Goal: Task Accomplishment & Management: Use online tool/utility

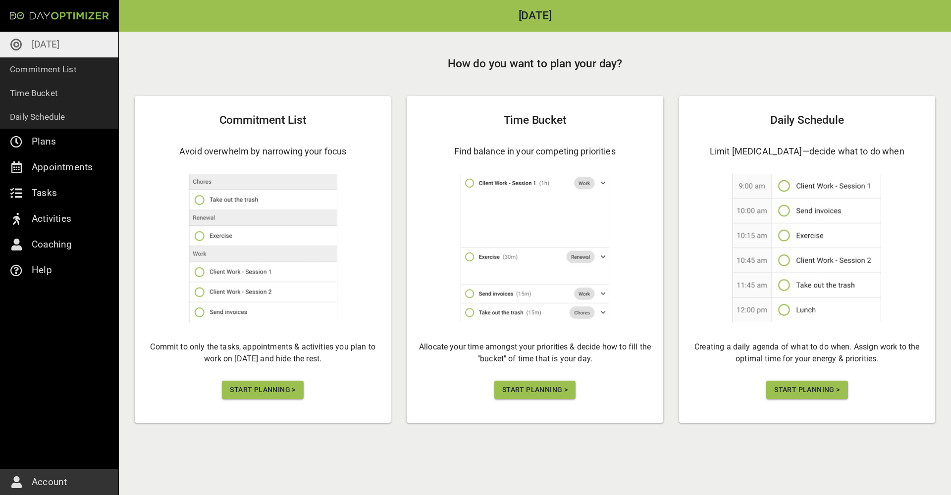
click at [238, 387] on span "Start Planning >" at bounding box center [262, 390] width 65 height 12
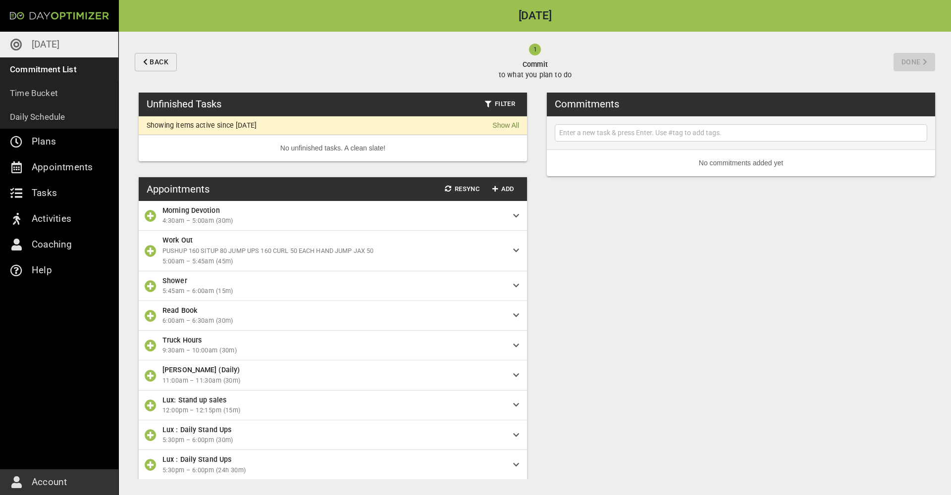
click at [616, 131] on input "text" at bounding box center [741, 133] width 368 height 12
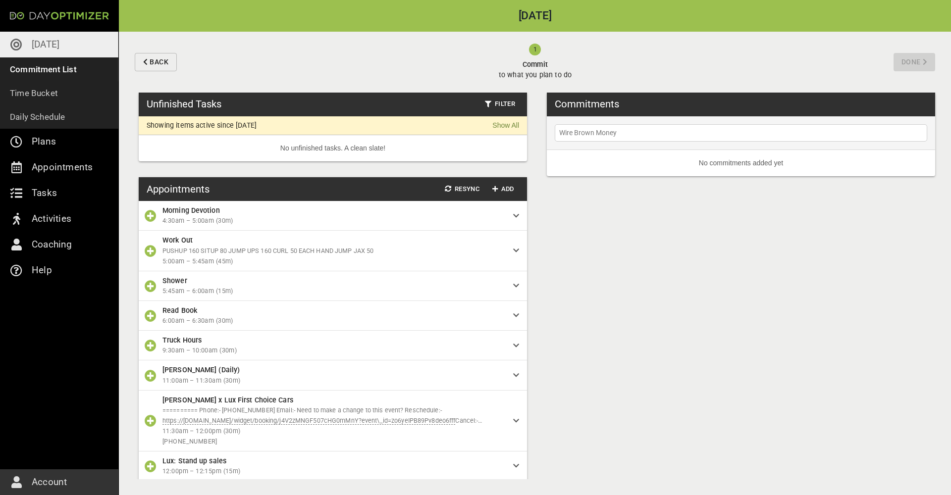
type input "Wire Brown Money"
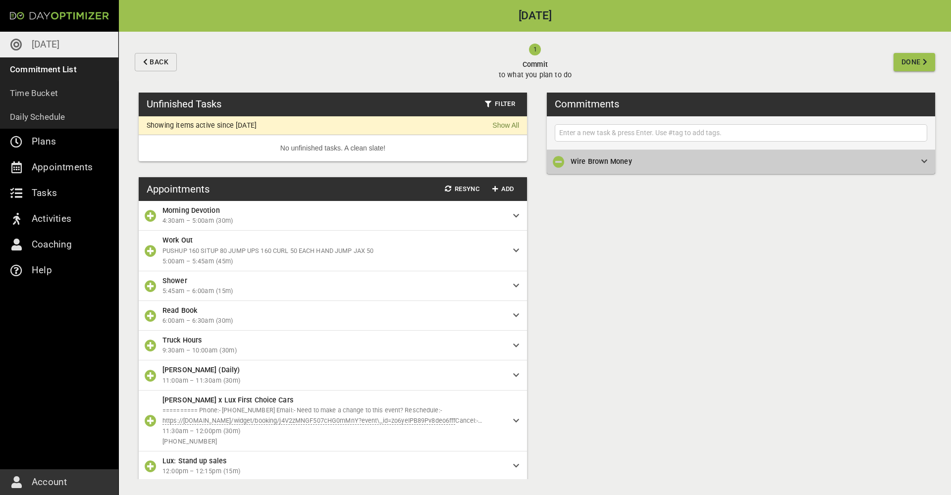
click at [838, 160] on span "Wire Brown Money" at bounding box center [738, 161] width 335 height 11
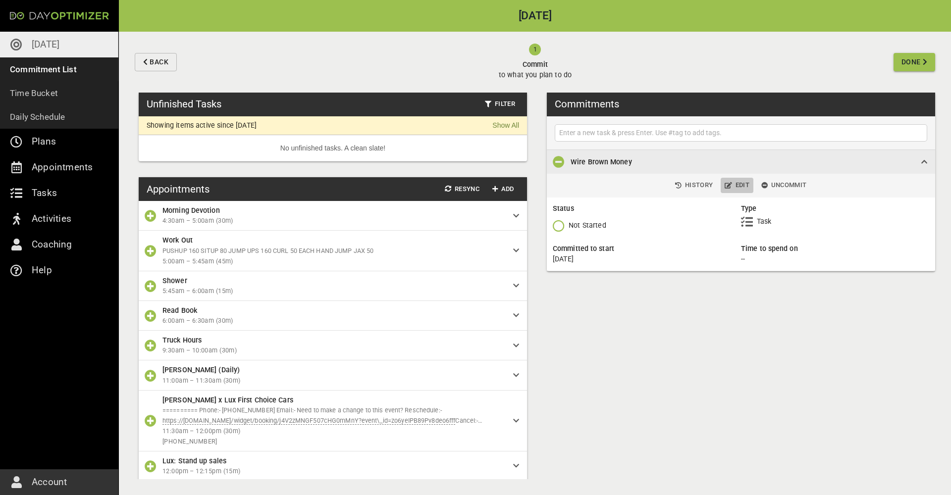
click at [740, 189] on span "Edit" at bounding box center [737, 185] width 25 height 11
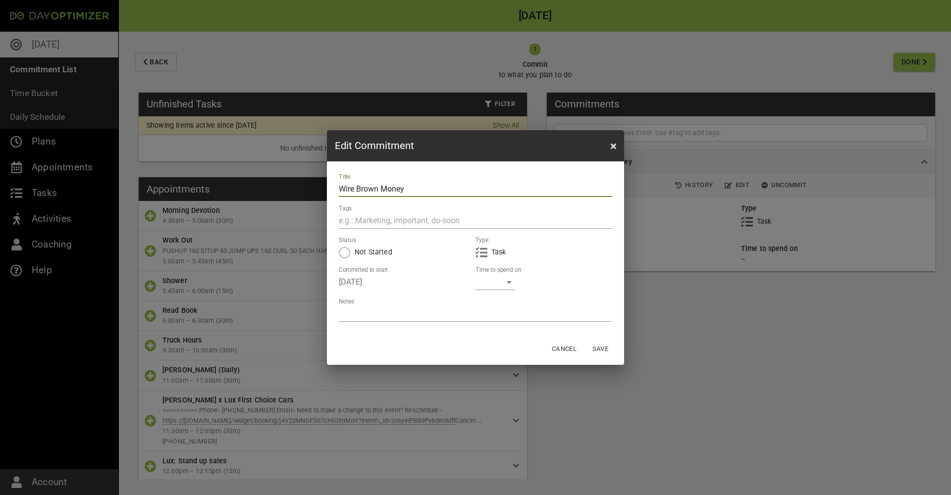
click at [387, 322] on div "Title Wire Brown Money Tags Status Not Started Type Task Committed to start [DA…" at bounding box center [475, 248] width 297 height 172
click at [384, 315] on textarea at bounding box center [475, 313] width 273 height 9
type textarea "1"
type textarea "12"
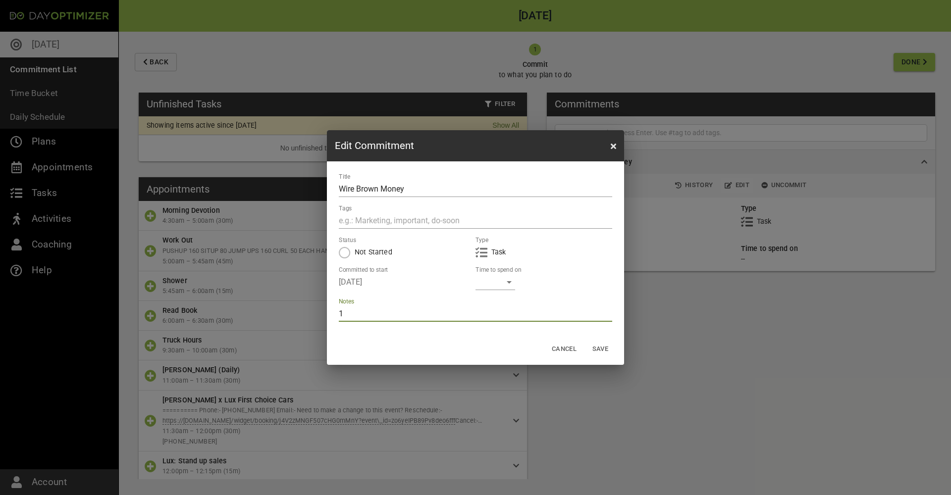
type textarea "12"
type textarea "120"
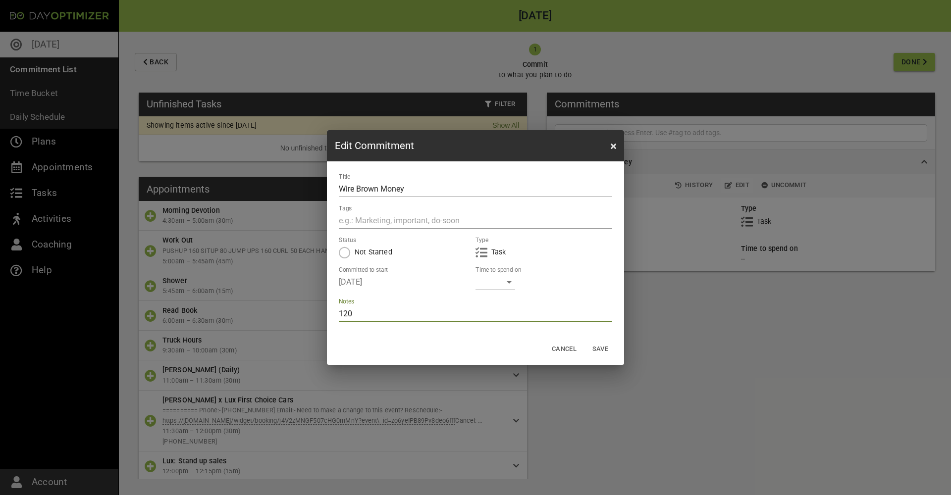
type textarea "120"
type textarea "120/"
type textarea "120/2"
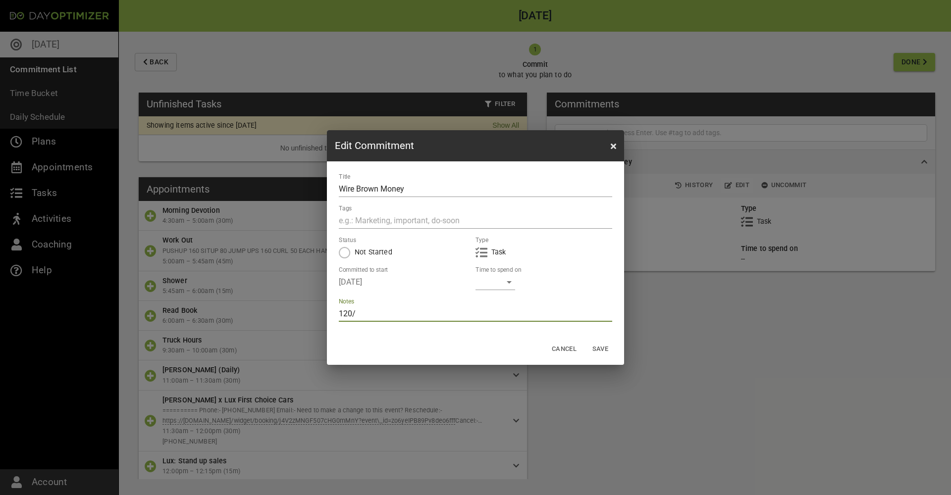
type textarea "120/2"
type textarea "120/20"
type textarea "120/200"
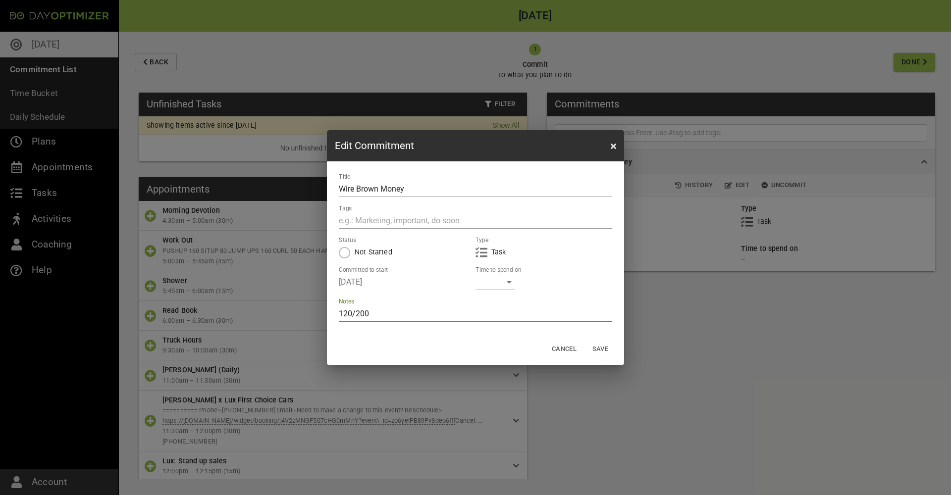
type textarea "120/200"
type textarea "120/200 l"
type textarea "120/200 lo"
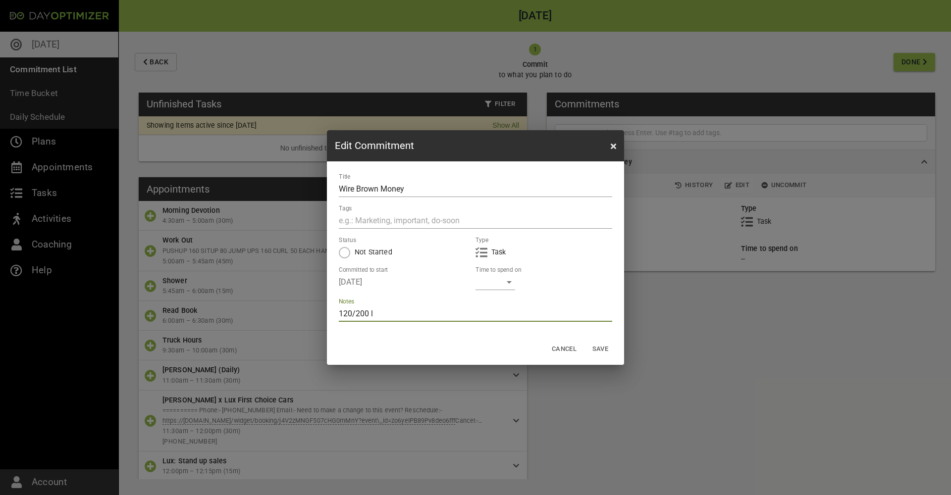
type textarea "120/200 lo"
type textarea "120/200 loc"
type textarea "120/200 lo"
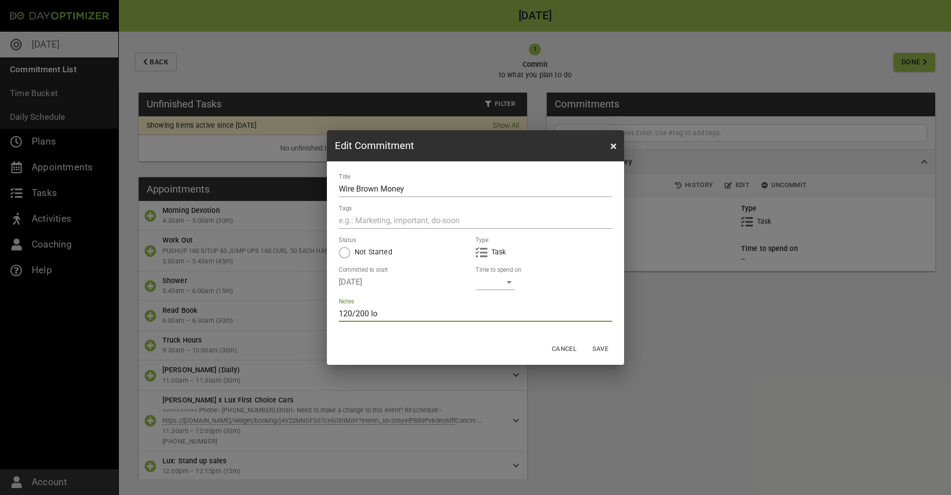
type textarea "120/200 lox"
type textarea "120/200 loxk"
type textarea "120/200 look"
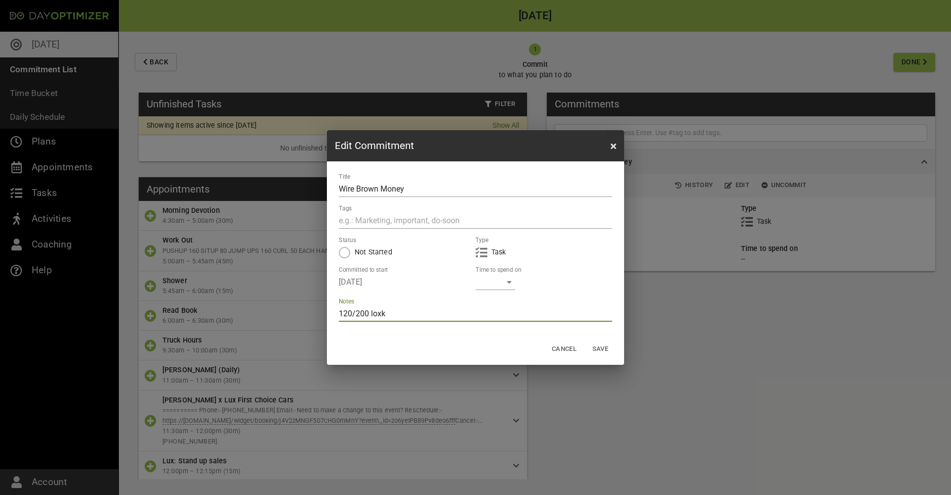
type textarea "120/200 look"
type textarea "120/200 look s"
type textarea "120/200 look sm"
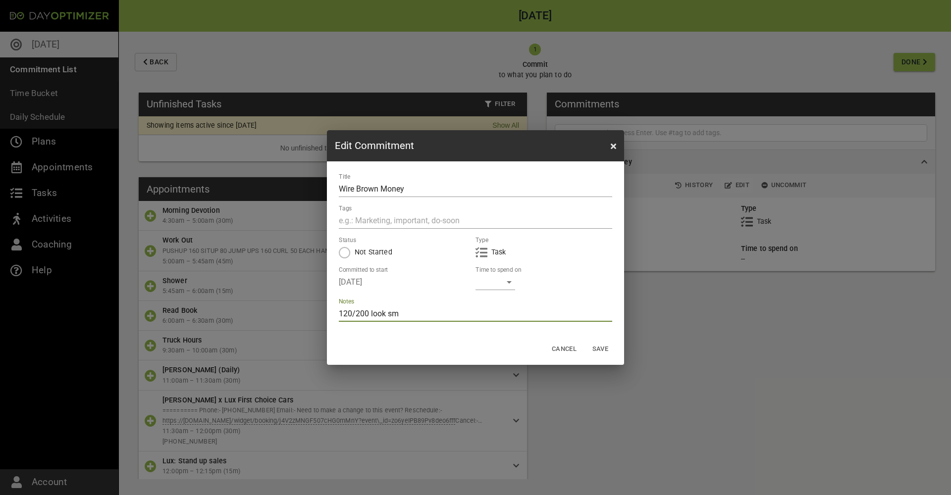
type textarea "120/200 look smi"
type textarea "120/200 look [PERSON_NAME]"
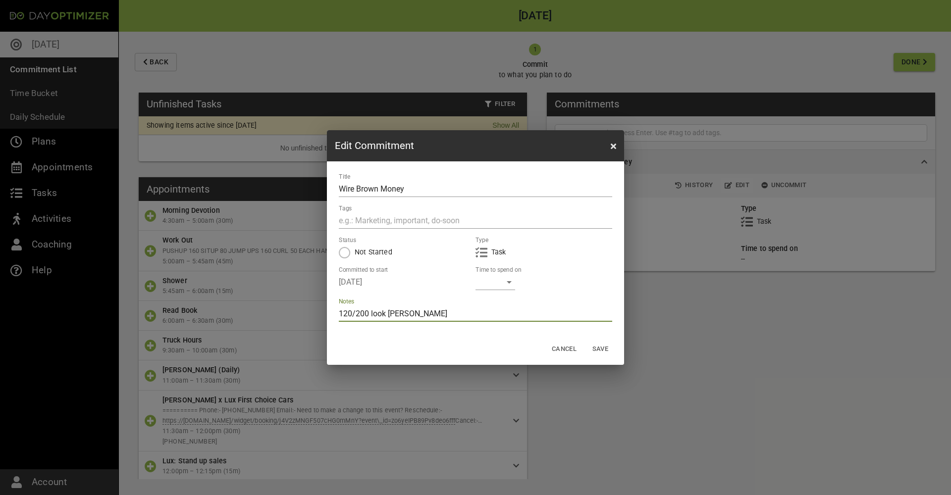
type textarea "120/200 look [PERSON_NAME]"
type textarea "120/200 look [PERSON_NAME] 8"
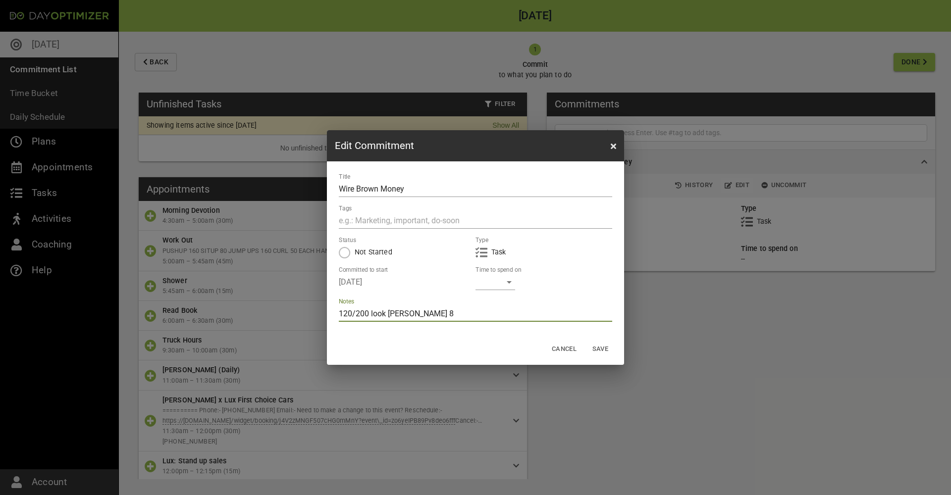
type textarea "120/200 look [PERSON_NAME] 85"
type textarea "120/200 look [PERSON_NAME] 850"
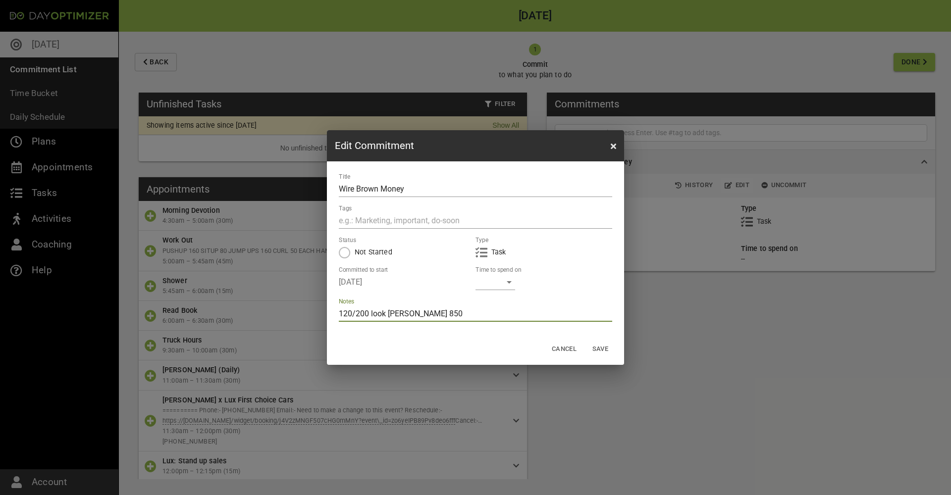
type textarea "120/200 look [PERSON_NAME] 850"
type textarea "120/200 look [PERSON_NAME] 850 t"
type textarea "120/200 look [PERSON_NAME] 850 to"
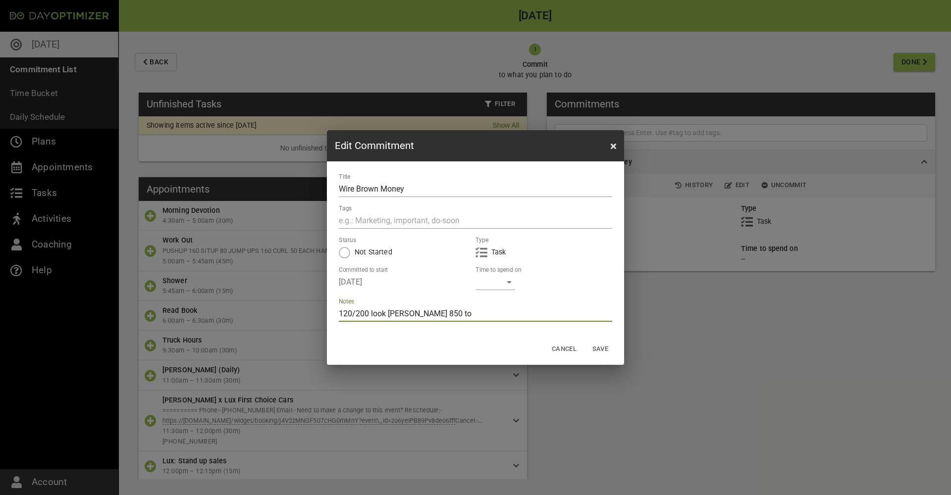
type textarea "120/200 look [PERSON_NAME] 850 t"
type textarea "120/200 look [PERSON_NAME] 850"
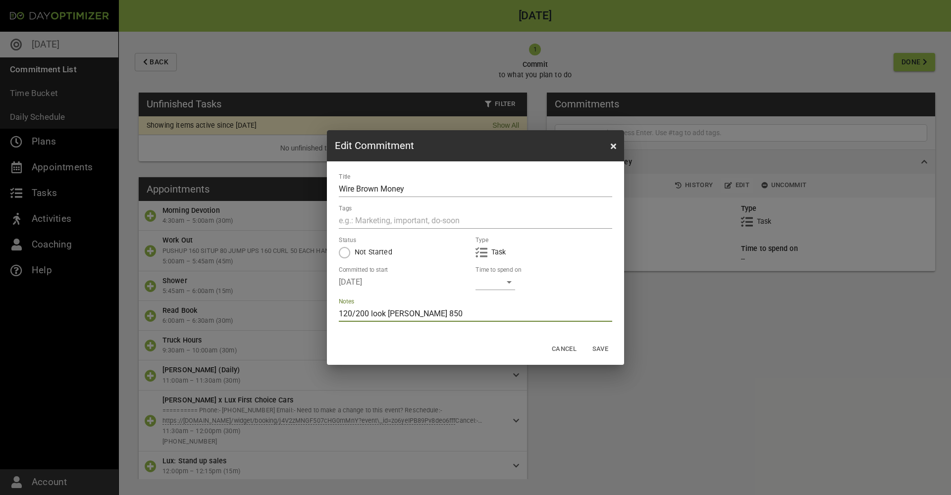
click at [435, 315] on textarea "120/200 look [PERSON_NAME] 850" at bounding box center [475, 313] width 273 height 9
type textarea "120/200 look [PERSON_NAME] 850"
click at [508, 282] on div "​" at bounding box center [496, 282] width 40 height 16
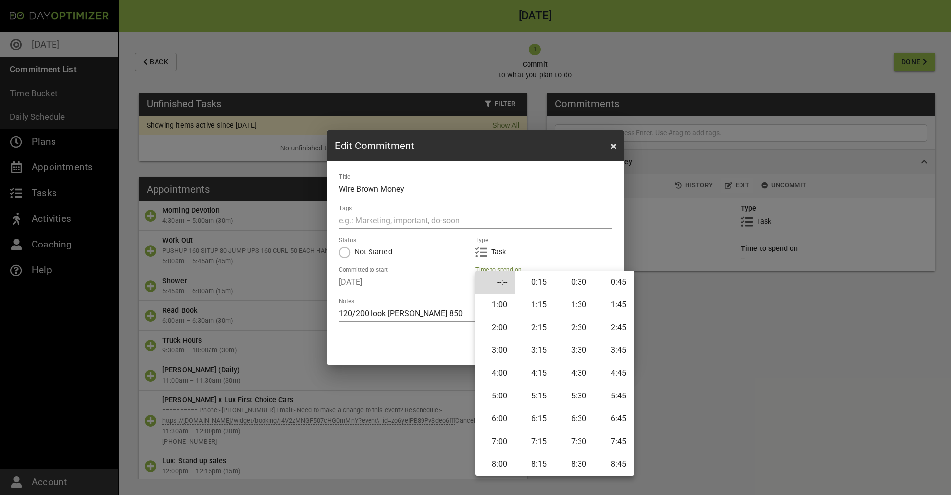
click at [536, 287] on li "0:15" at bounding box center [535, 282] width 40 height 23
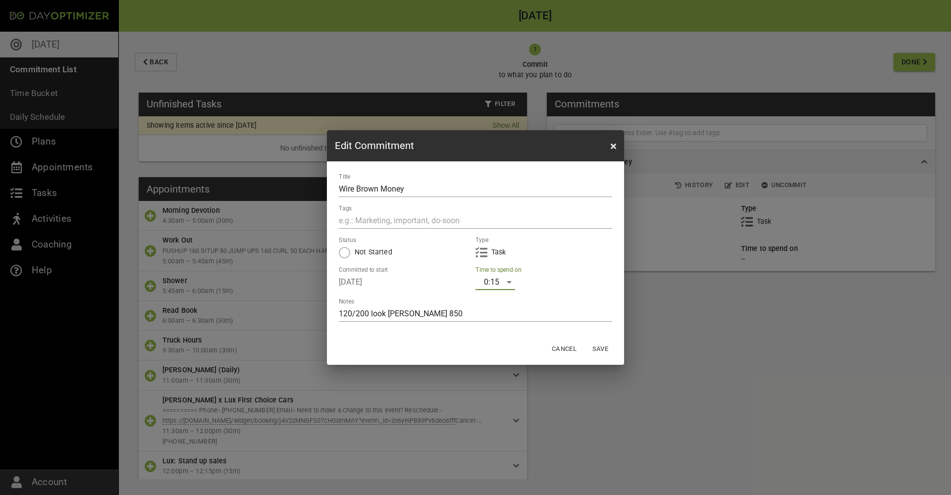
click at [604, 348] on span "Save" at bounding box center [601, 349] width 24 height 11
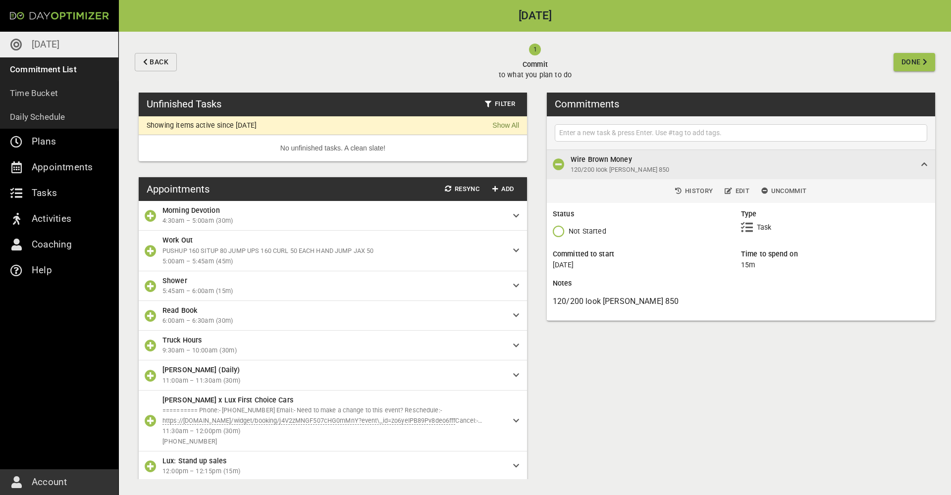
click at [696, 133] on input "text" at bounding box center [741, 133] width 368 height 12
type input "Pay parts [PERSON_NAME] sent"
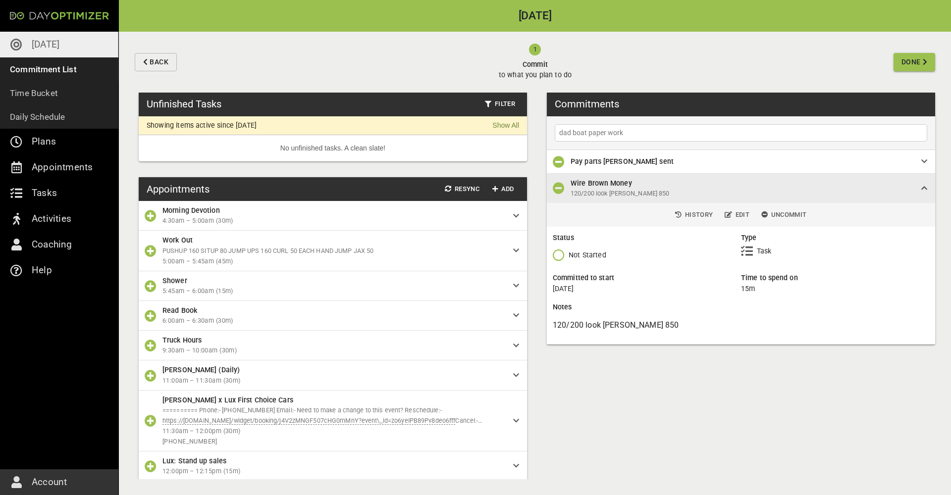
type input "dad boat paper work"
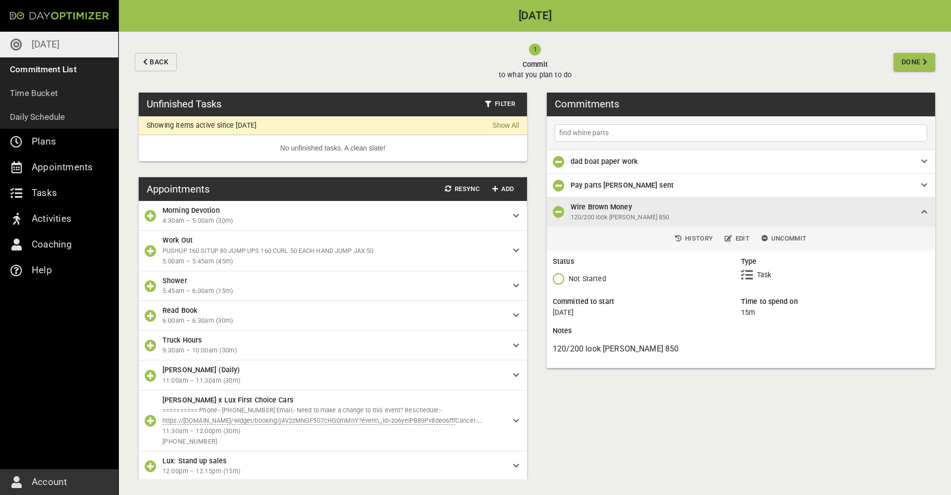
type input "find whine parts"
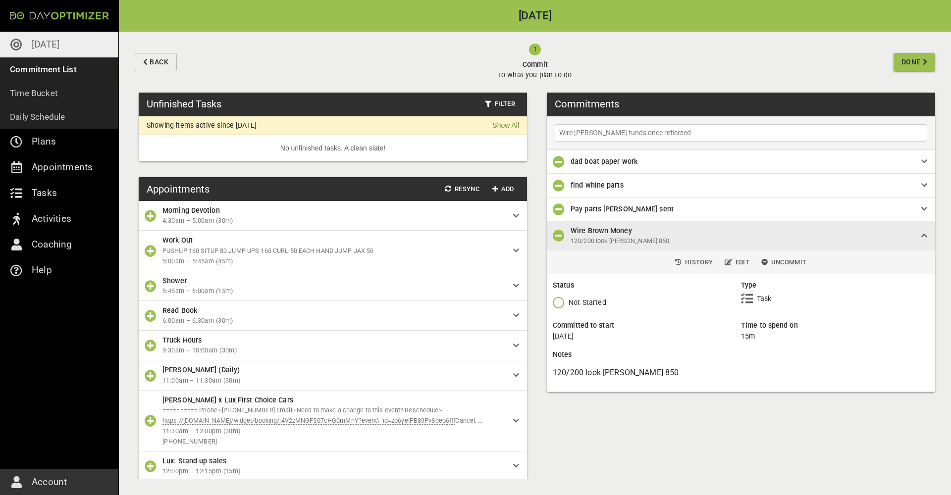
type input "Wire [PERSON_NAME] funds once reflected"
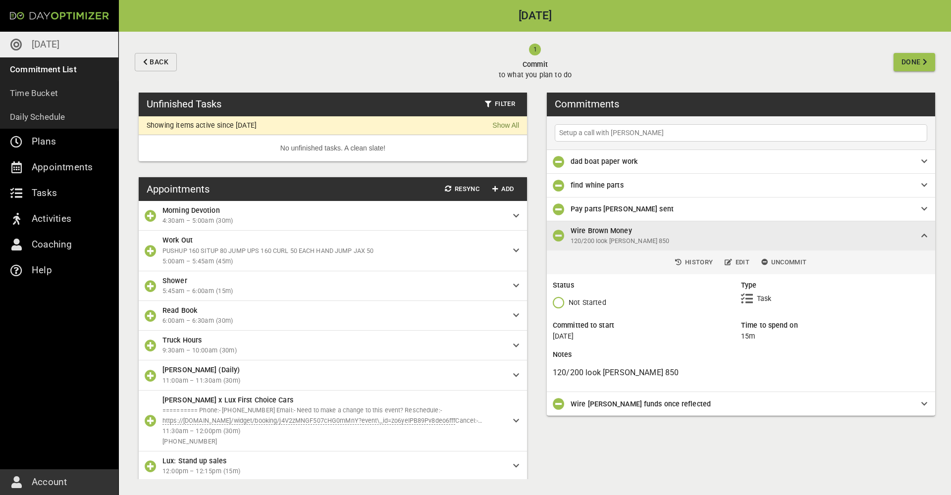
type input "Setup a call with [PERSON_NAME]"
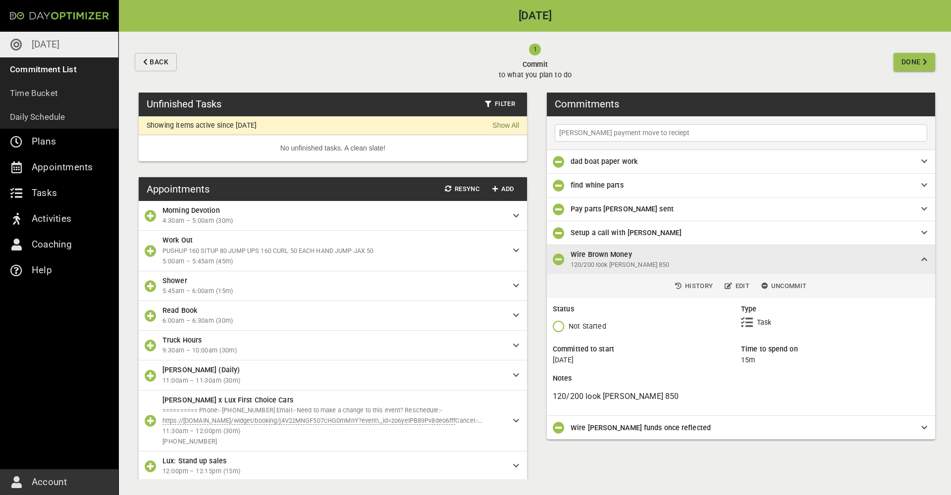
type input "[PERSON_NAME] payment move to receipt"
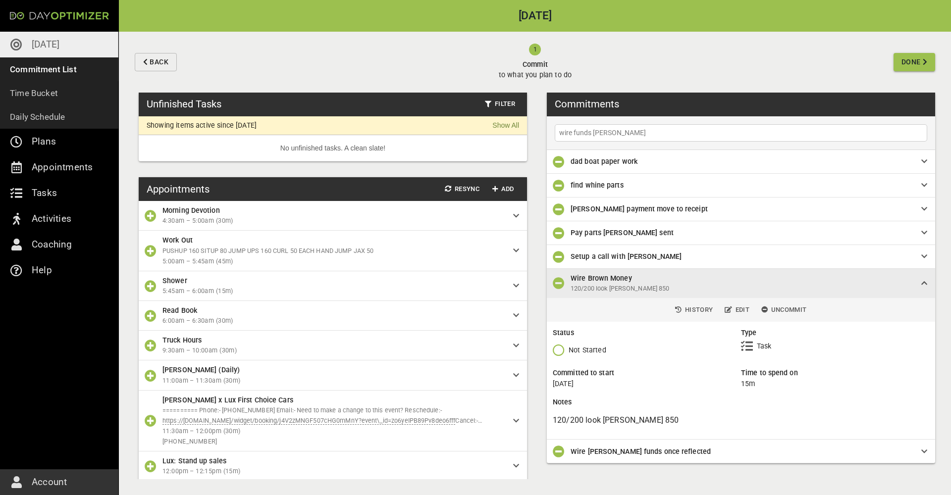
type input "wire funds [PERSON_NAME]"
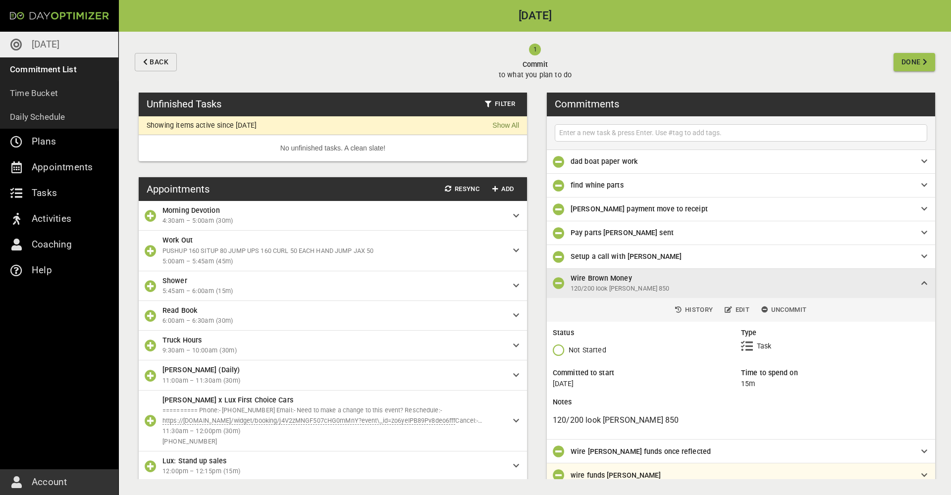
scroll to position [6, 0]
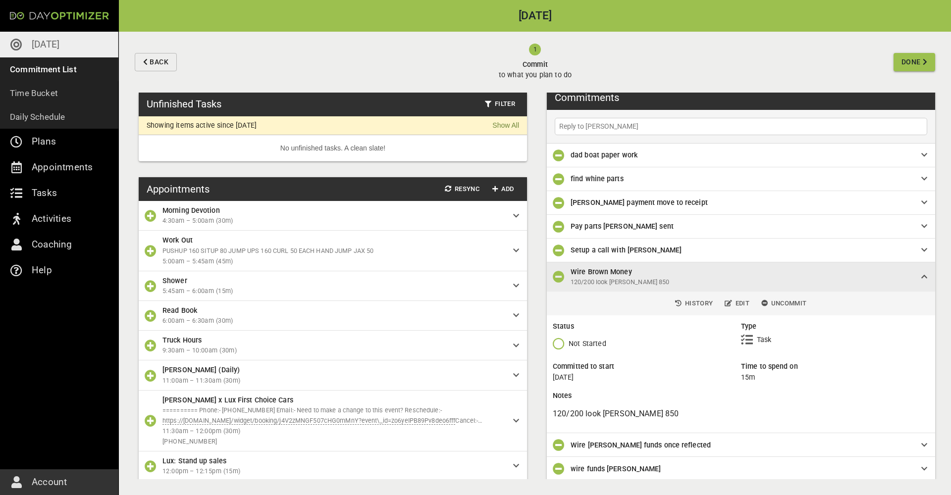
type input "Reply to [PERSON_NAME]"
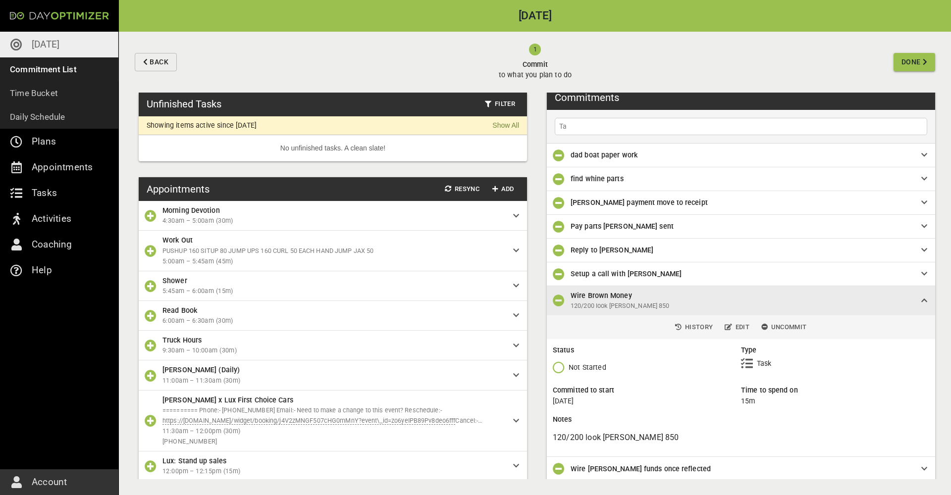
type input "T"
type input "Write proposal for [PERSON_NAME]"
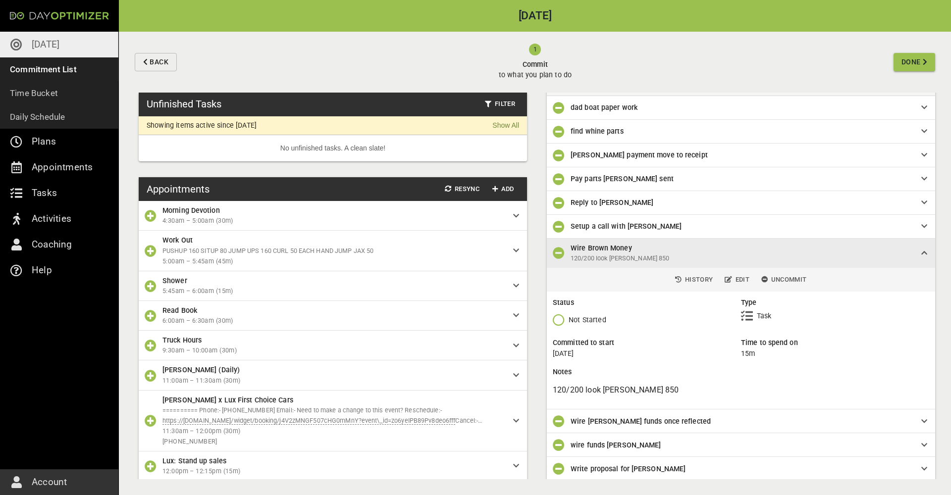
scroll to position [0, 0]
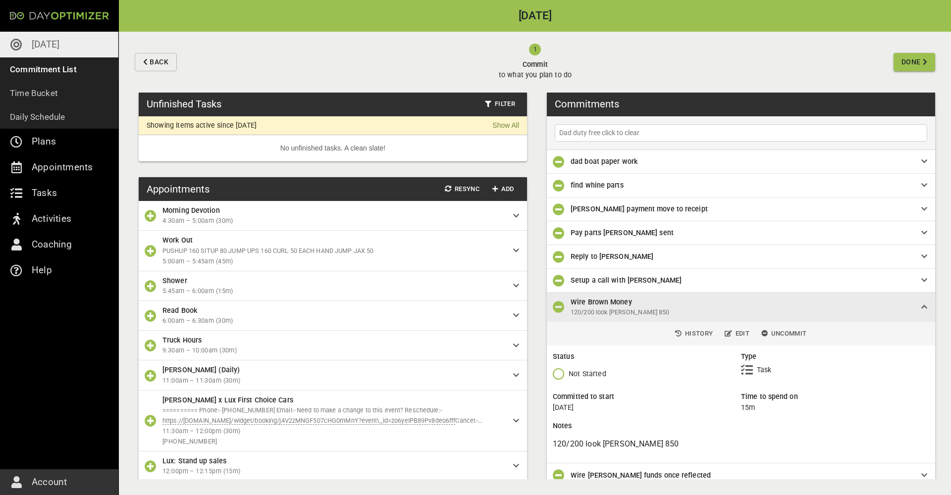
type input "Dad duty free click to clear"
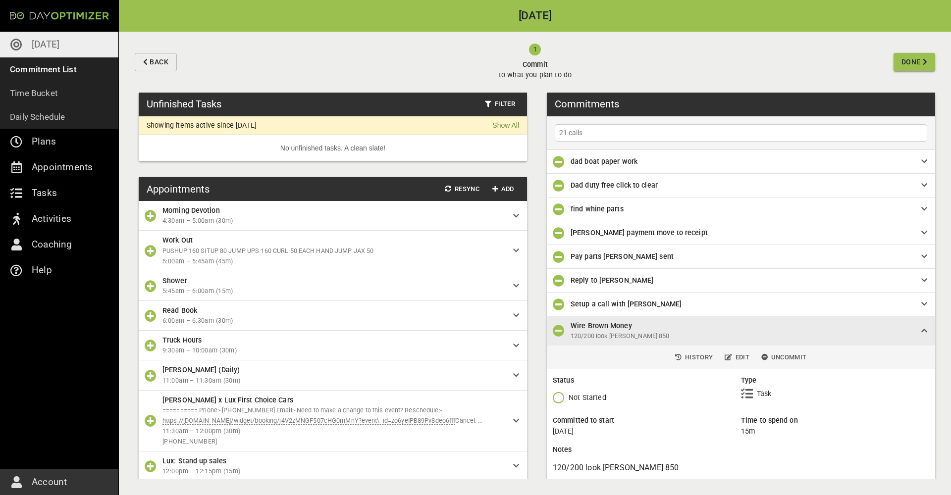
type input "21 calls"
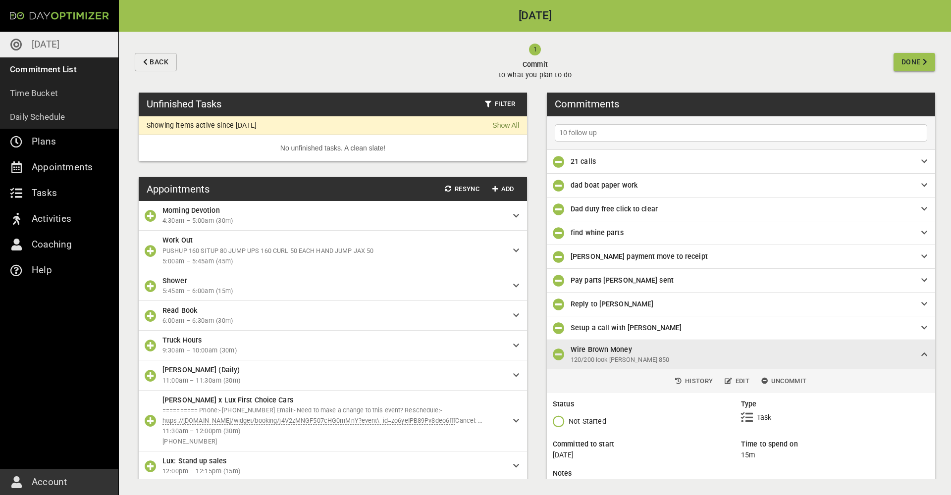
type input "10 follow ups"
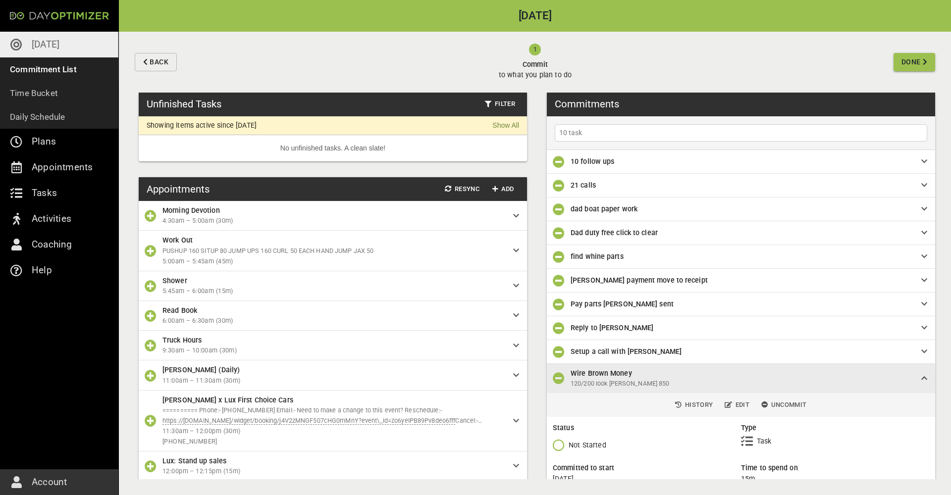
type input "10 task"
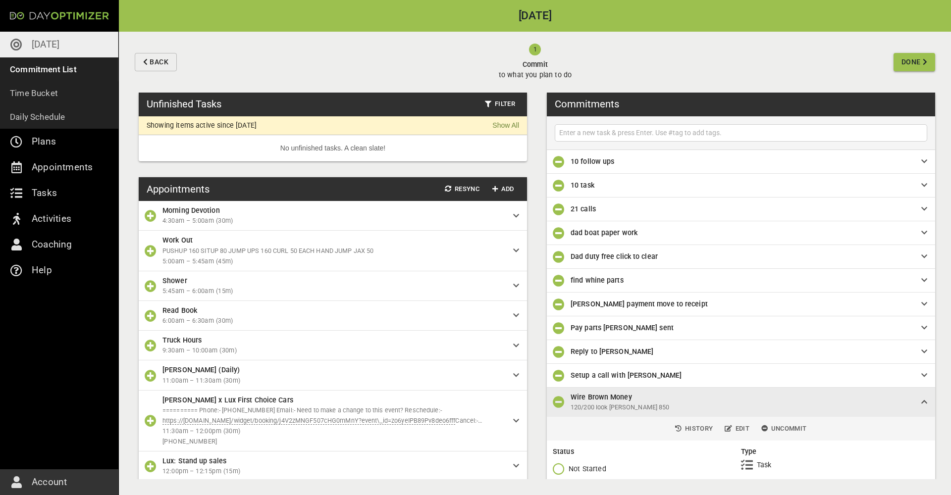
click at [915, 65] on span "Done" at bounding box center [911, 62] width 19 height 12
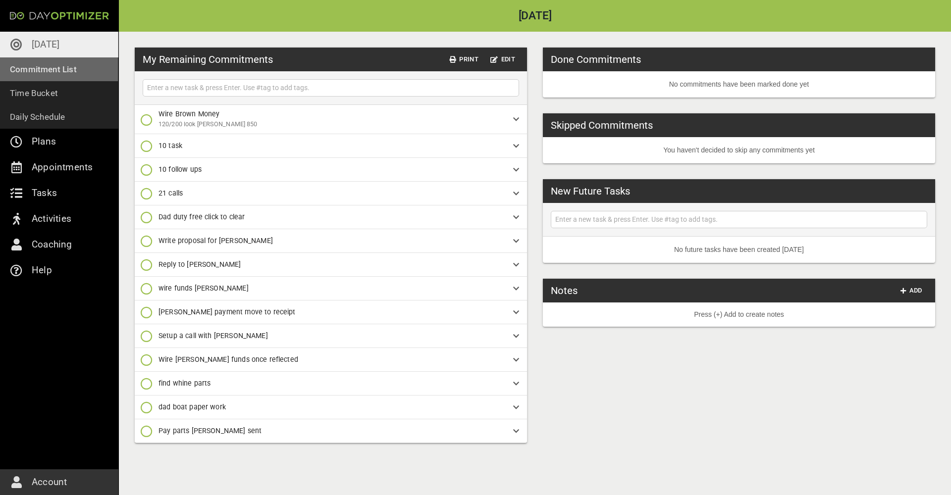
click at [63, 68] on p "Commitment List" at bounding box center [43, 69] width 67 height 14
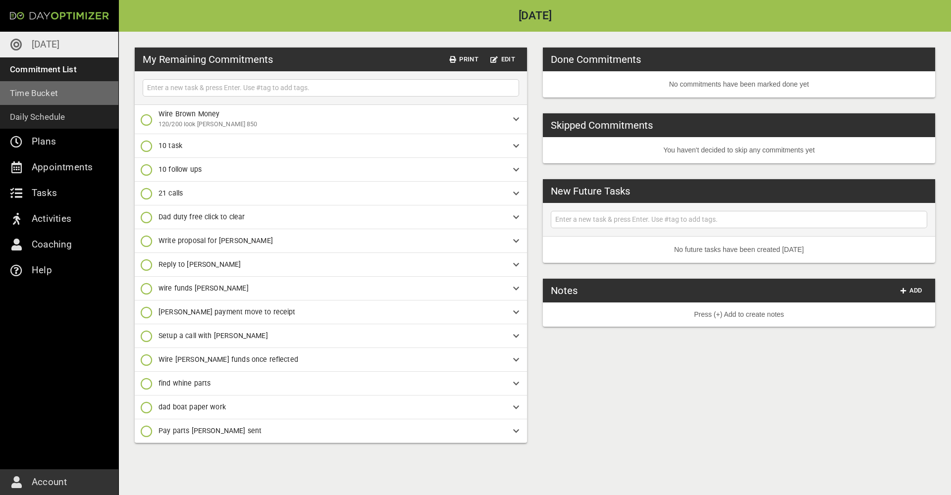
click at [60, 98] on link "Time Bucket" at bounding box center [59, 93] width 118 height 24
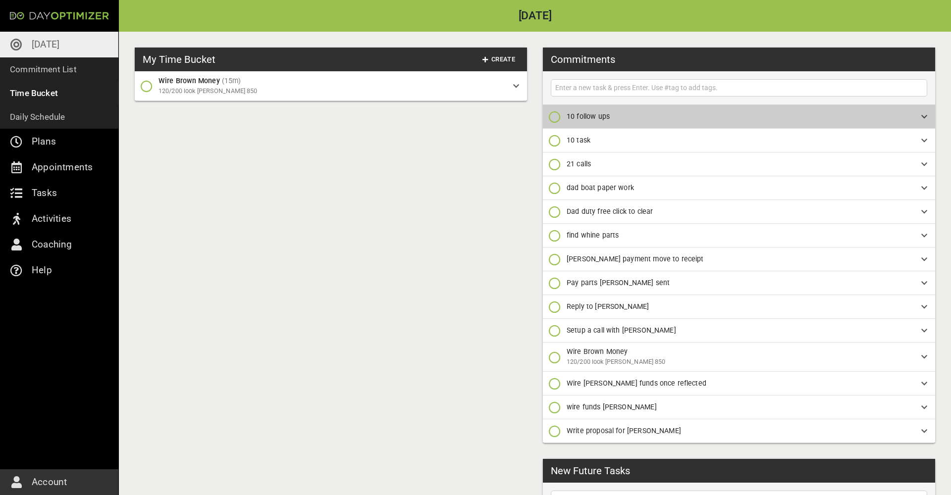
click at [864, 118] on span "10 follow ups" at bounding box center [736, 116] width 339 height 10
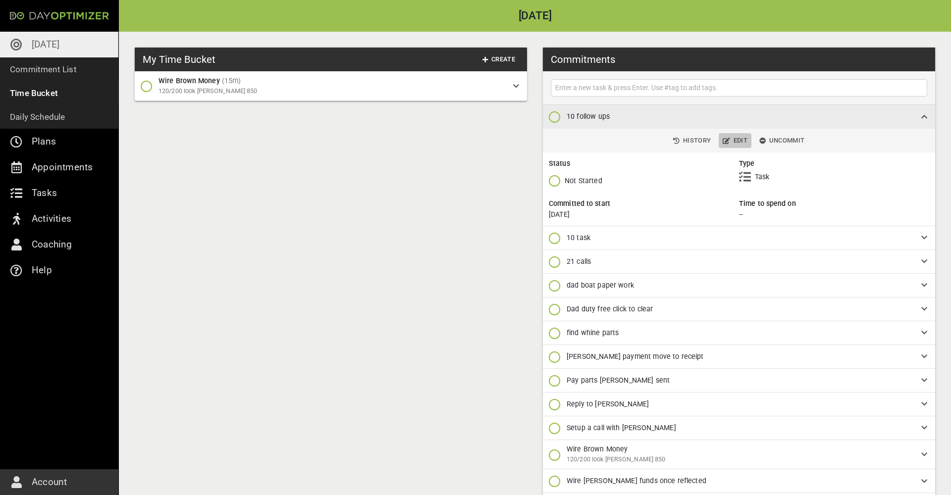
click at [739, 138] on span "Edit" at bounding box center [735, 140] width 25 height 11
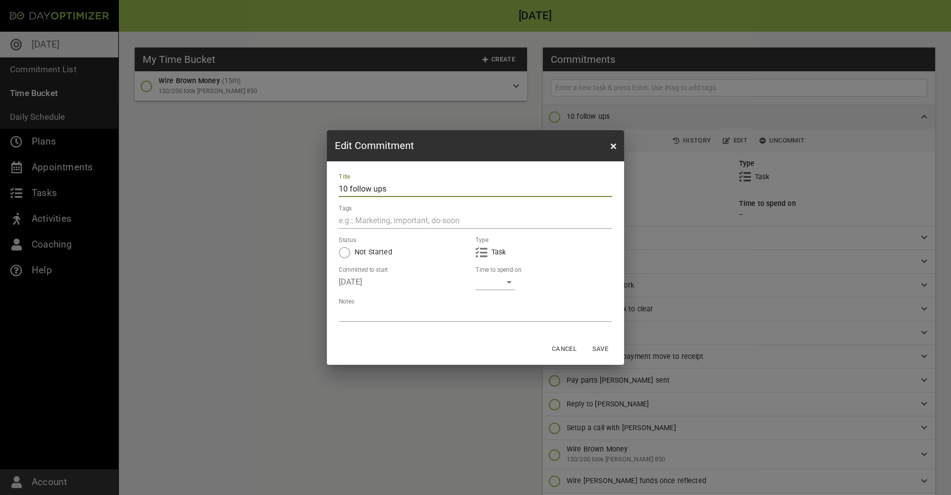
click at [493, 288] on div "​" at bounding box center [496, 282] width 40 height 16
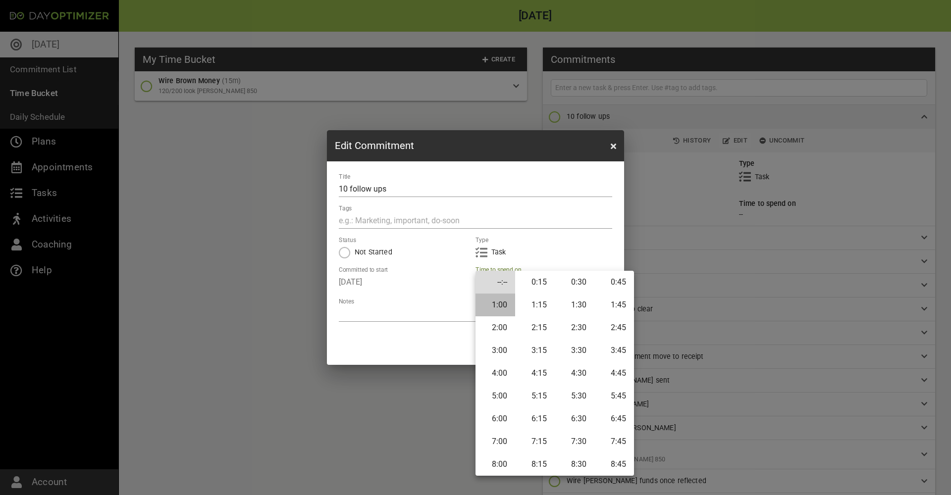
click at [499, 303] on li "1:00" at bounding box center [496, 305] width 40 height 23
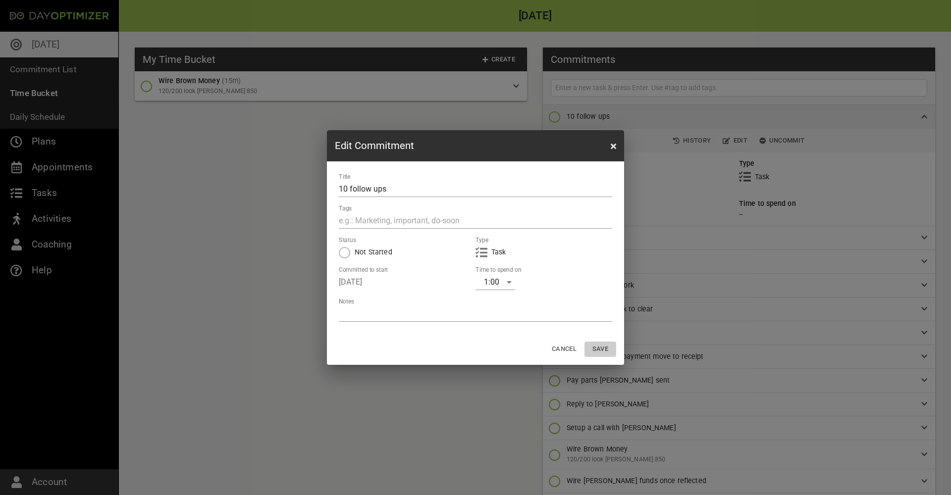
click at [606, 352] on span "Save" at bounding box center [601, 349] width 24 height 11
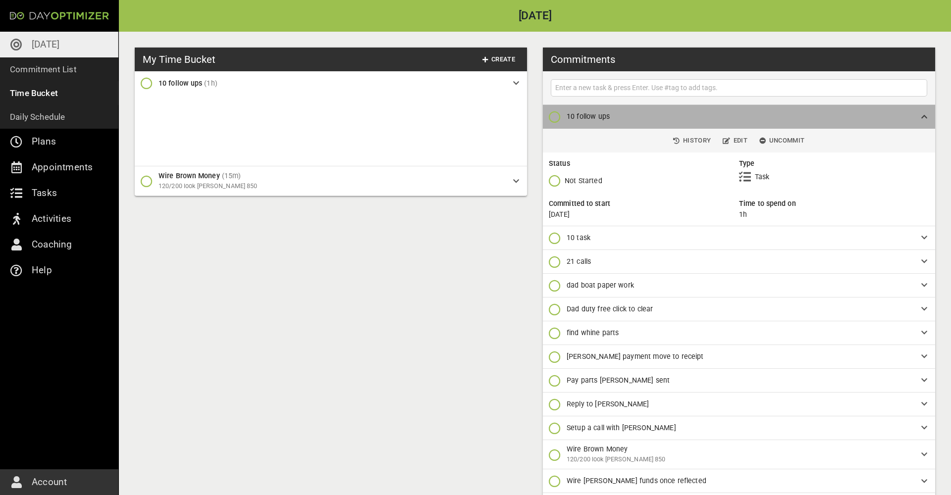
click at [808, 112] on span "10 follow ups" at bounding box center [736, 116] width 339 height 10
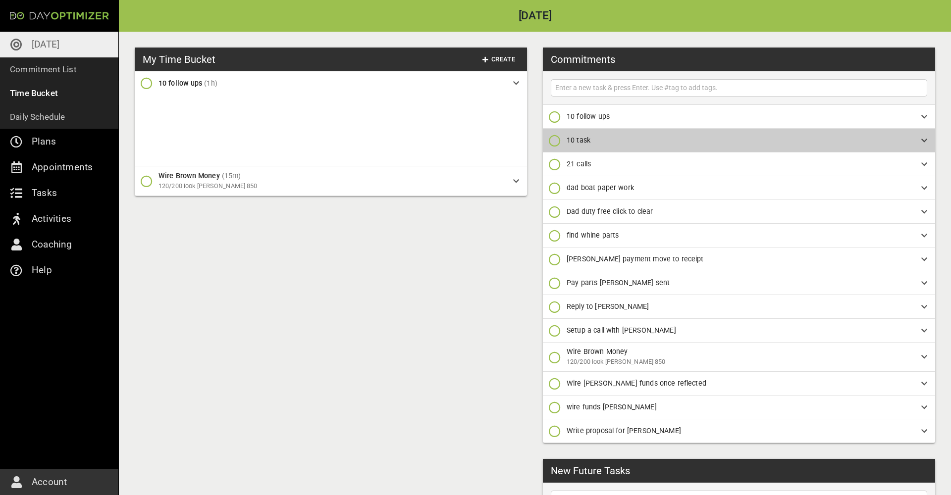
click at [665, 142] on span "10 task" at bounding box center [736, 140] width 339 height 10
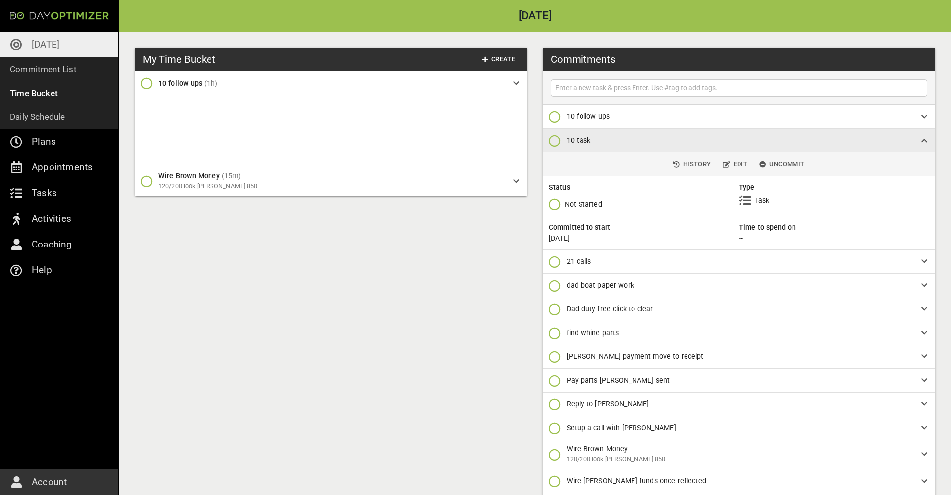
click at [665, 142] on span "10 task" at bounding box center [736, 140] width 339 height 10
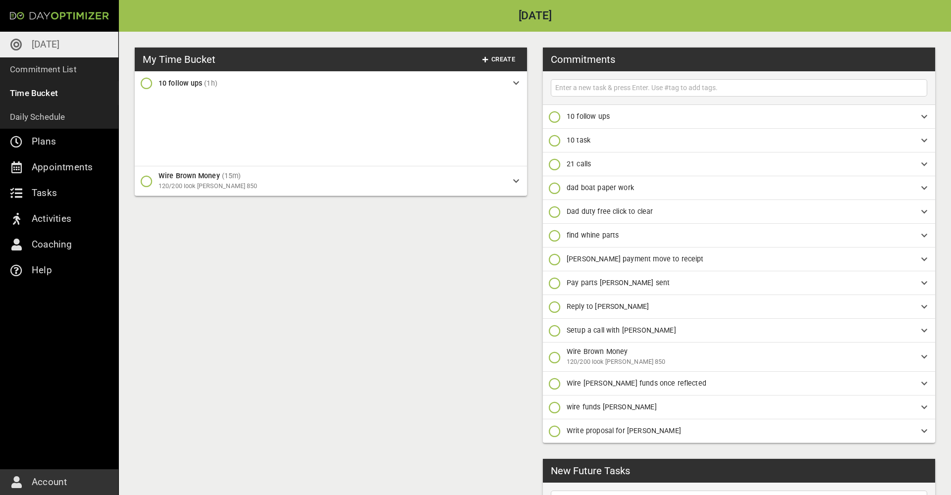
click at [665, 142] on span "10 task" at bounding box center [736, 140] width 339 height 10
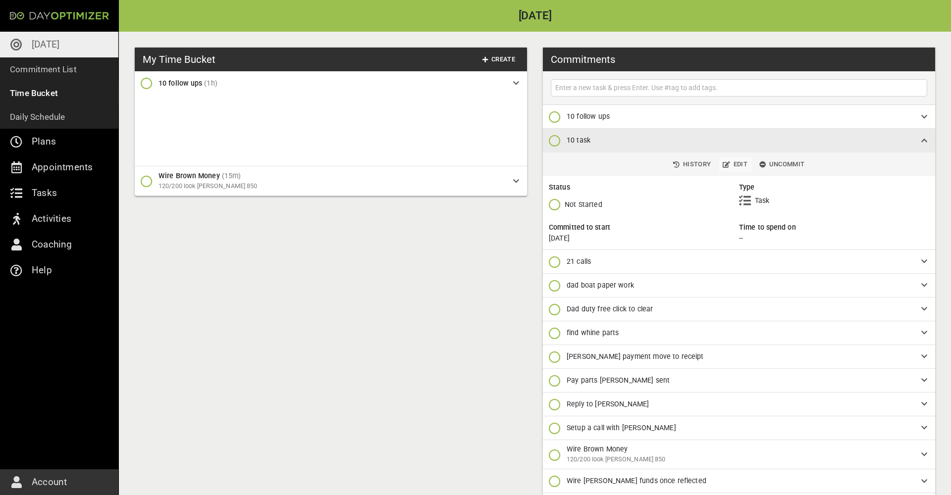
click at [730, 164] on span "Edit" at bounding box center [735, 164] width 25 height 11
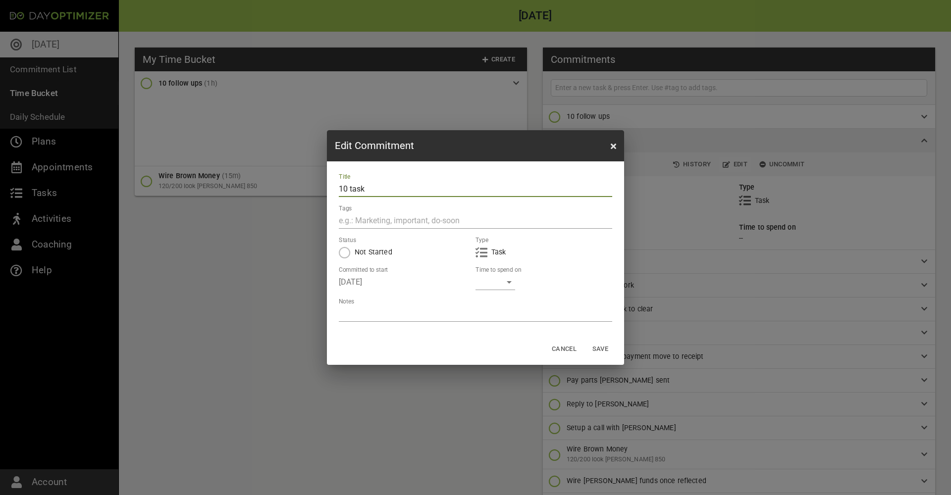
click at [499, 277] on div "​" at bounding box center [496, 282] width 40 height 16
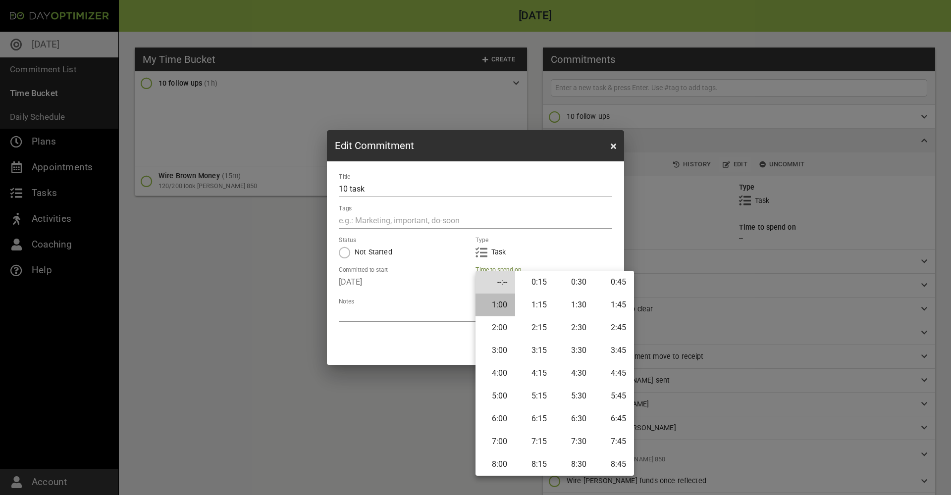
click at [497, 305] on li "1:00" at bounding box center [496, 305] width 40 height 23
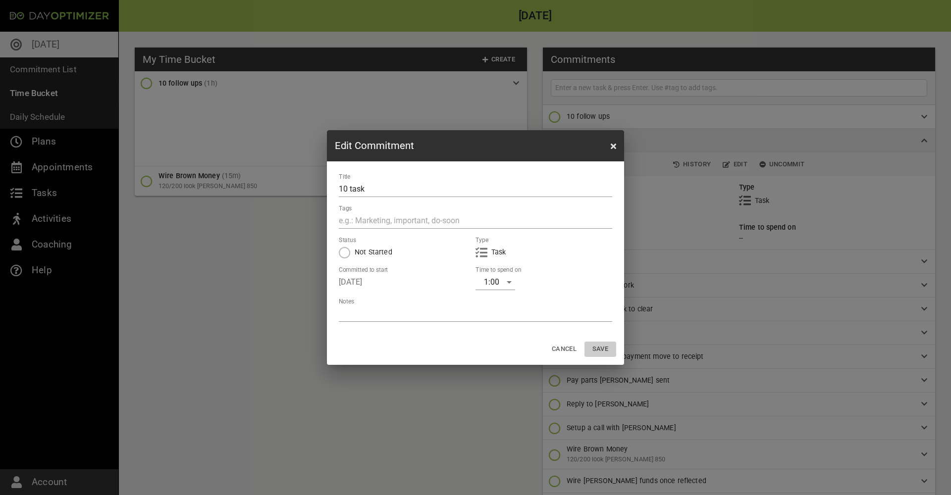
click at [599, 347] on span "Save" at bounding box center [601, 349] width 24 height 11
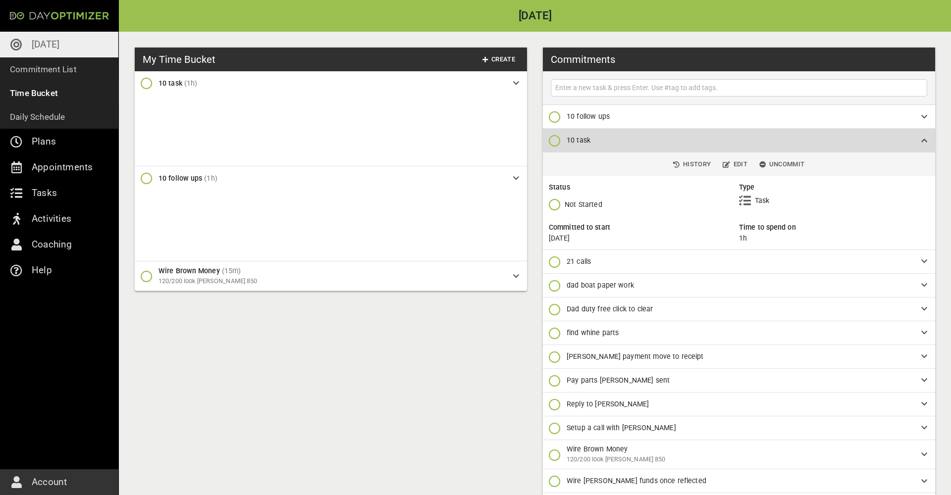
click at [902, 140] on span "10 task" at bounding box center [736, 140] width 339 height 10
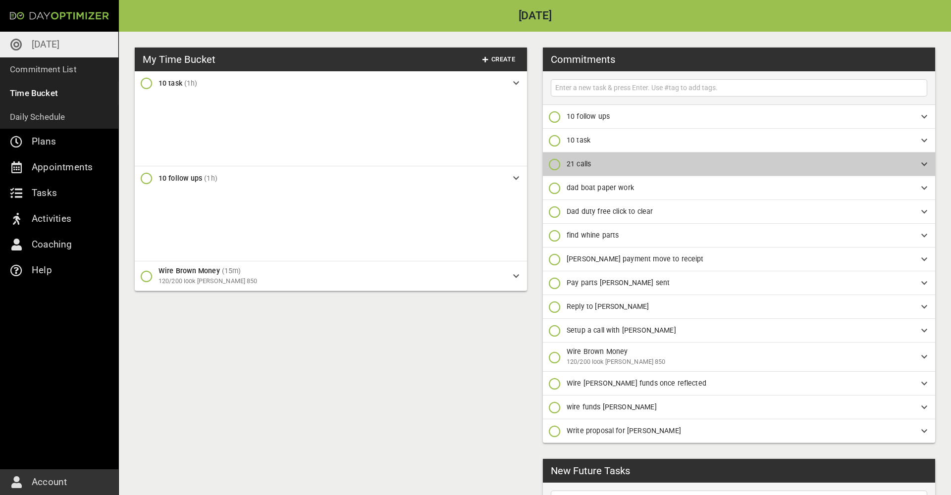
click at [655, 162] on span "21 calls" at bounding box center [736, 164] width 339 height 10
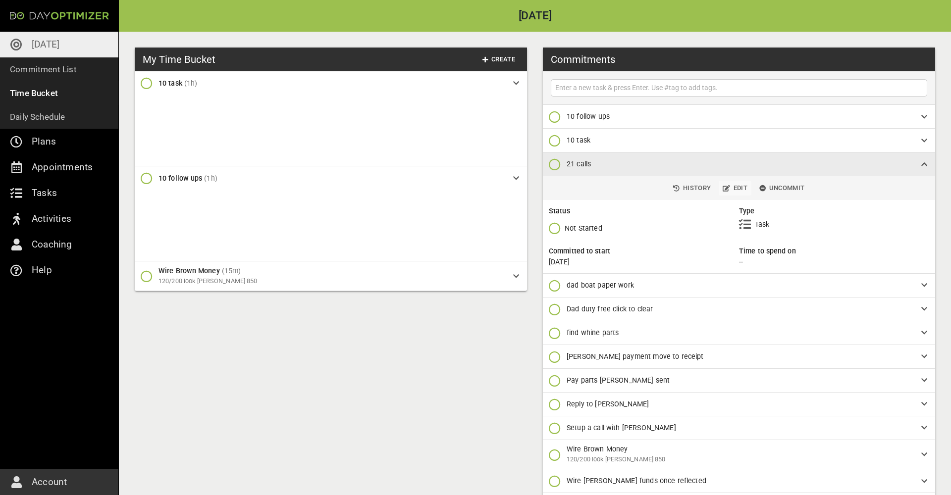
click at [730, 185] on icon "button" at bounding box center [726, 188] width 7 height 6
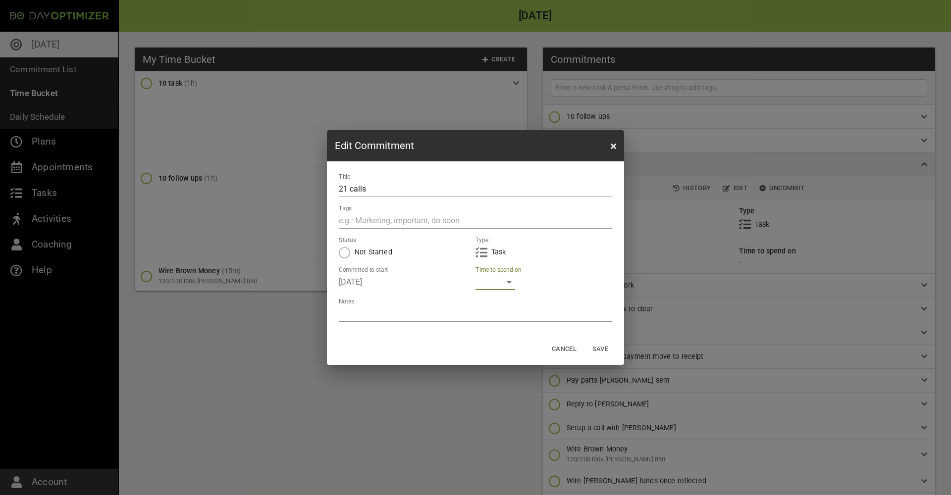
click at [497, 281] on div "​" at bounding box center [496, 282] width 40 height 16
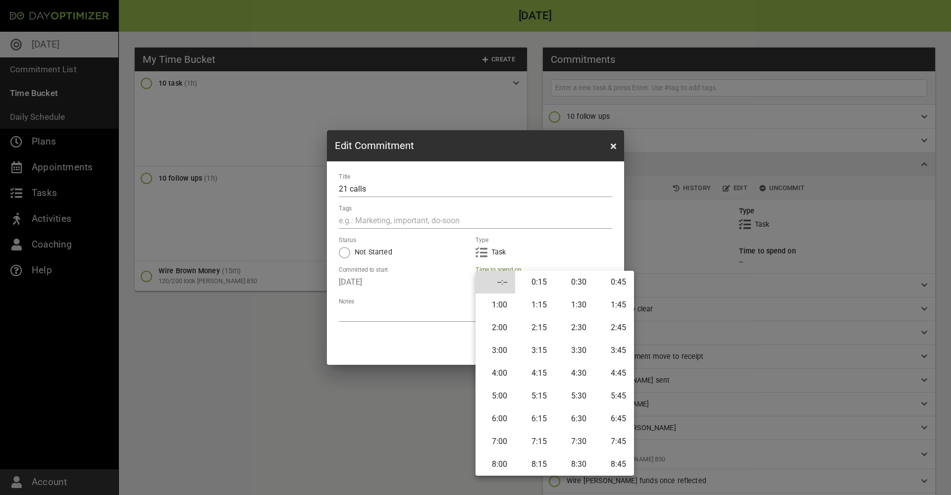
click at [495, 344] on li "3:00" at bounding box center [496, 350] width 40 height 23
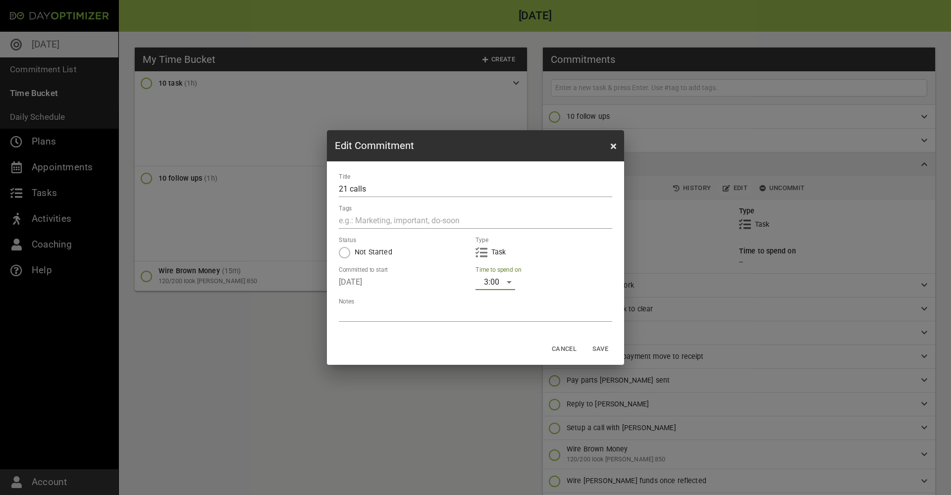
click at [600, 351] on span "Save" at bounding box center [601, 349] width 24 height 11
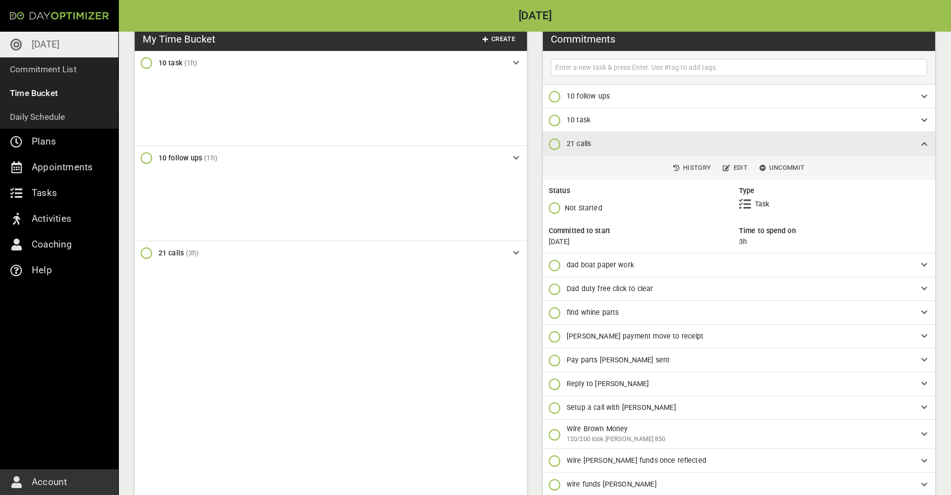
scroll to position [23, 0]
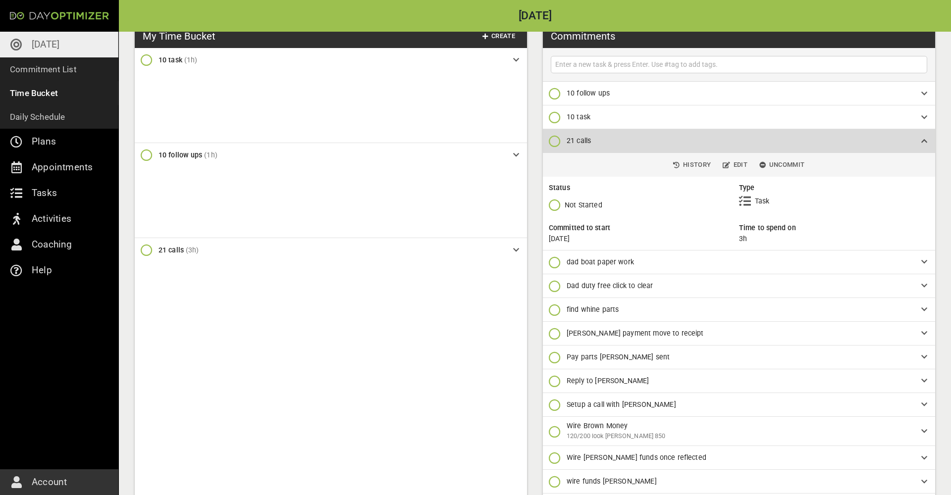
click at [734, 137] on span "21 calls" at bounding box center [736, 141] width 339 height 10
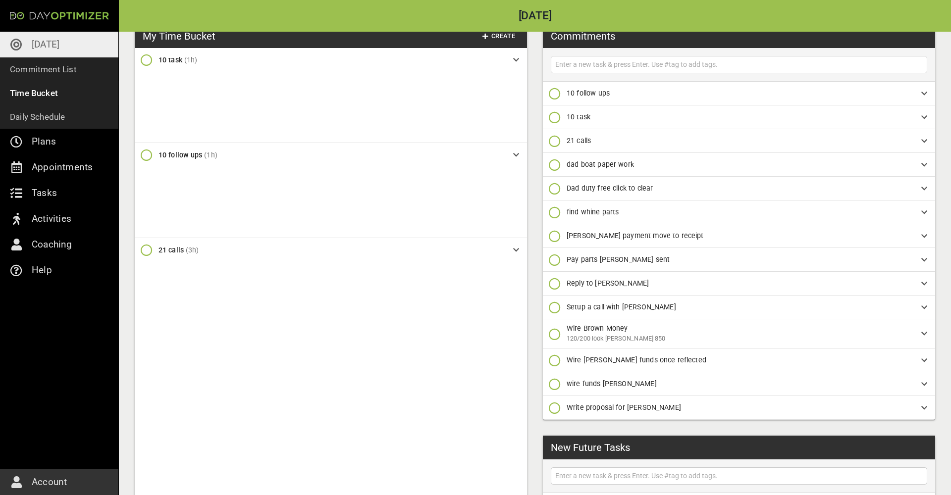
click at [693, 165] on span "dad boat paper work" at bounding box center [736, 165] width 339 height 10
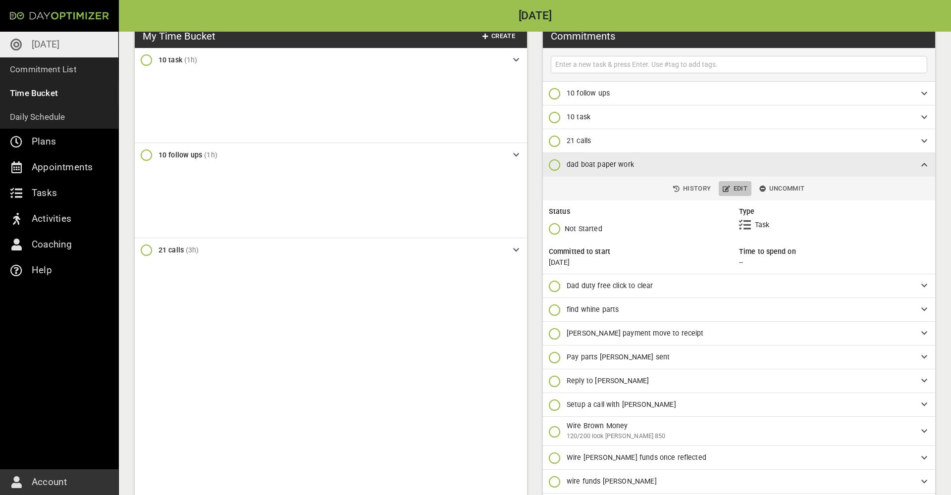
click at [732, 190] on span "Edit" at bounding box center [735, 188] width 25 height 11
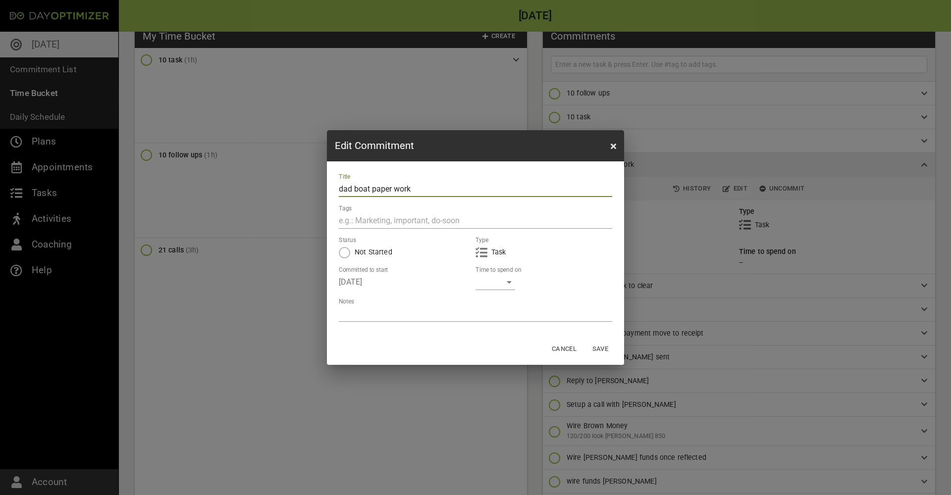
click at [497, 275] on div "​" at bounding box center [496, 282] width 40 height 16
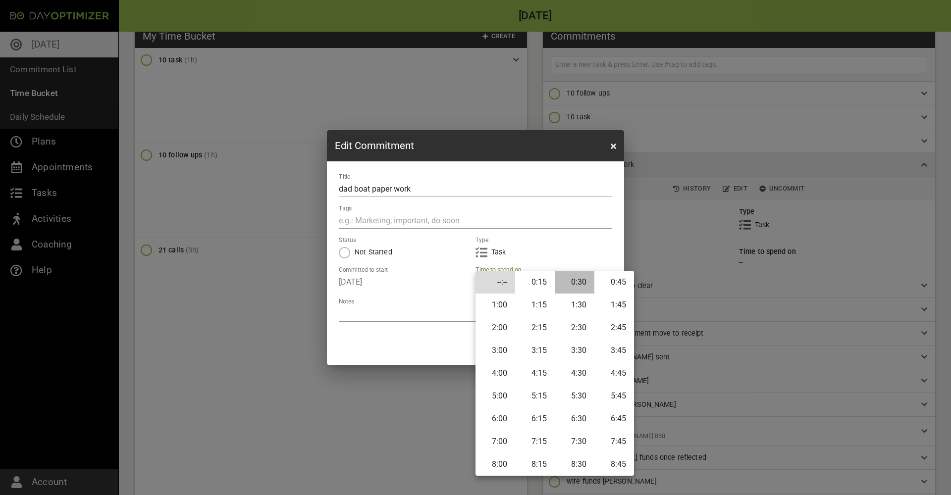
click at [573, 281] on li "0:30" at bounding box center [575, 282] width 40 height 23
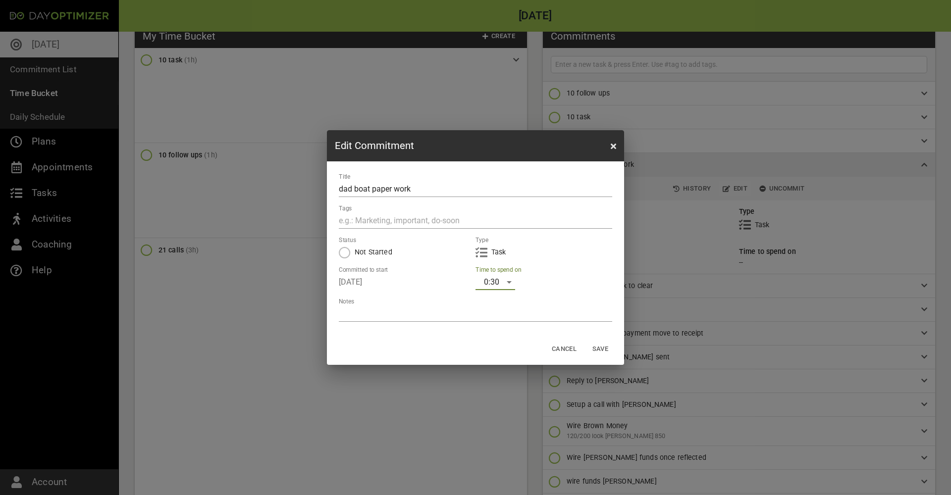
click at [610, 351] on span "Save" at bounding box center [601, 349] width 24 height 11
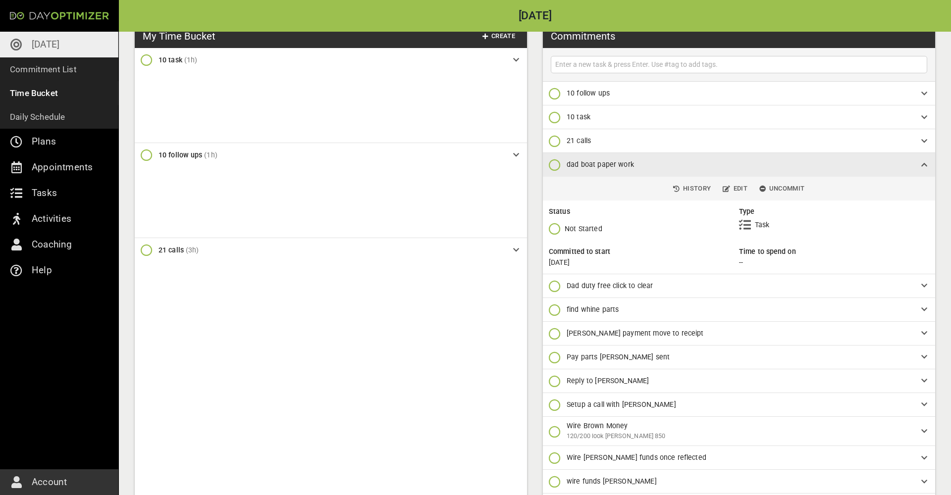
scroll to position [75, 0]
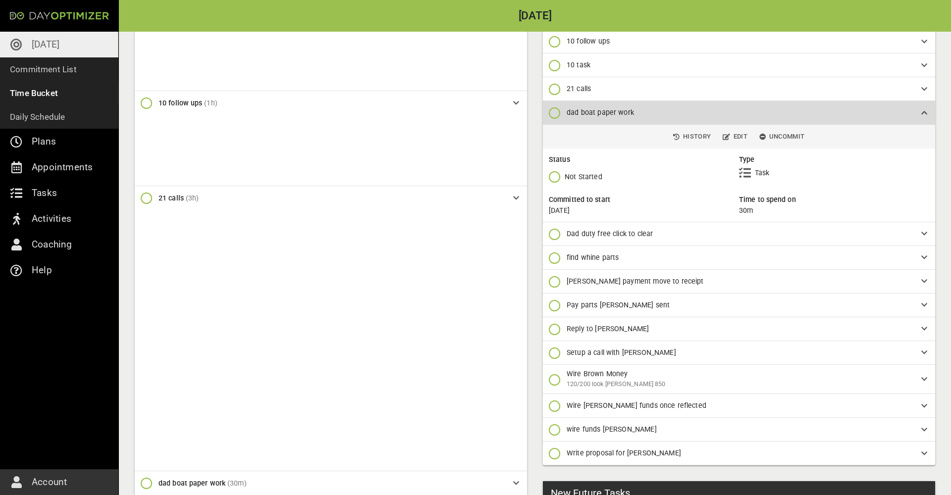
click at [739, 114] on span "dad boat paper work" at bounding box center [736, 113] width 339 height 10
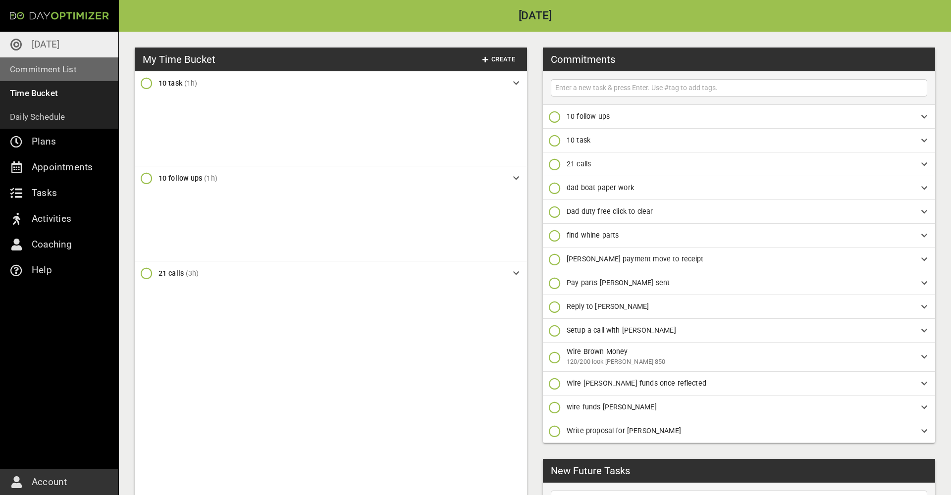
scroll to position [0, 0]
click at [654, 188] on span "dad boat paper work" at bounding box center [736, 188] width 339 height 10
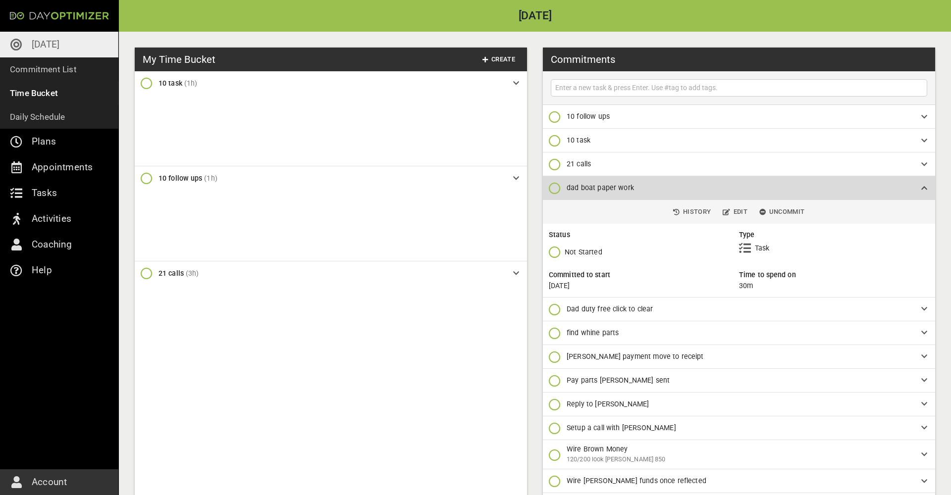
click at [654, 188] on span "dad boat paper work" at bounding box center [736, 188] width 339 height 10
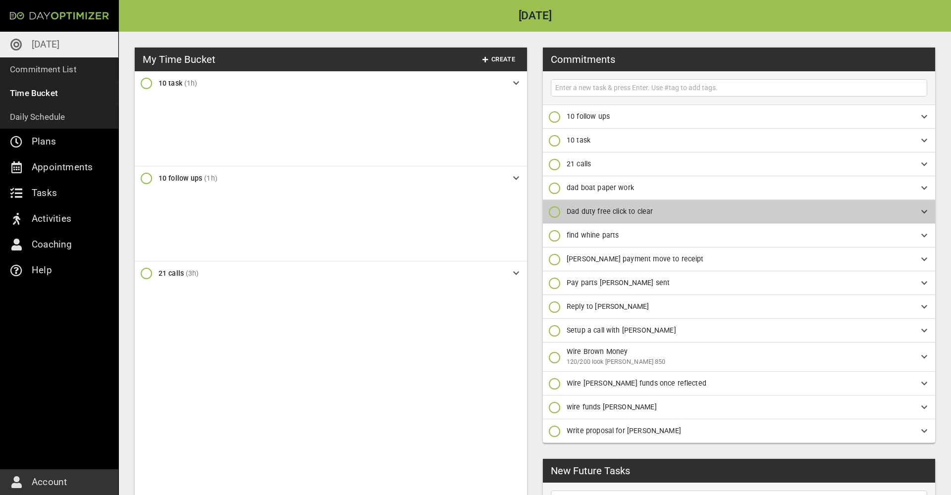
click at [663, 217] on span "Dad duty free click to clear" at bounding box center [736, 212] width 339 height 10
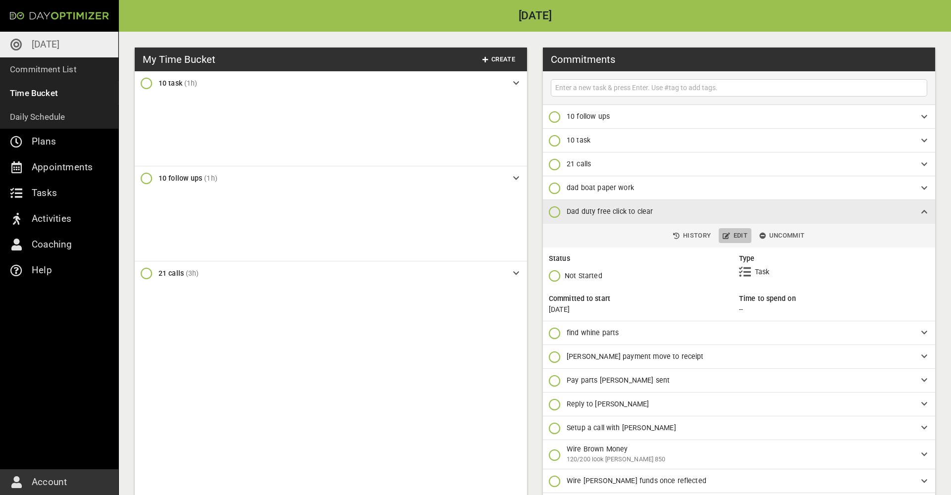
click at [742, 235] on span "Edit" at bounding box center [735, 235] width 25 height 11
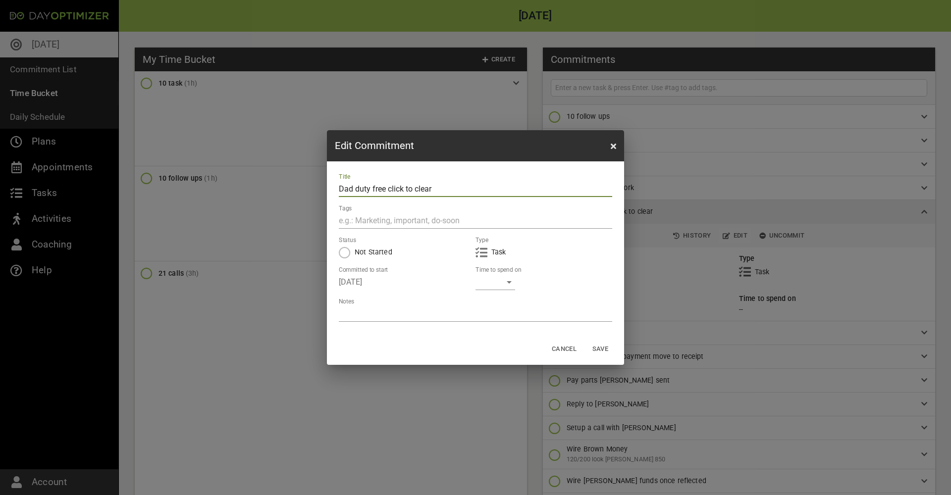
click at [505, 282] on div "​" at bounding box center [496, 282] width 40 height 16
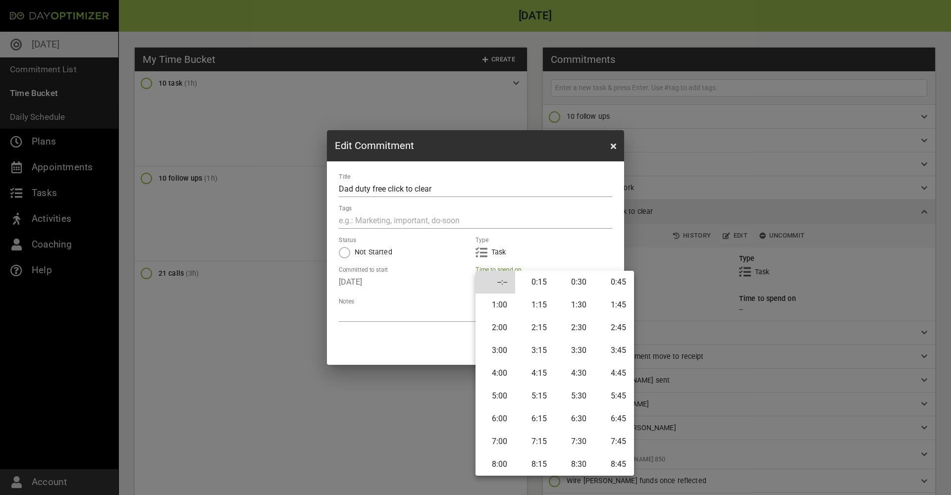
click at [572, 284] on li "0:30" at bounding box center [575, 282] width 40 height 23
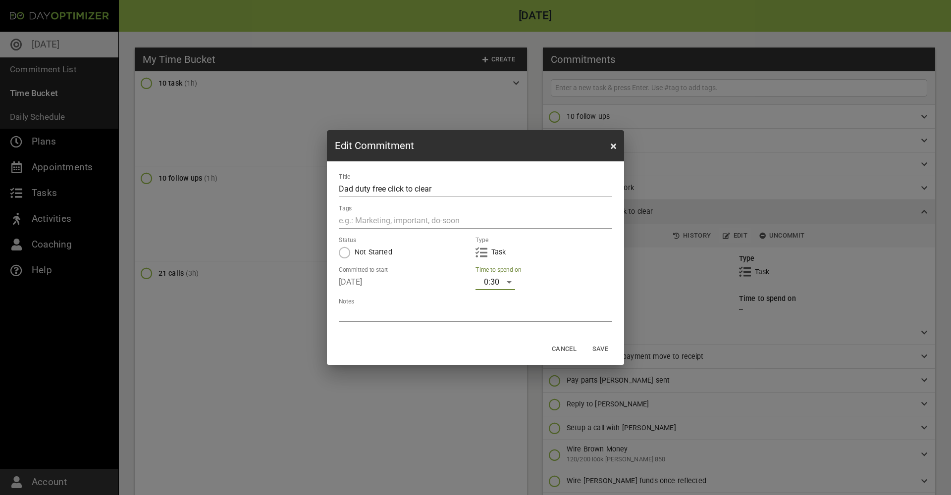
click at [605, 346] on span "Save" at bounding box center [601, 349] width 24 height 11
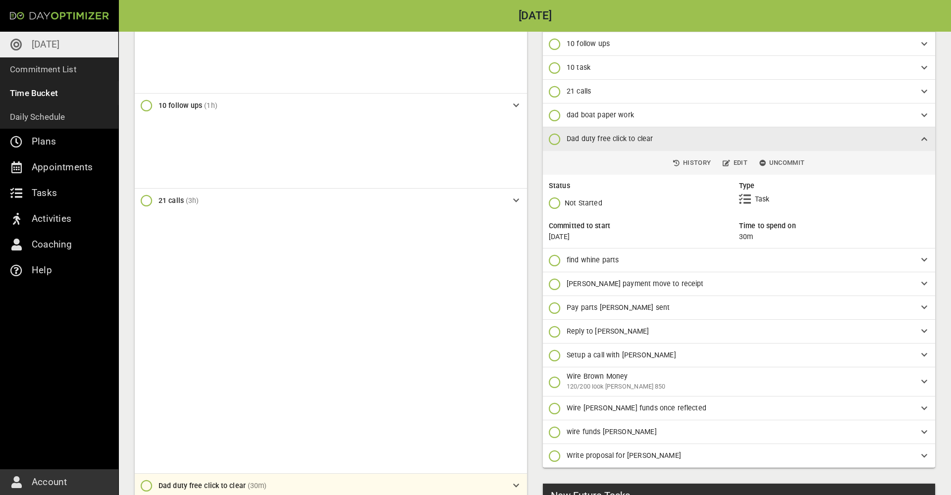
scroll to position [75, 0]
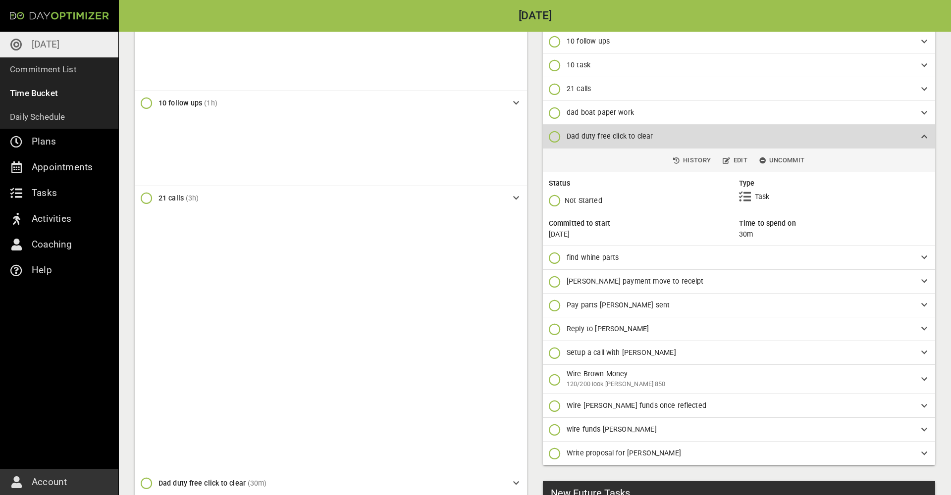
click at [752, 136] on span "Dad duty free click to clear" at bounding box center [736, 136] width 339 height 10
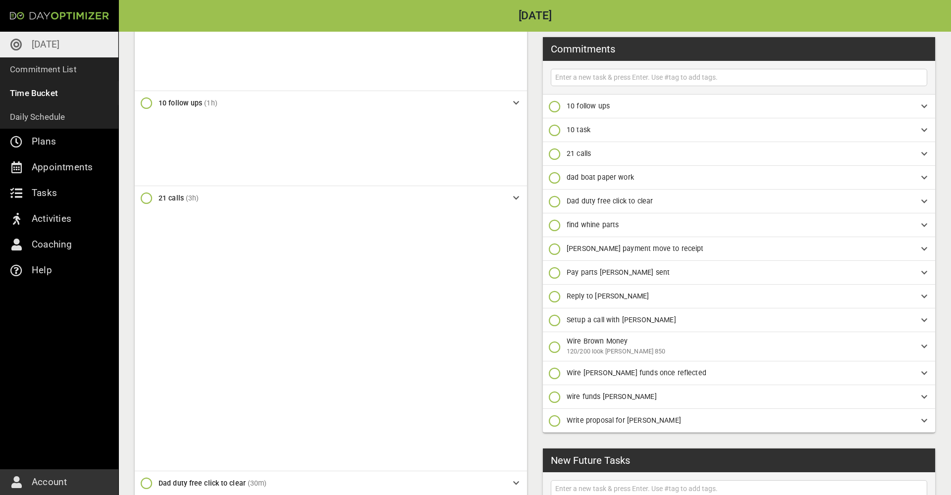
click at [720, 223] on span "find whine parts" at bounding box center [736, 225] width 339 height 10
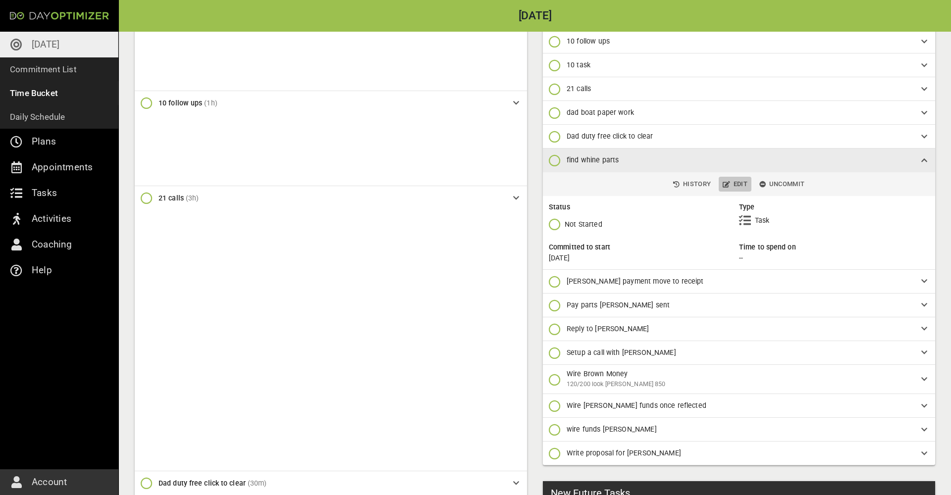
click at [741, 182] on span "Edit" at bounding box center [735, 184] width 25 height 11
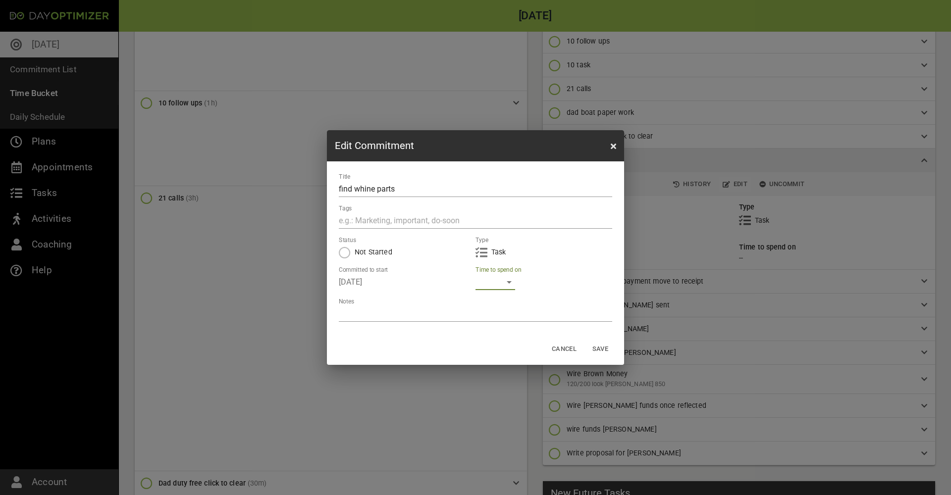
click at [498, 278] on div "​" at bounding box center [496, 282] width 40 height 16
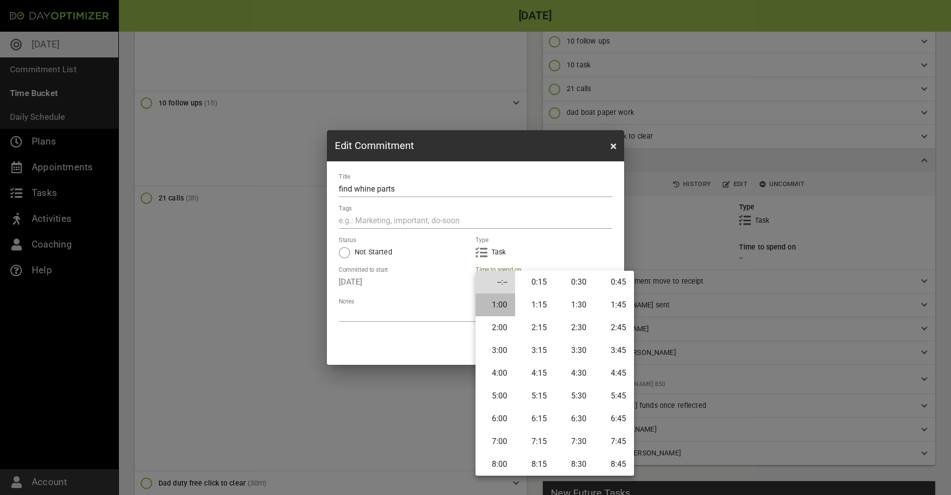
click at [495, 314] on li "1:00" at bounding box center [496, 305] width 40 height 23
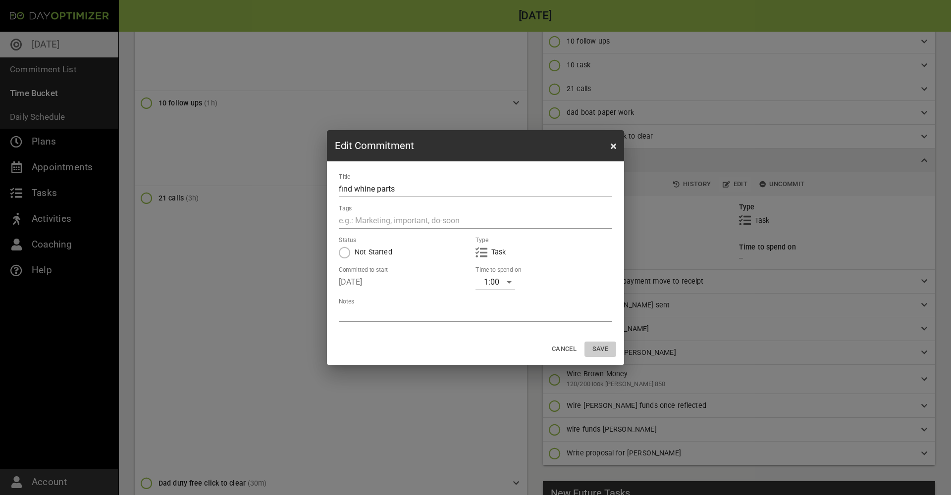
click at [597, 348] on span "Save" at bounding box center [601, 349] width 24 height 11
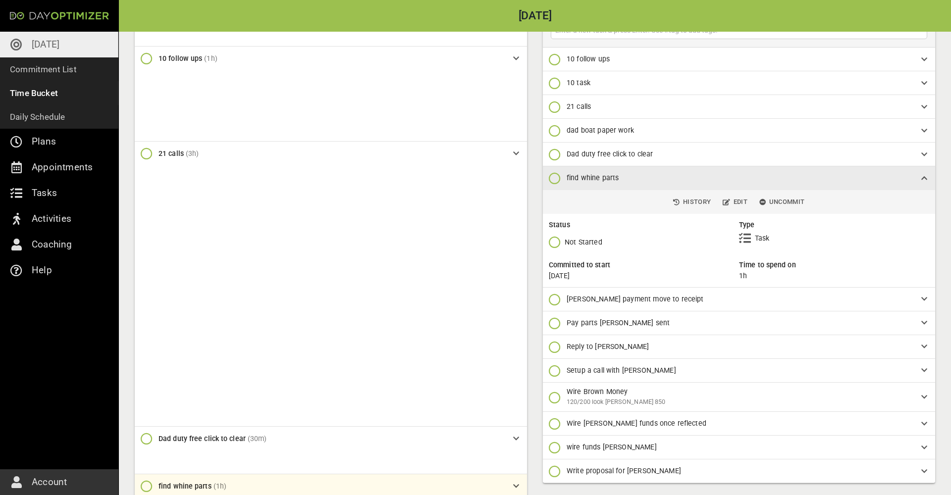
scroll to position [123, 0]
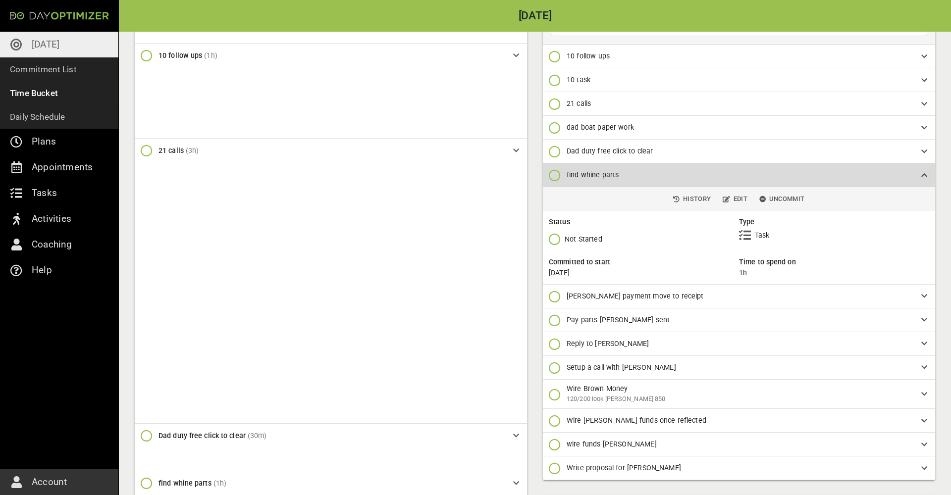
click at [697, 174] on span "find whine parts" at bounding box center [736, 175] width 339 height 10
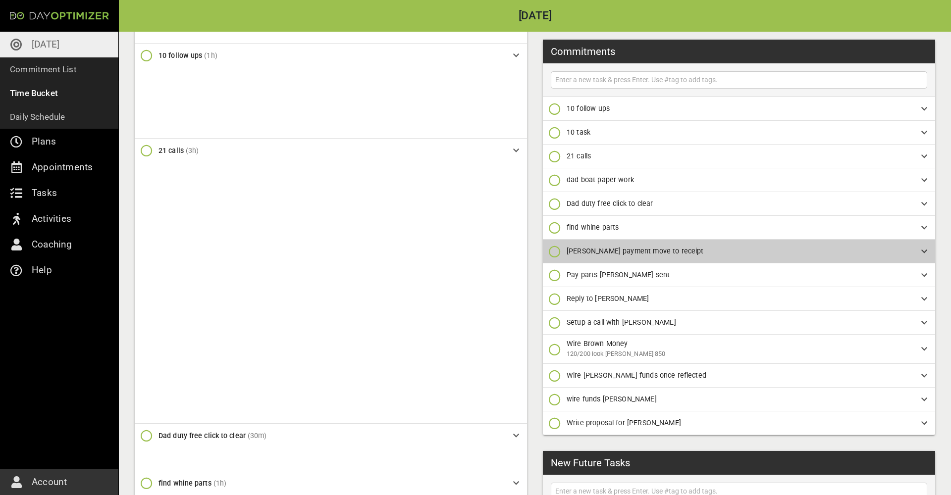
click at [676, 252] on span "[PERSON_NAME] payment move to receipt" at bounding box center [736, 251] width 339 height 10
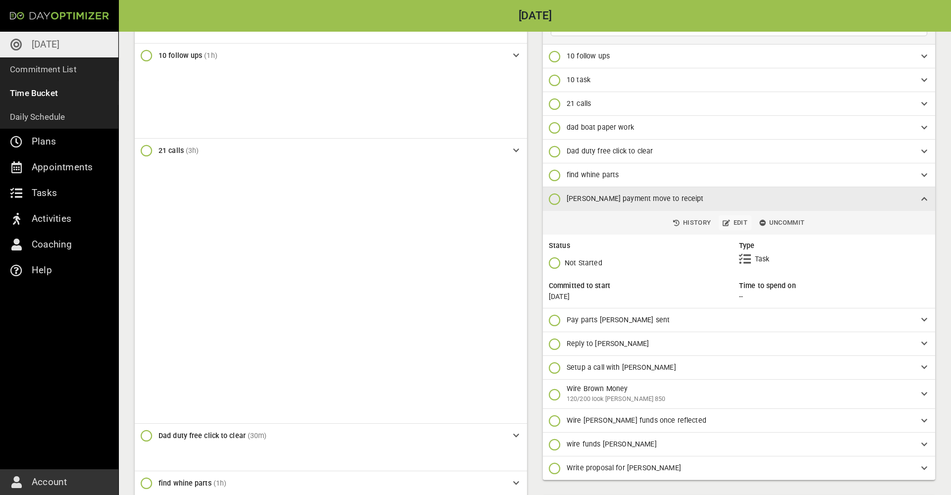
click at [739, 226] on span "Edit" at bounding box center [735, 223] width 25 height 11
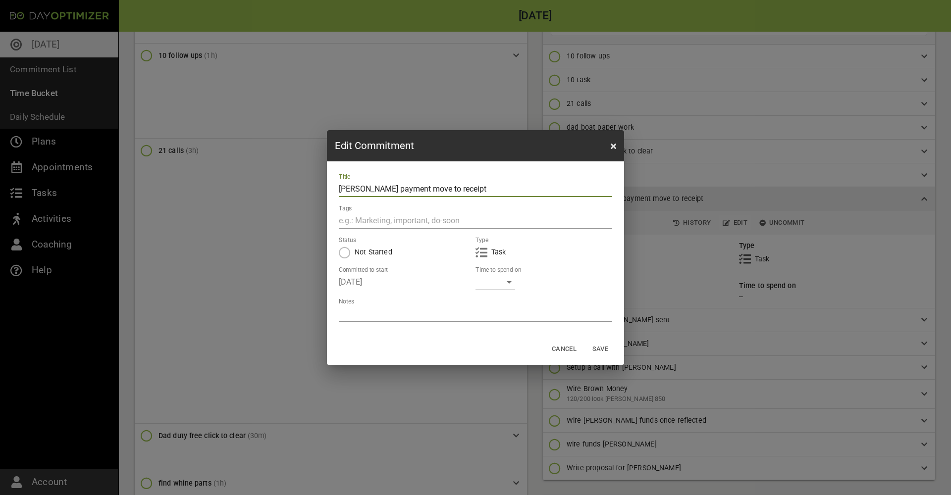
click at [503, 281] on div "​" at bounding box center [496, 282] width 40 height 16
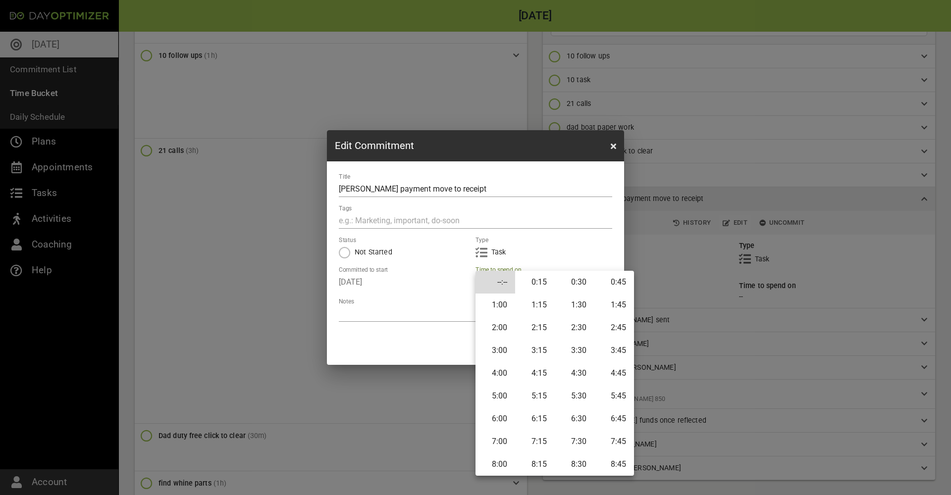
click at [536, 285] on li "0:15" at bounding box center [535, 282] width 40 height 23
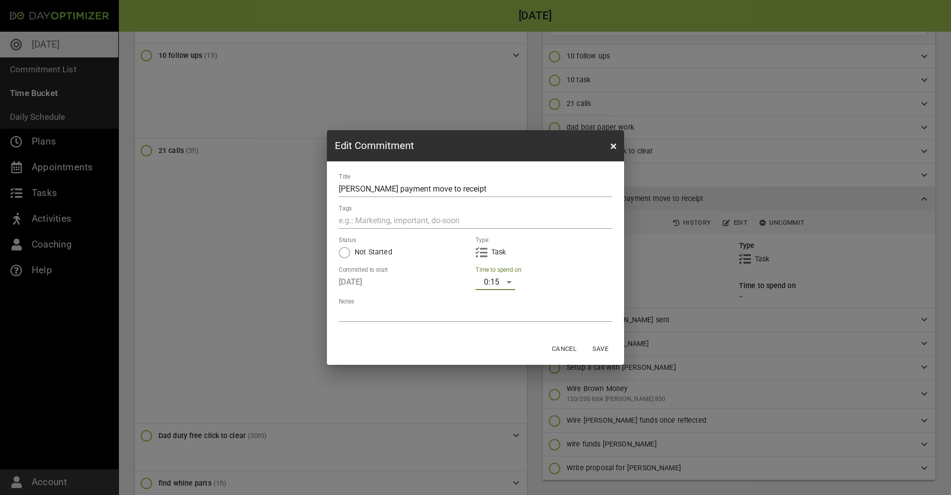
click at [605, 350] on span "Save" at bounding box center [601, 349] width 24 height 11
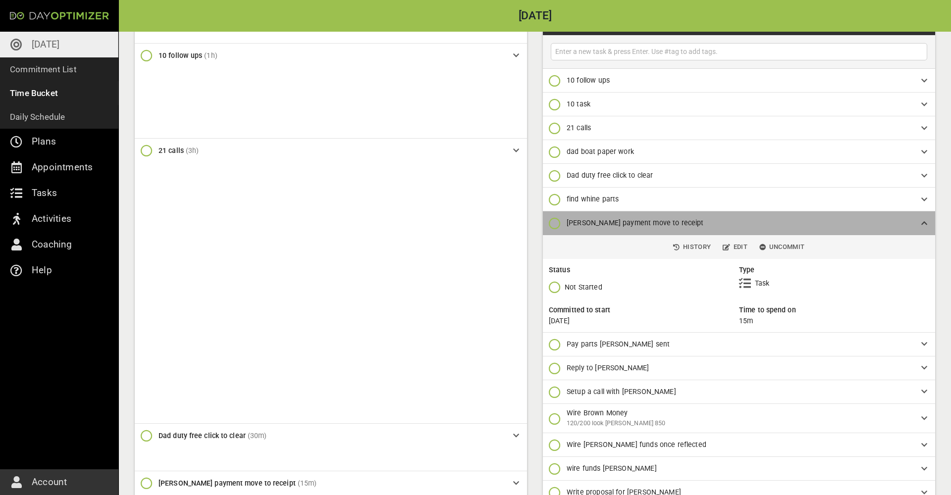
click at [737, 221] on span "[PERSON_NAME] payment move to receipt" at bounding box center [736, 223] width 339 height 10
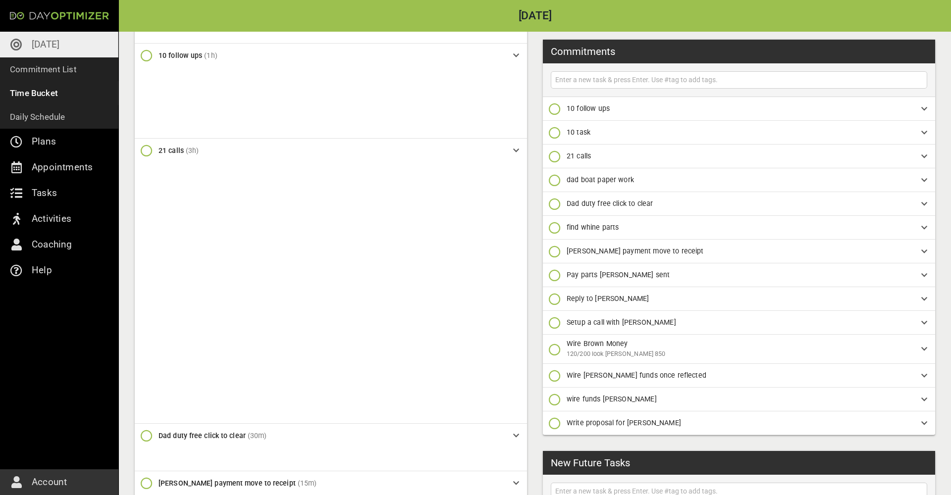
click at [699, 273] on span "Pay parts [PERSON_NAME] sent" at bounding box center [736, 275] width 339 height 10
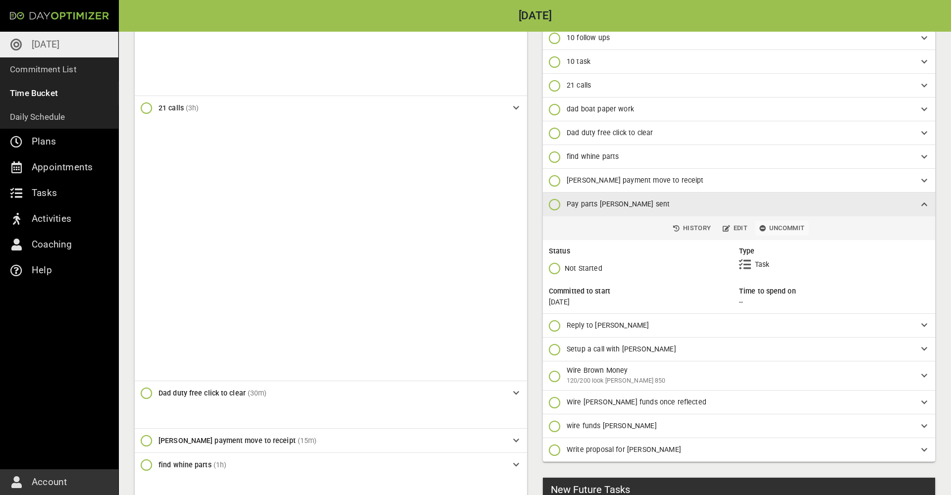
scroll to position [167, 0]
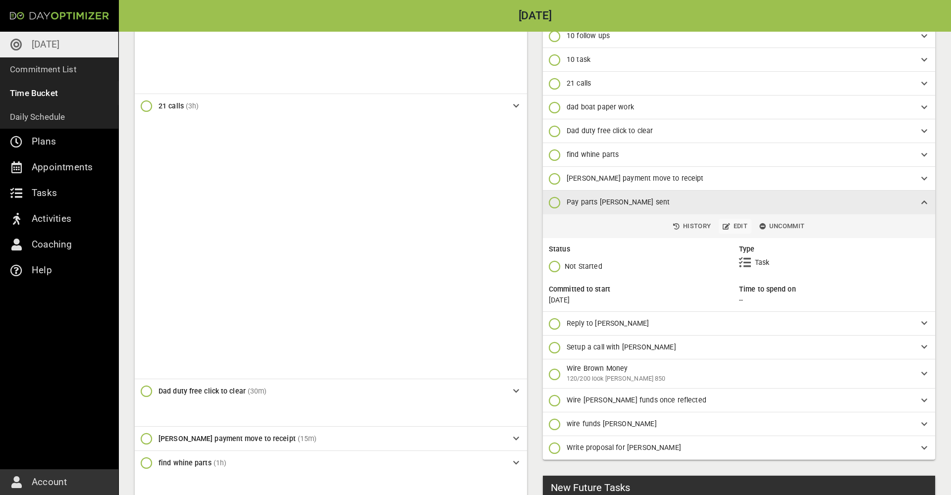
click at [738, 224] on span "Edit" at bounding box center [735, 226] width 25 height 11
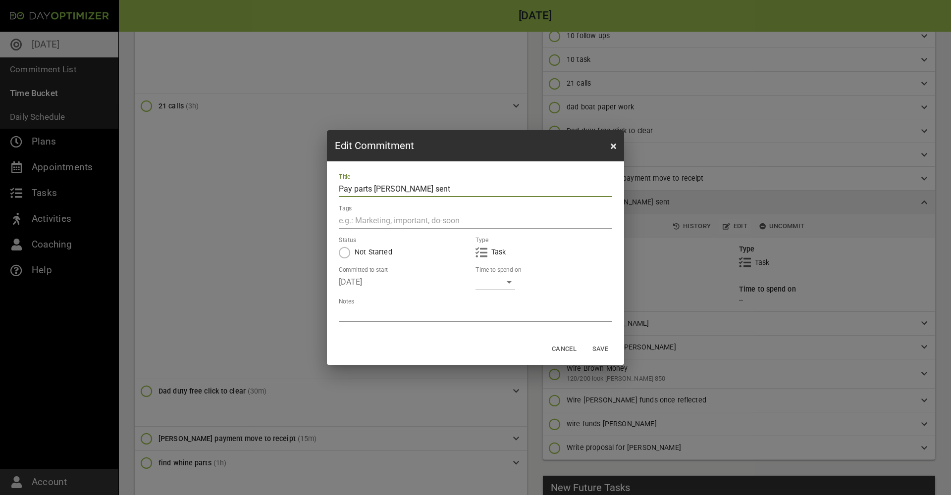
click at [493, 288] on div "​" at bounding box center [496, 282] width 40 height 16
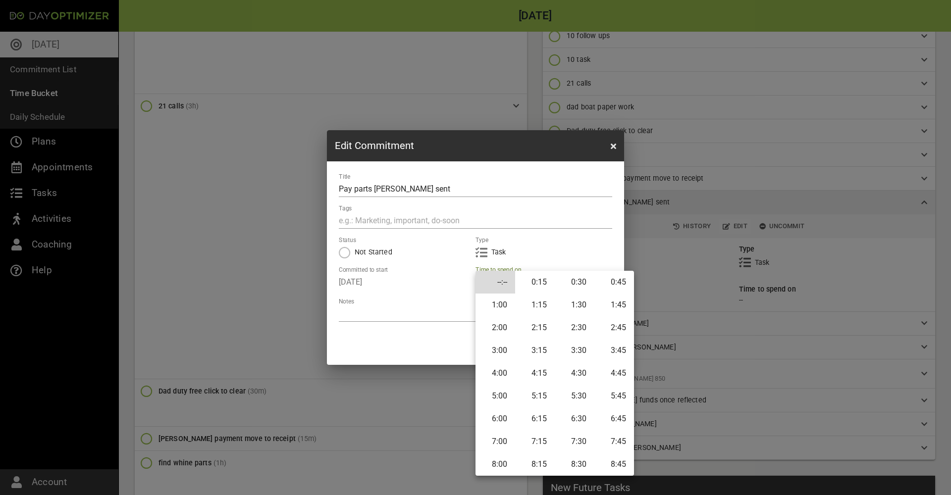
click at [540, 284] on li "0:15" at bounding box center [535, 282] width 40 height 23
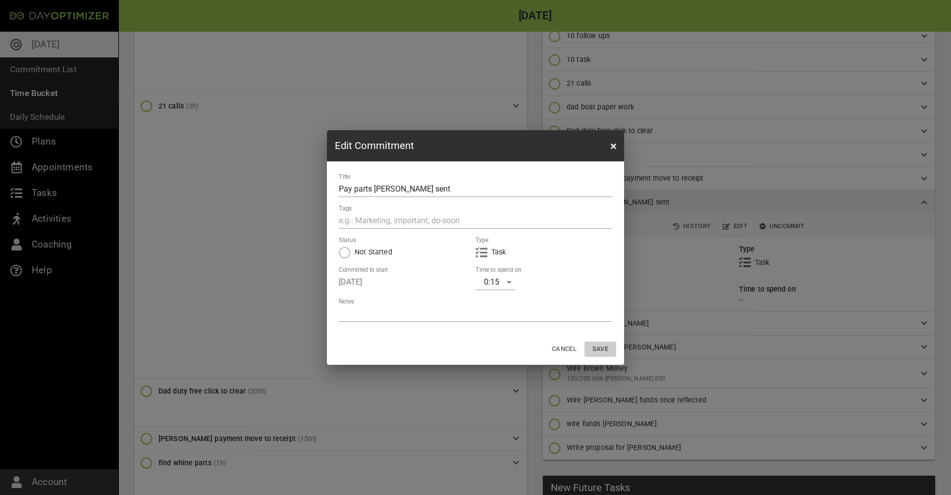
click at [597, 349] on span "Save" at bounding box center [601, 349] width 24 height 11
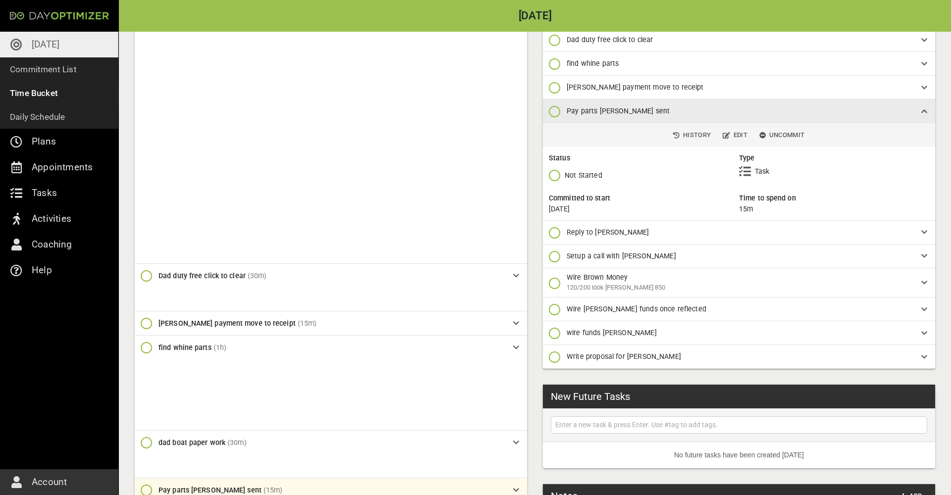
scroll to position [290, 0]
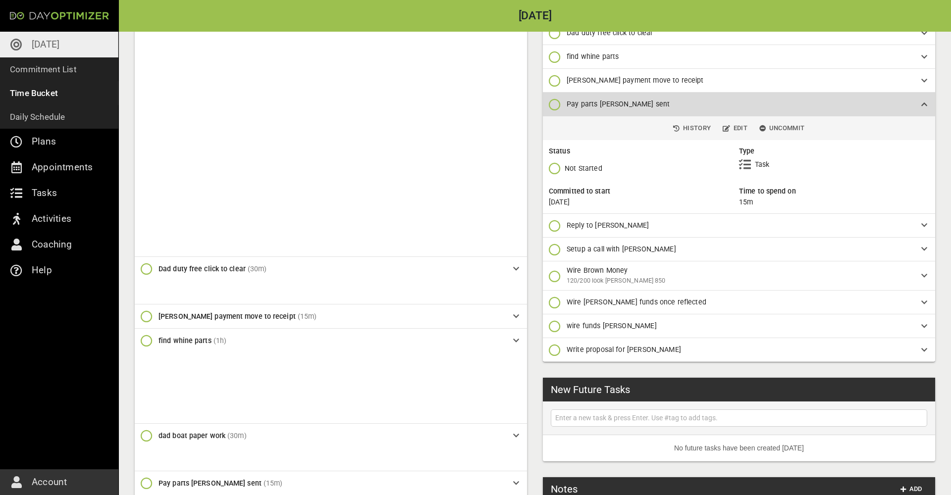
click at [715, 104] on span "Pay parts [PERSON_NAME] sent" at bounding box center [736, 104] width 339 height 10
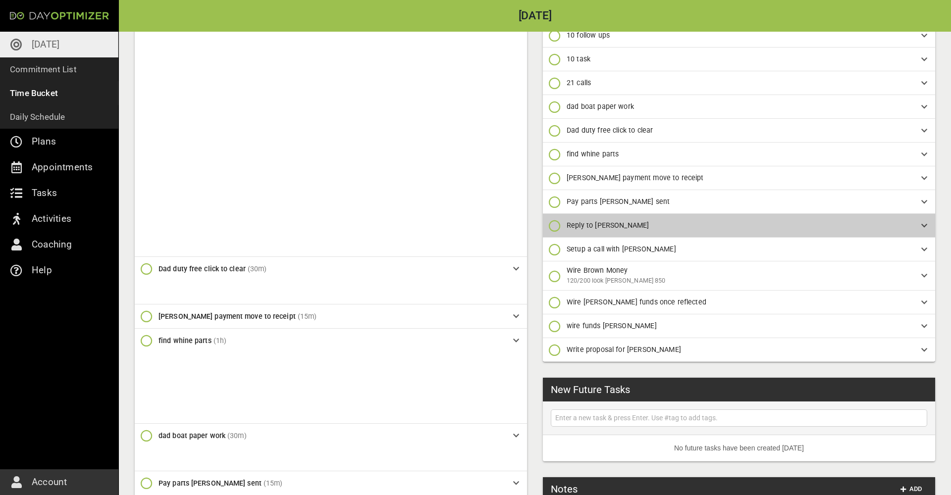
click at [700, 225] on span "Reply to [PERSON_NAME]" at bounding box center [736, 225] width 339 height 10
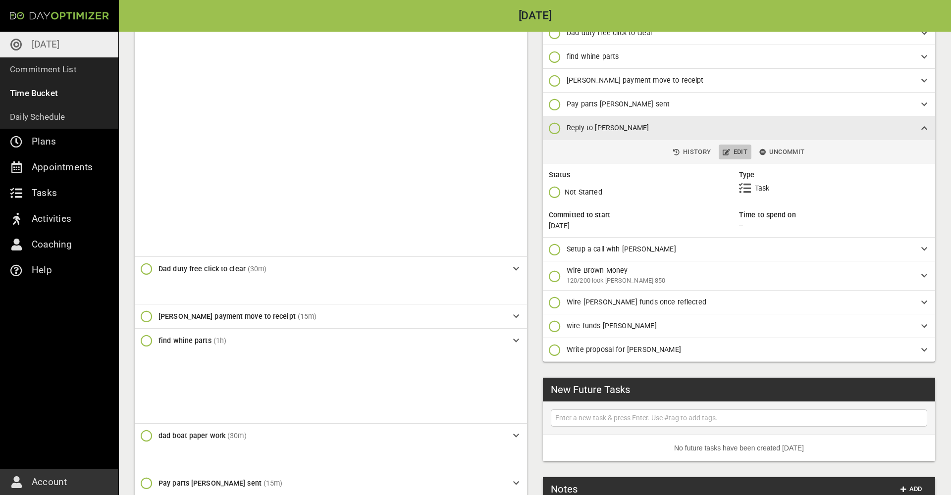
click at [736, 146] on button "Edit" at bounding box center [735, 152] width 33 height 15
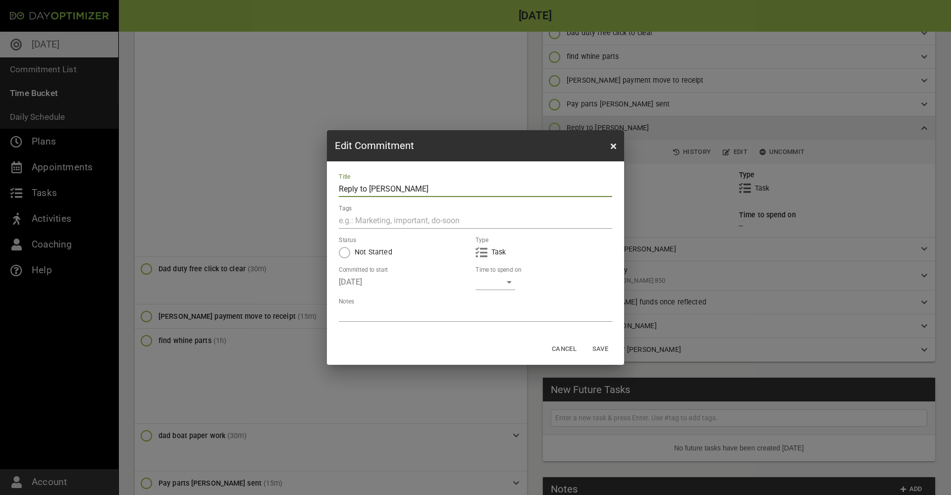
click at [512, 285] on div "​" at bounding box center [496, 282] width 40 height 16
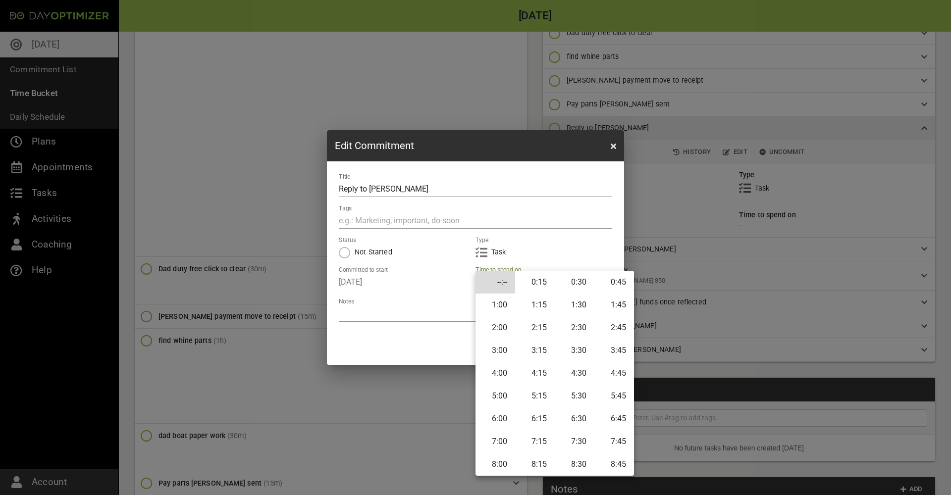
click at [546, 284] on li "0:15" at bounding box center [535, 282] width 40 height 23
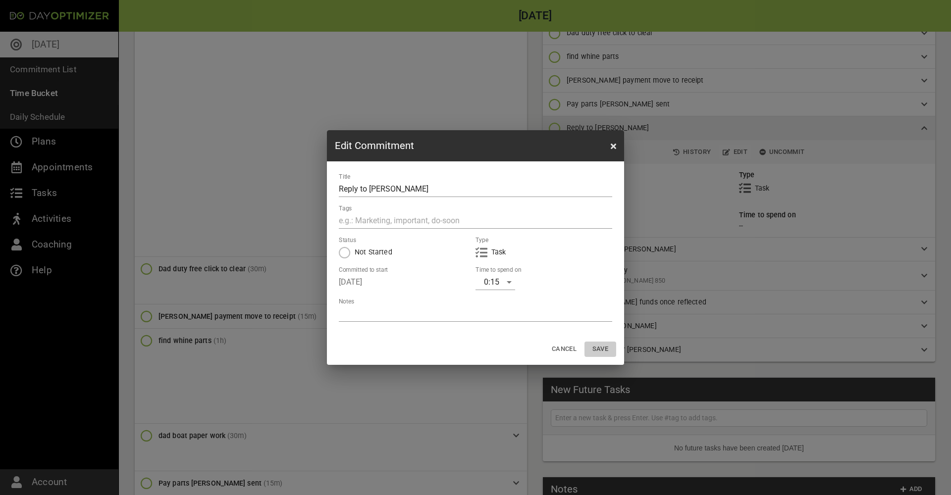
click at [602, 346] on span "Save" at bounding box center [601, 349] width 24 height 11
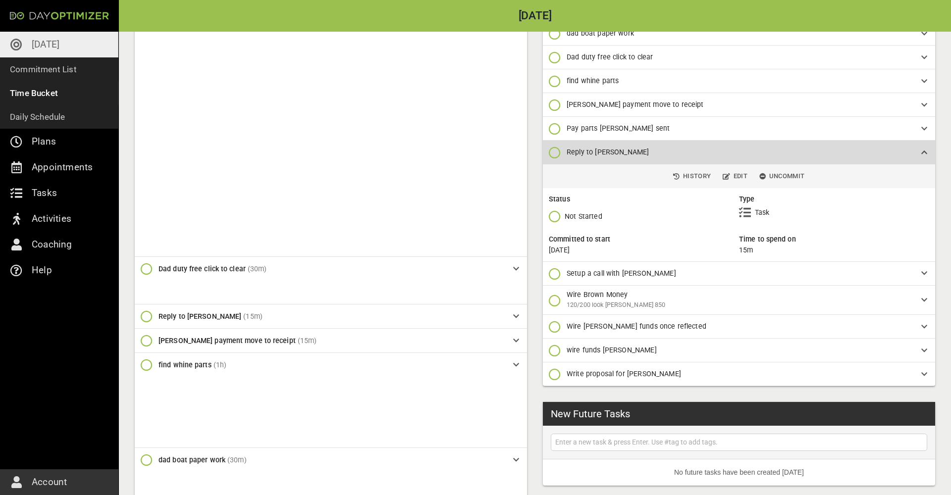
click at [712, 151] on span "Reply to [PERSON_NAME]" at bounding box center [736, 152] width 339 height 10
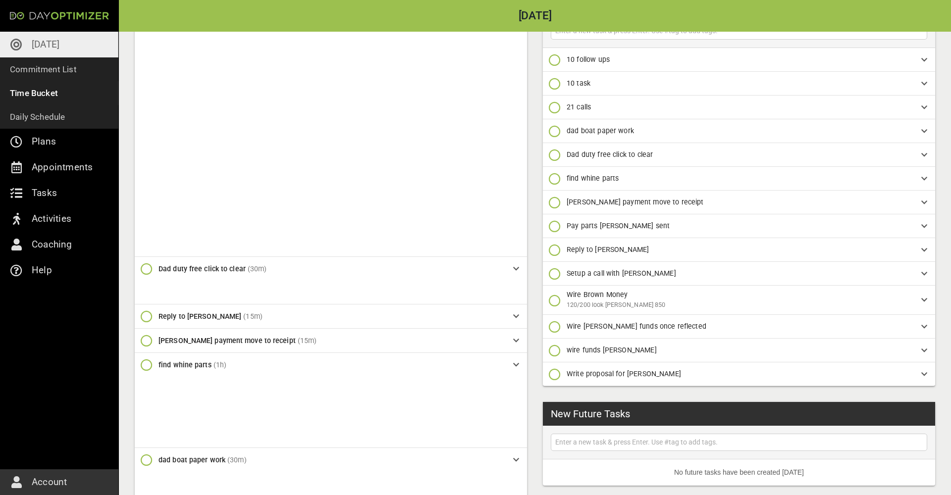
click at [705, 273] on span "Setup a call with [PERSON_NAME]" at bounding box center [736, 274] width 339 height 10
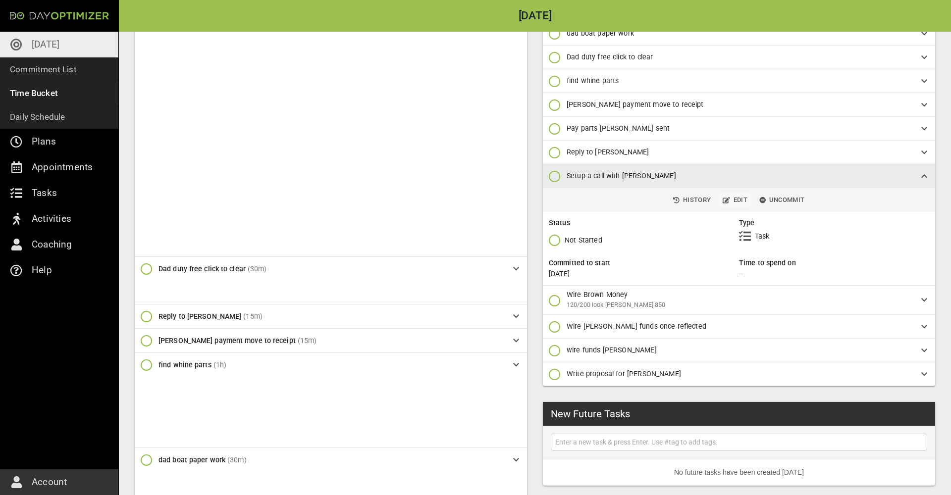
click at [731, 204] on span "Edit" at bounding box center [735, 200] width 25 height 11
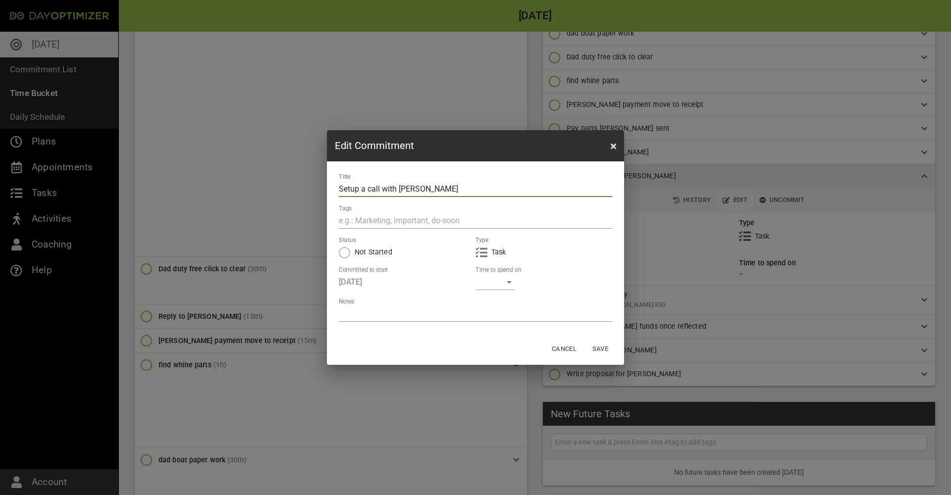
click at [510, 282] on div "​" at bounding box center [496, 282] width 40 height 16
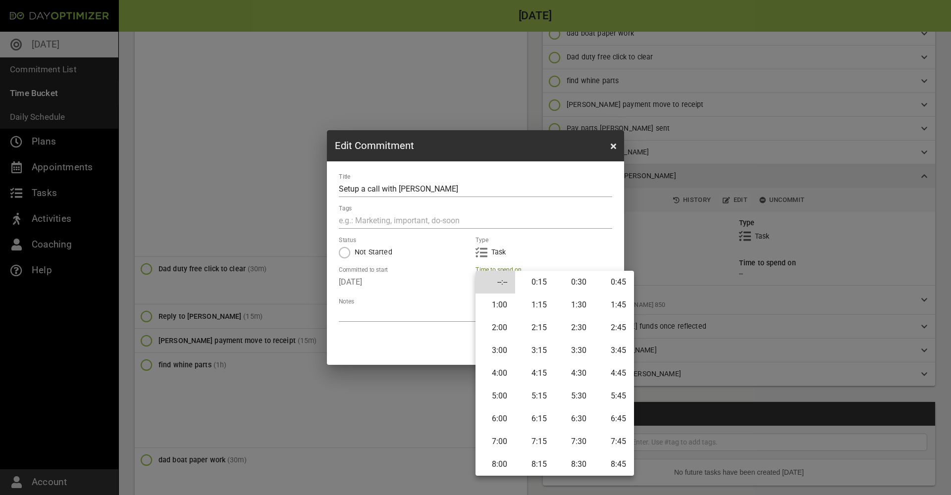
click at [542, 282] on li "0:15" at bounding box center [535, 282] width 40 height 23
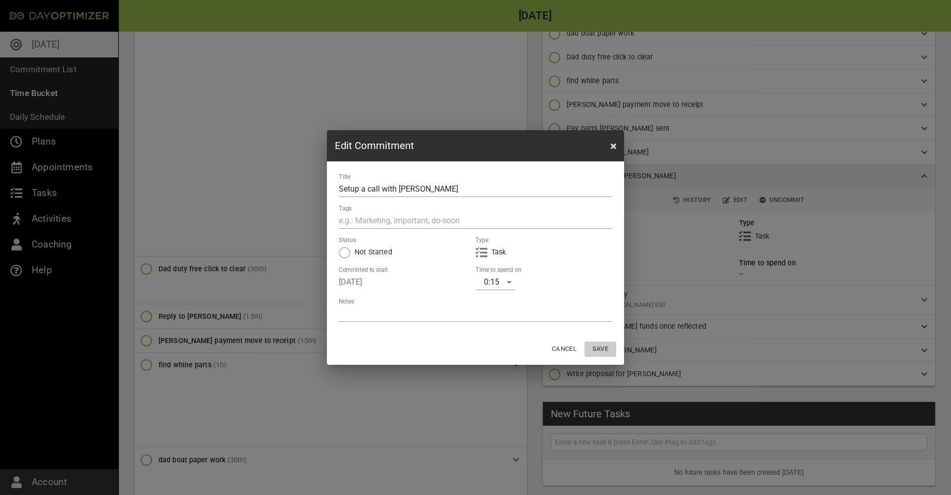
click at [607, 353] on span "Save" at bounding box center [601, 349] width 24 height 11
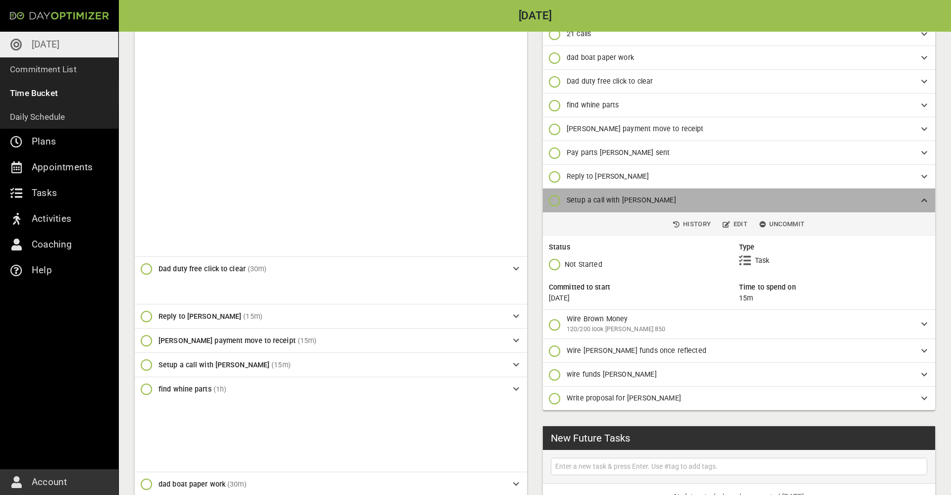
click at [747, 198] on span "Setup a call with [PERSON_NAME]" at bounding box center [736, 200] width 339 height 10
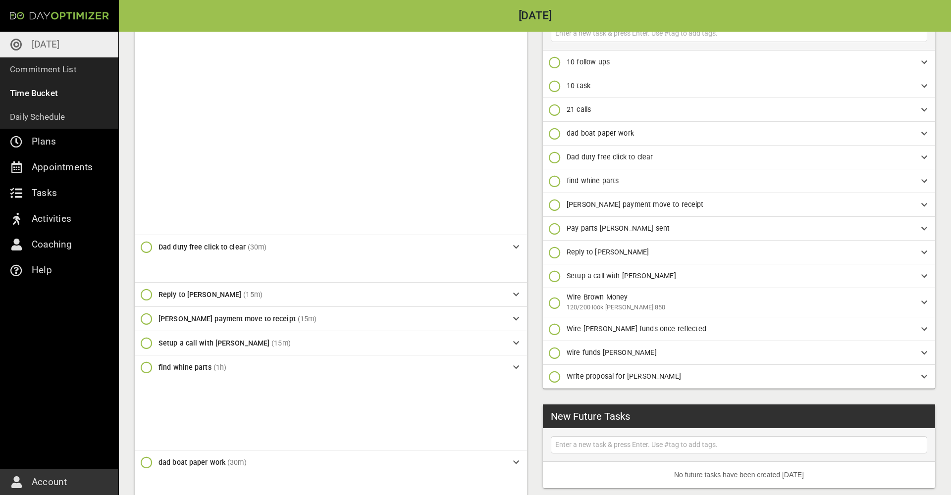
scroll to position [317, 0]
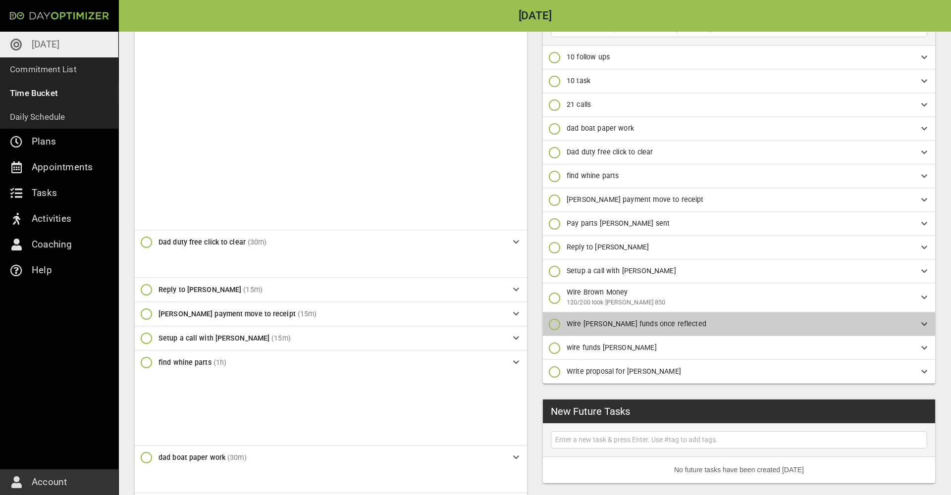
click at [710, 325] on span "Wire [PERSON_NAME] funds once reflected" at bounding box center [736, 324] width 339 height 10
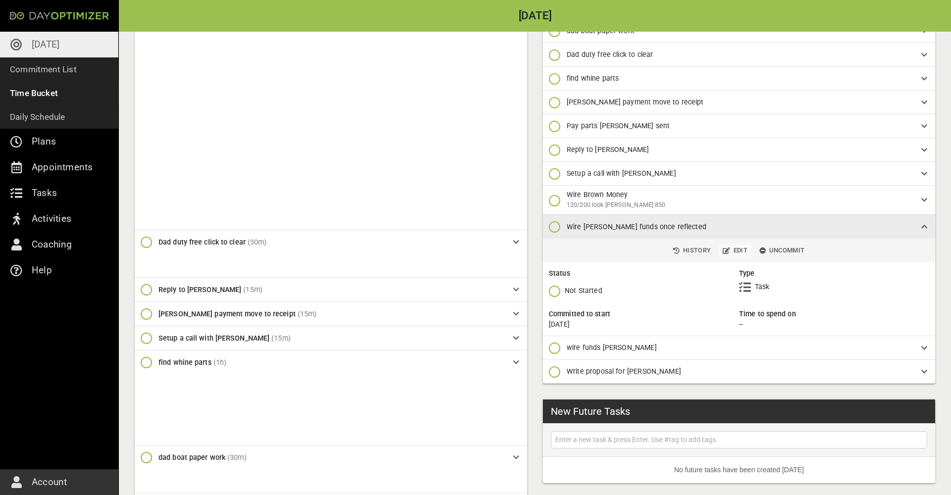
click at [740, 249] on span "Edit" at bounding box center [735, 250] width 25 height 11
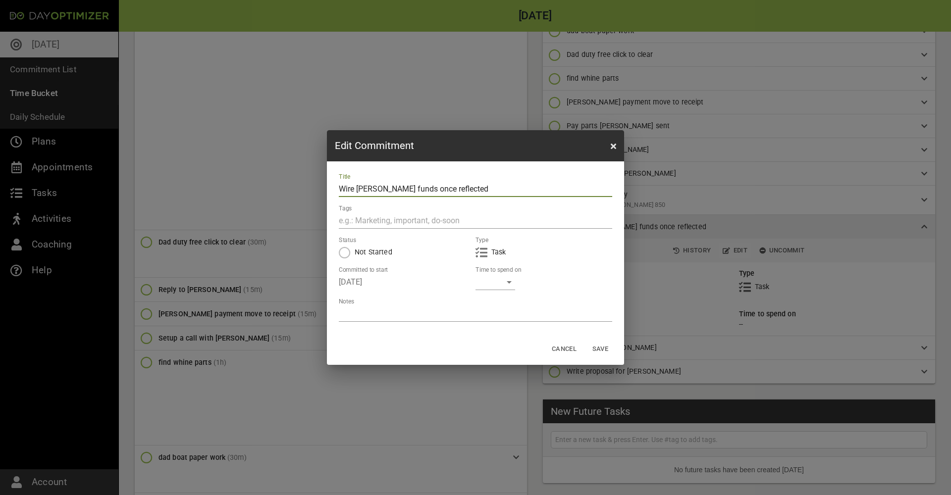
click at [503, 286] on div "​" at bounding box center [496, 282] width 40 height 16
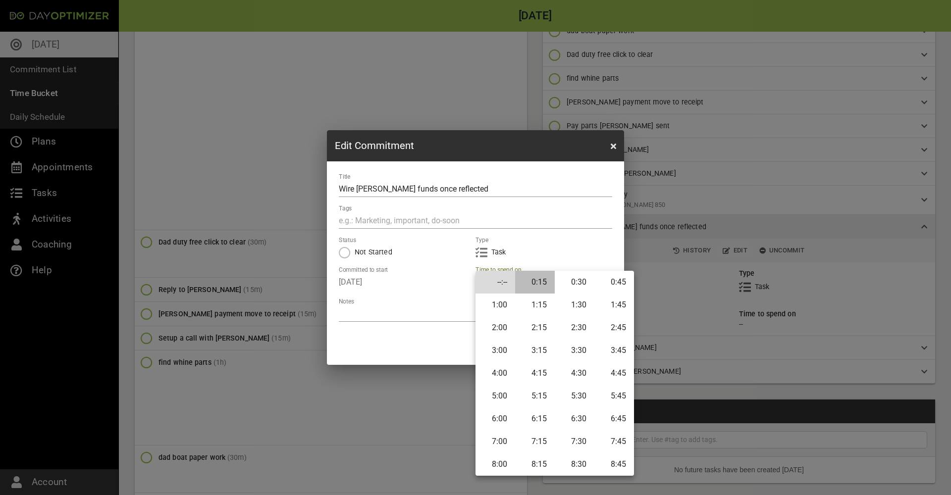
click at [548, 283] on li "0:15" at bounding box center [535, 282] width 40 height 23
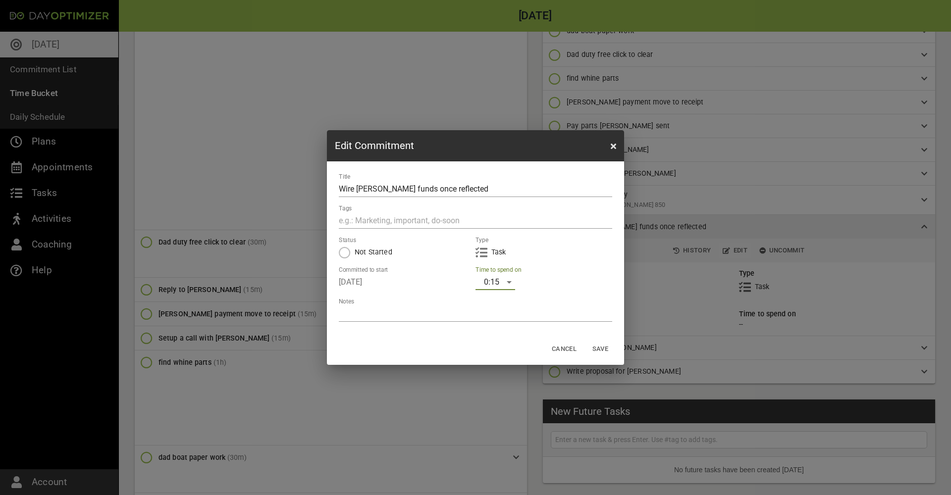
click at [606, 351] on span "Save" at bounding box center [601, 349] width 24 height 11
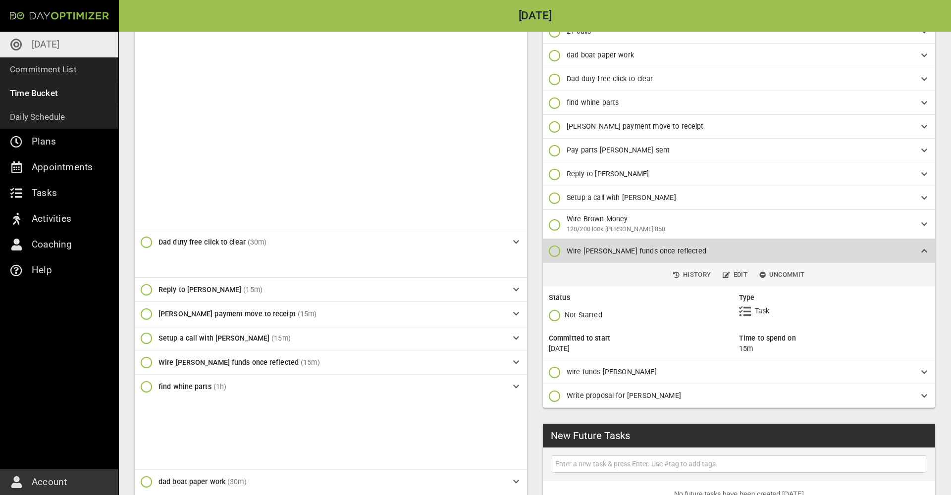
click at [721, 253] on span "Wire [PERSON_NAME] funds once reflected" at bounding box center [736, 251] width 339 height 10
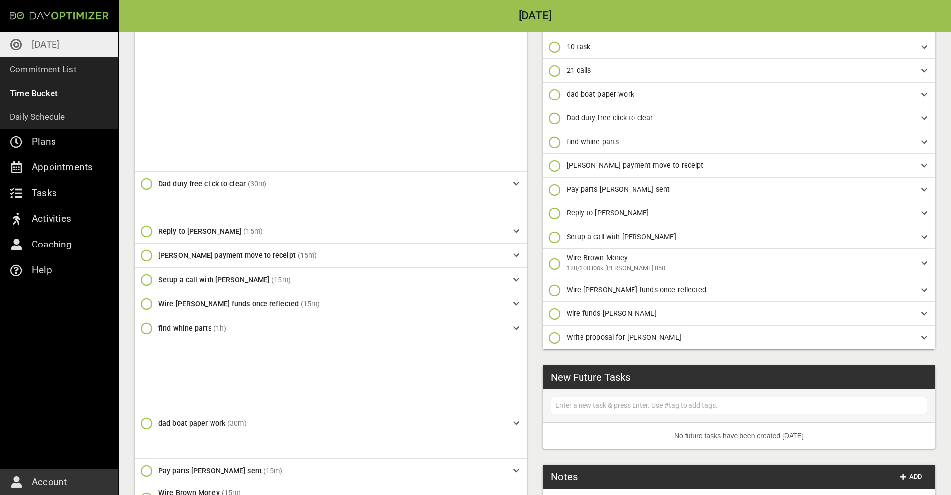
scroll to position [382, 0]
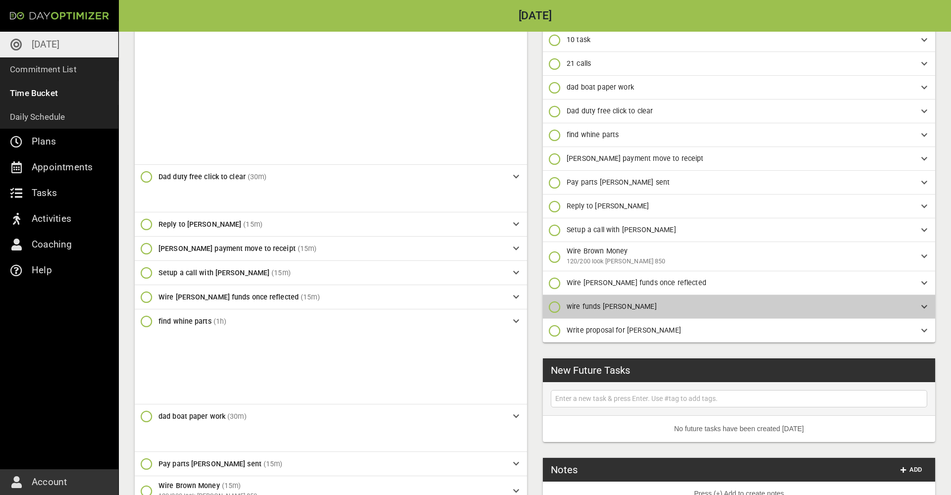
click at [701, 303] on span "wire funds [PERSON_NAME]" at bounding box center [736, 307] width 339 height 10
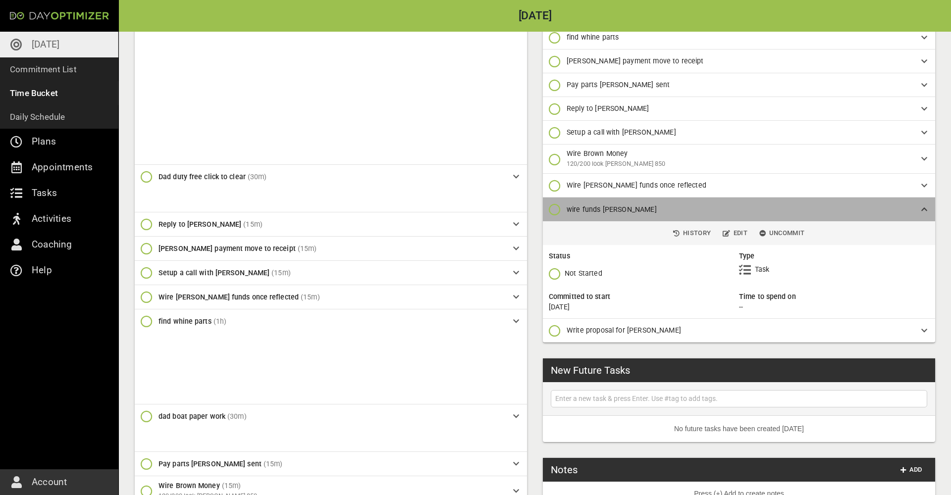
click at [716, 206] on span "wire funds [PERSON_NAME]" at bounding box center [736, 210] width 339 height 10
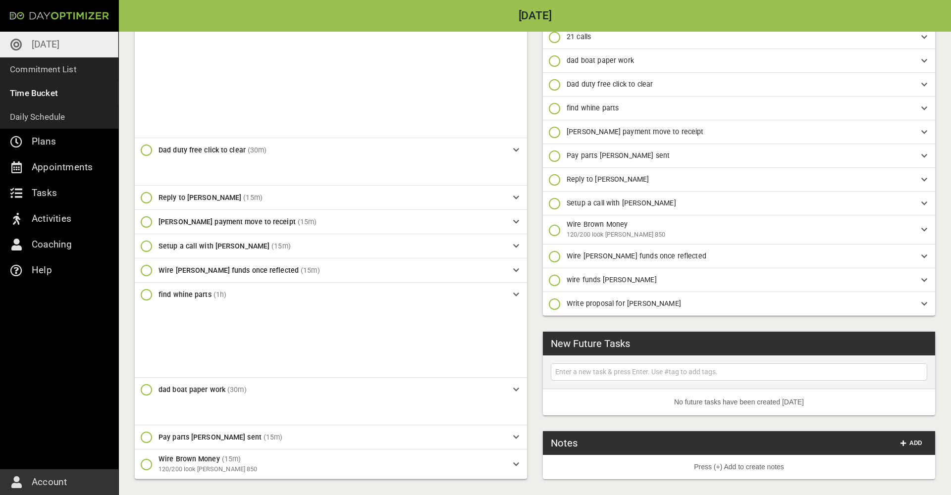
scroll to position [408, 0]
click at [695, 279] on span "wire funds [PERSON_NAME]" at bounding box center [736, 280] width 339 height 10
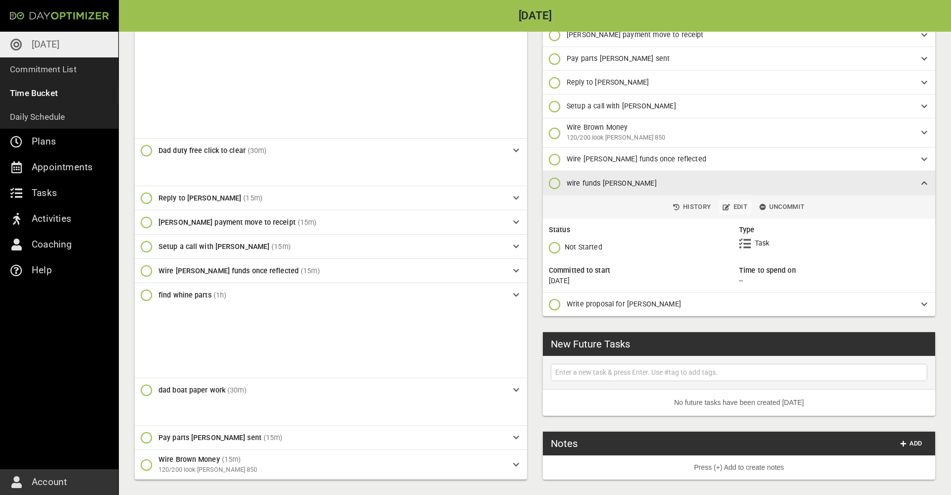
click at [739, 207] on span "Edit" at bounding box center [735, 207] width 25 height 11
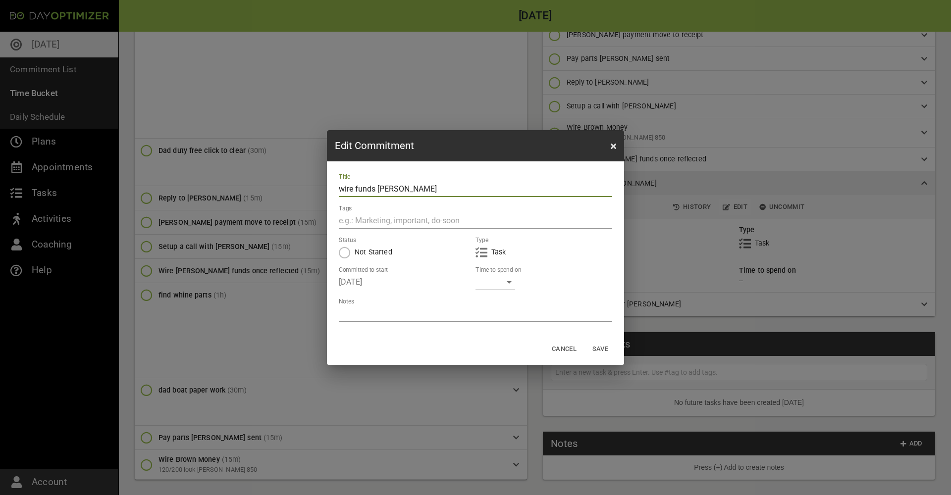
click at [504, 282] on div "​" at bounding box center [496, 282] width 40 height 16
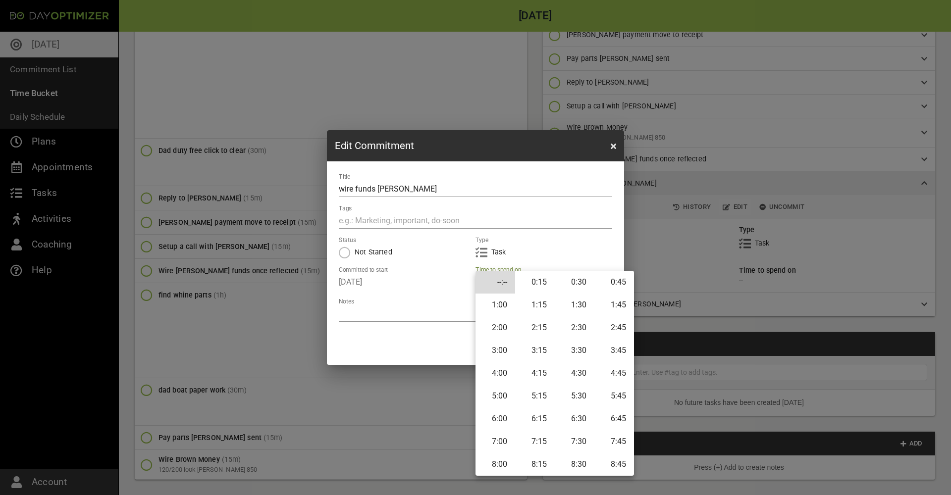
click at [542, 286] on li "0:15" at bounding box center [535, 282] width 40 height 23
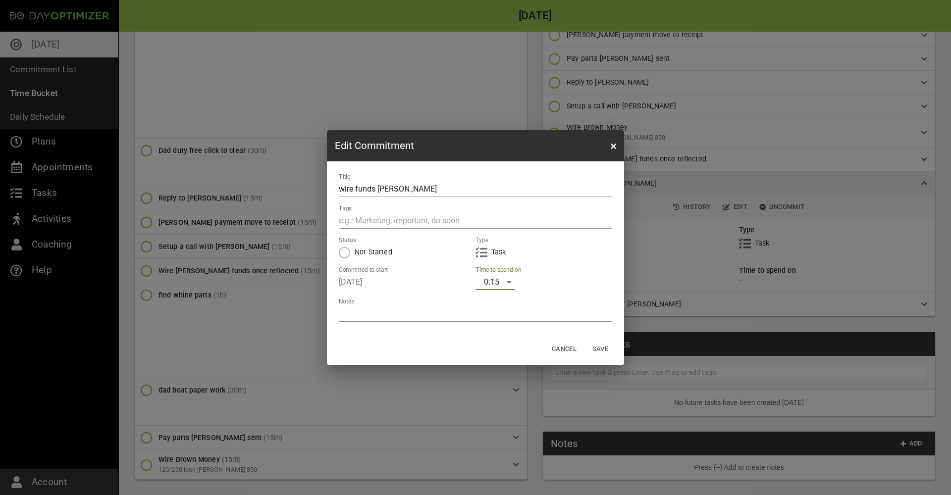
click at [600, 345] on span "Save" at bounding box center [601, 349] width 24 height 11
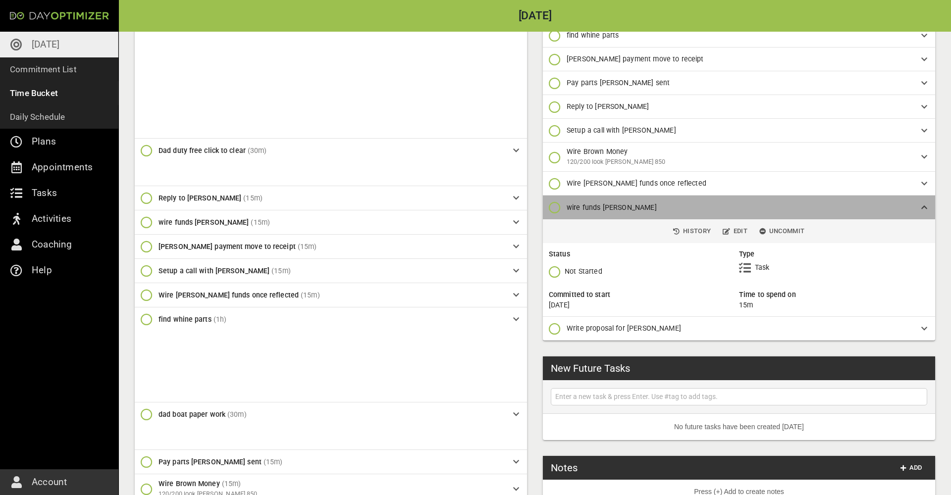
click at [734, 207] on span "wire funds [PERSON_NAME]" at bounding box center [736, 208] width 339 height 10
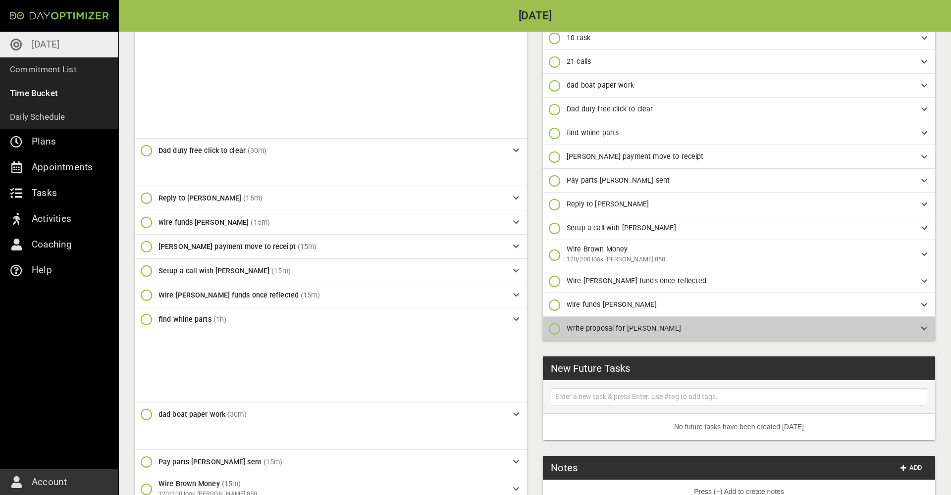
click at [707, 327] on span "Write proposal for [PERSON_NAME]" at bounding box center [736, 329] width 339 height 10
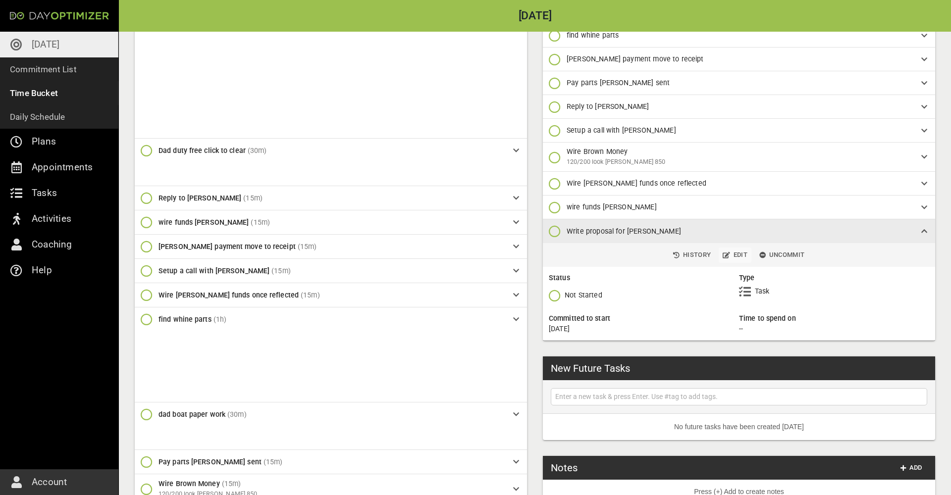
click at [743, 251] on span "Edit" at bounding box center [735, 255] width 25 height 11
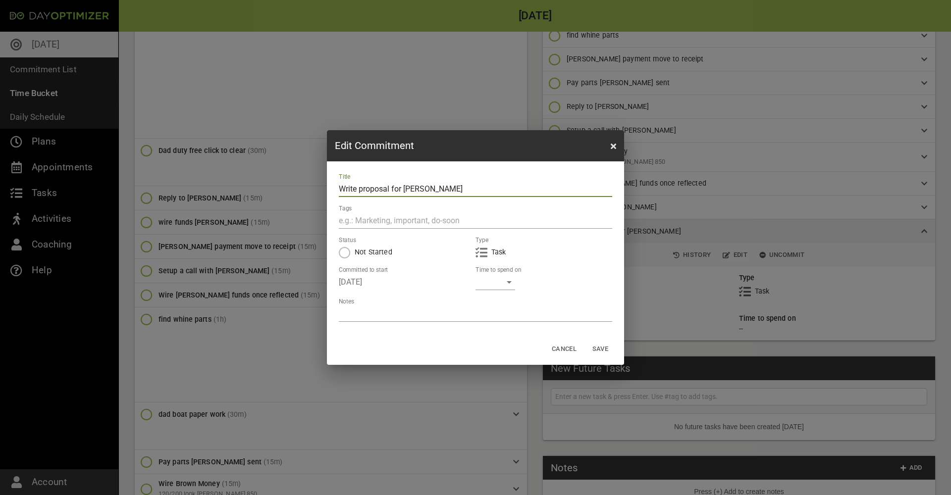
click at [503, 280] on div "​" at bounding box center [496, 282] width 40 height 16
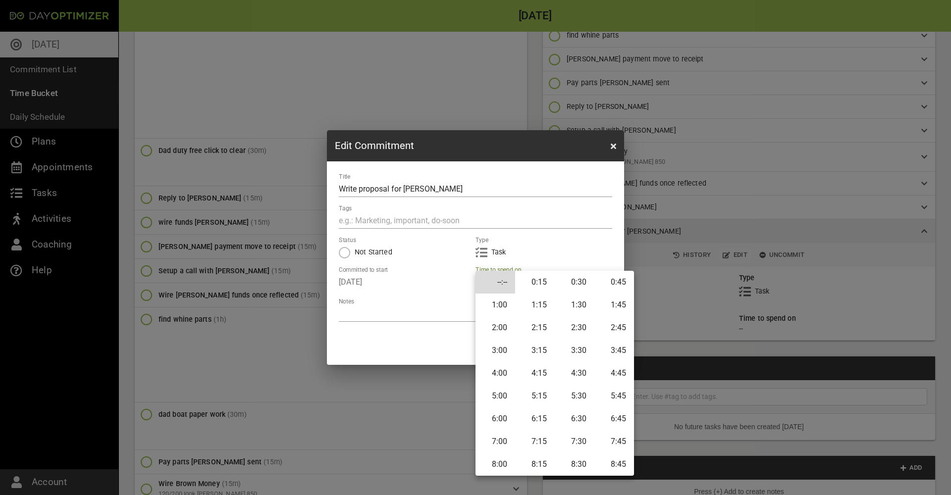
click at [578, 282] on li "0:30" at bounding box center [575, 282] width 40 height 23
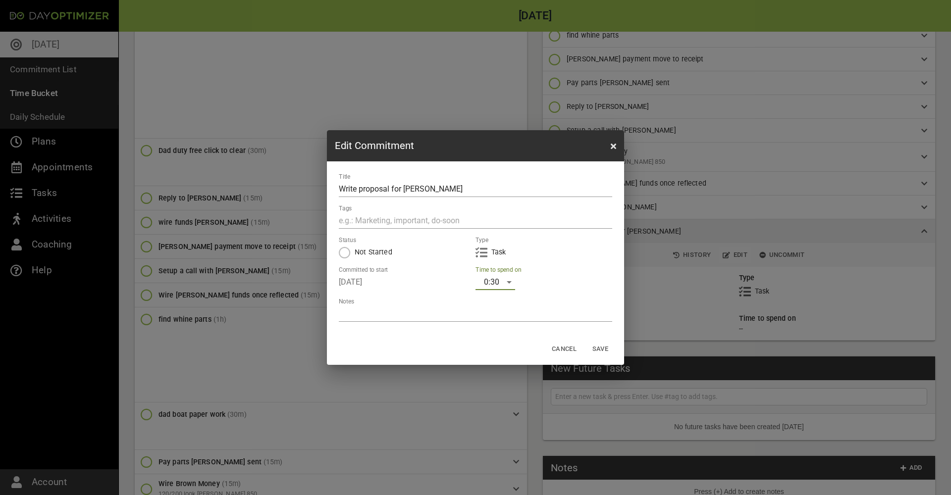
click at [601, 349] on span "Save" at bounding box center [601, 349] width 24 height 11
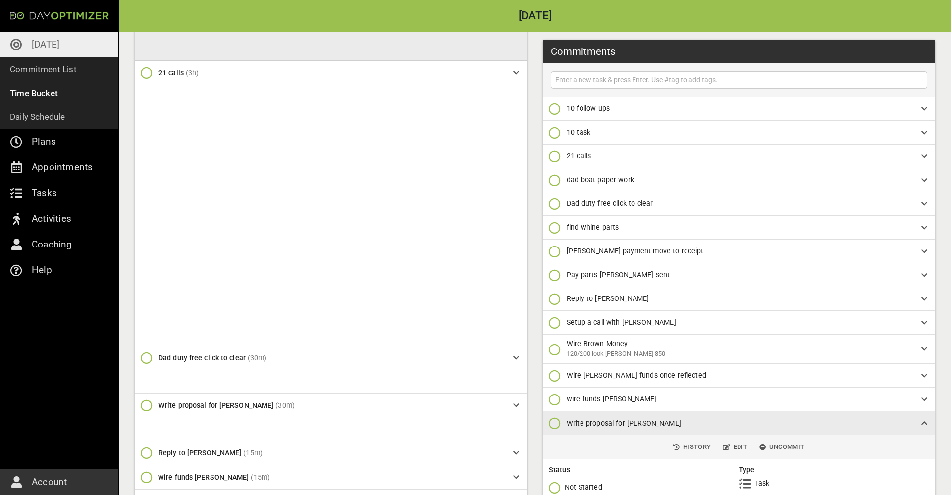
scroll to position [328, 0]
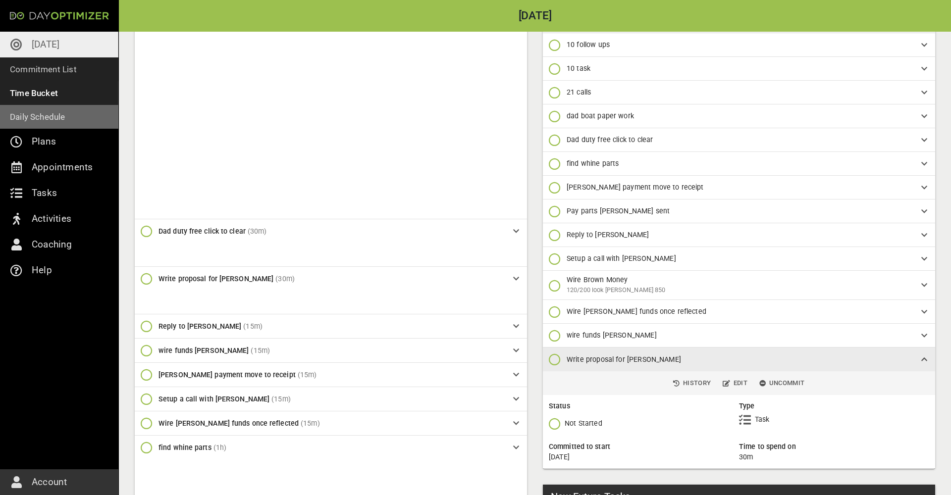
click at [55, 116] on p "Daily Schedule" at bounding box center [37, 117] width 55 height 14
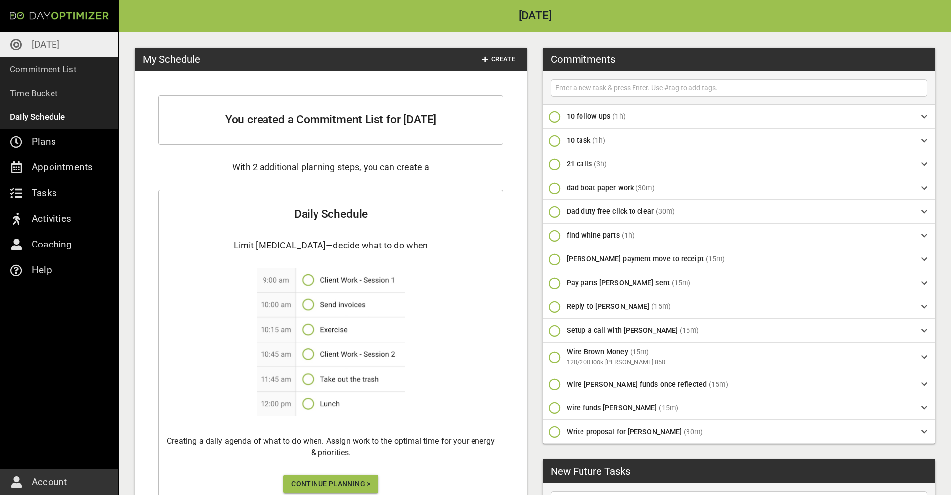
click at [336, 492] on button "Continue Planning >" at bounding box center [330, 484] width 95 height 18
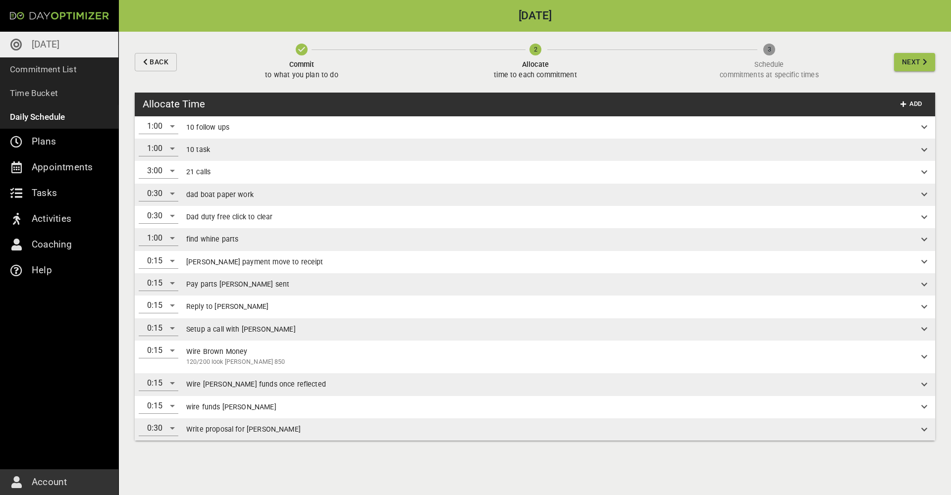
click at [911, 62] on span "Next" at bounding box center [911, 62] width 19 height 12
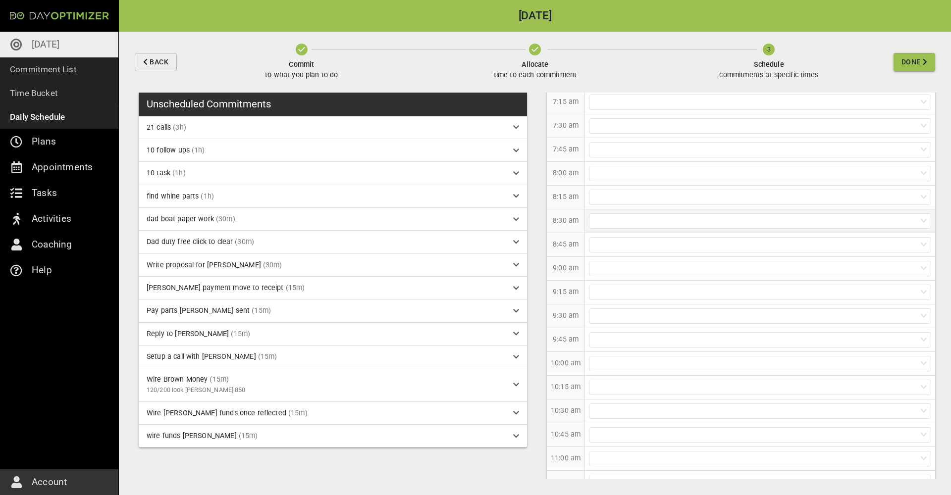
scroll to position [108, 0]
click at [615, 257] on div at bounding box center [760, 257] width 342 height 15
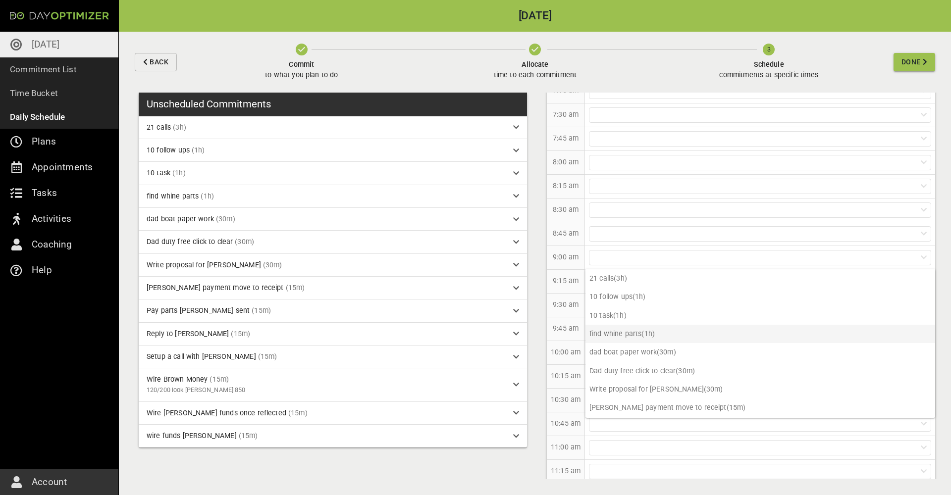
click at [631, 336] on p "find whine parts (1h)" at bounding box center [761, 334] width 350 height 18
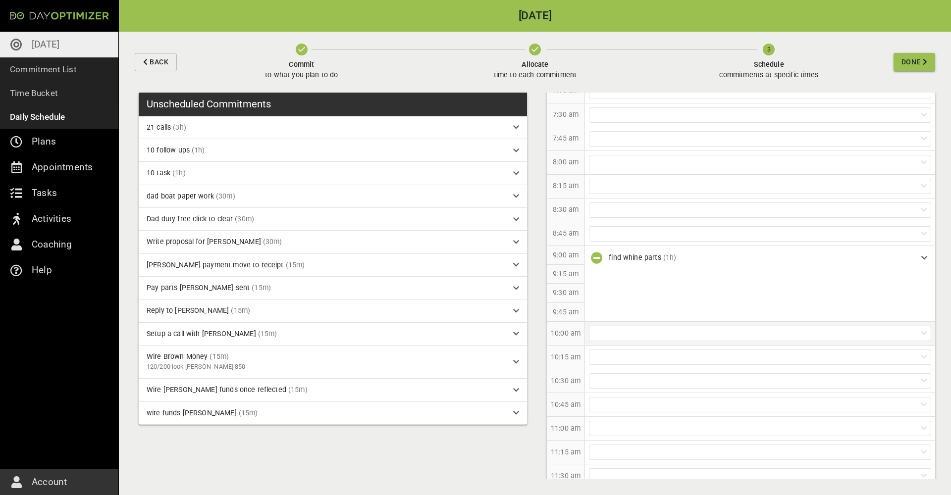
click at [608, 331] on div at bounding box center [760, 333] width 342 height 15
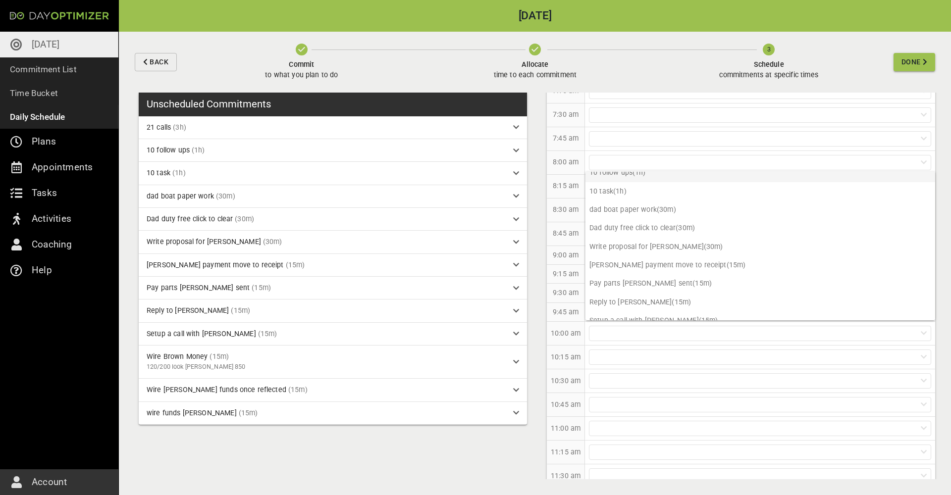
scroll to position [29, 0]
click at [570, 237] on p "8:45 am" at bounding box center [566, 233] width 26 height 10
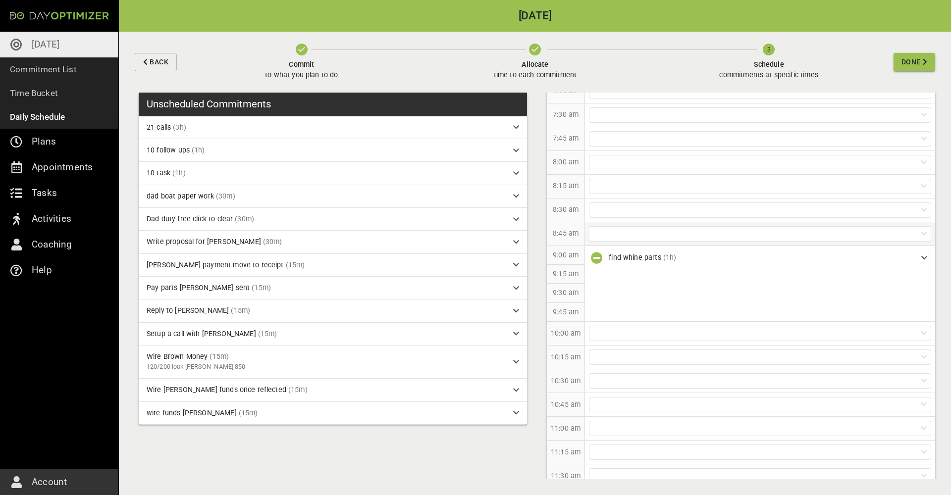
click at [609, 233] on div at bounding box center [760, 233] width 342 height 15
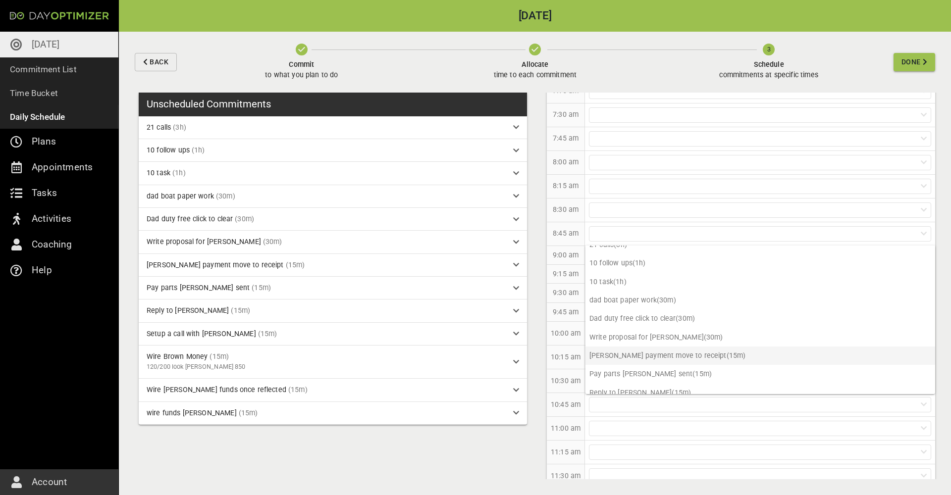
scroll to position [25, 0]
click at [654, 357] on p "Pay parts [PERSON_NAME] sent (15m)" at bounding box center [761, 359] width 350 height 18
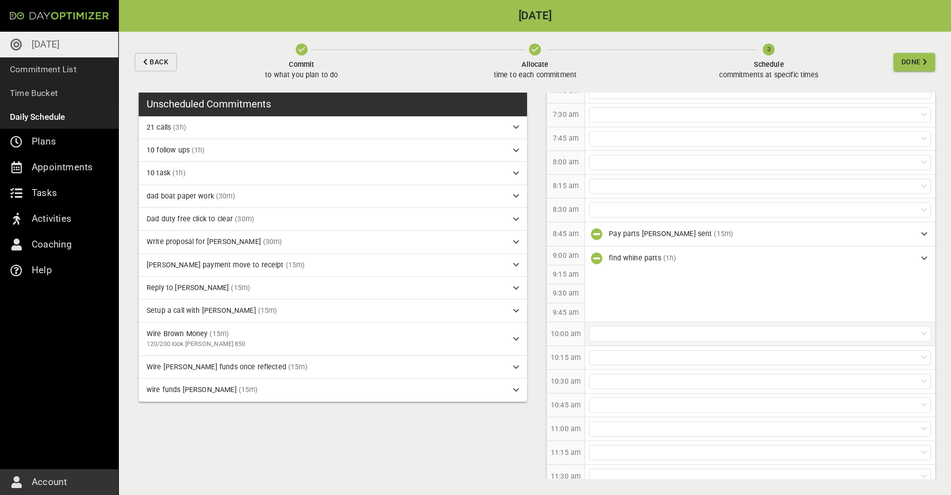
click at [631, 337] on div at bounding box center [760, 334] width 342 height 15
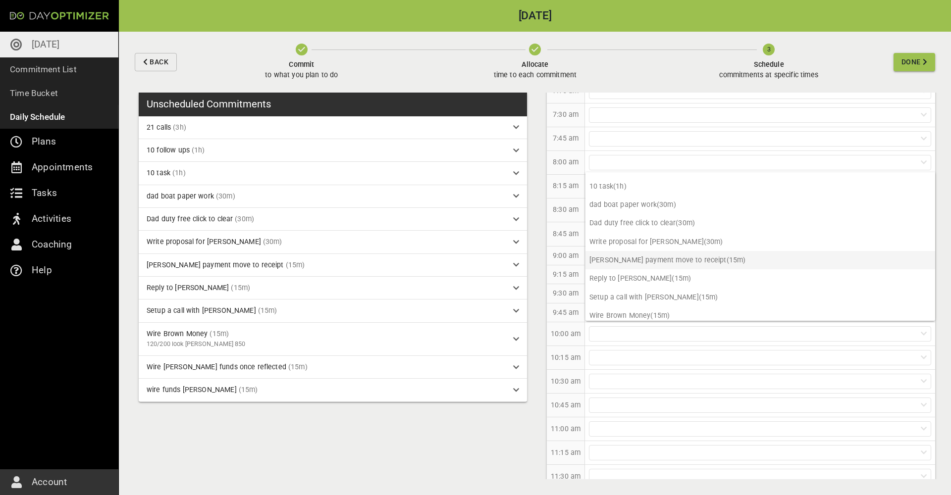
scroll to position [40, 0]
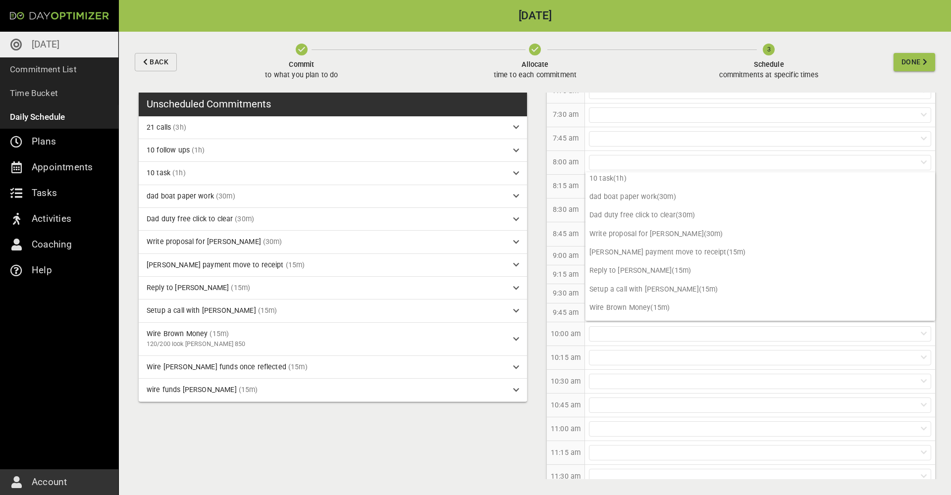
click at [577, 252] on p "9:00 am" at bounding box center [566, 256] width 26 height 10
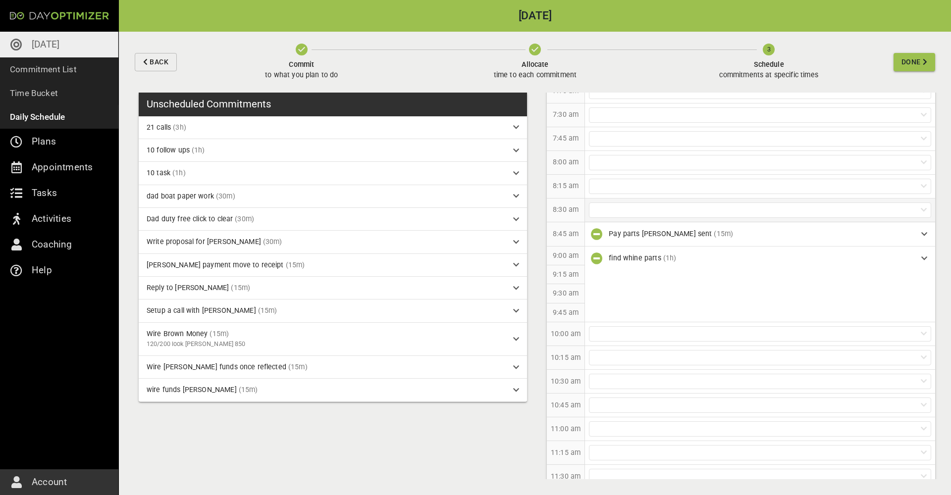
click at [651, 207] on div at bounding box center [760, 210] width 342 height 15
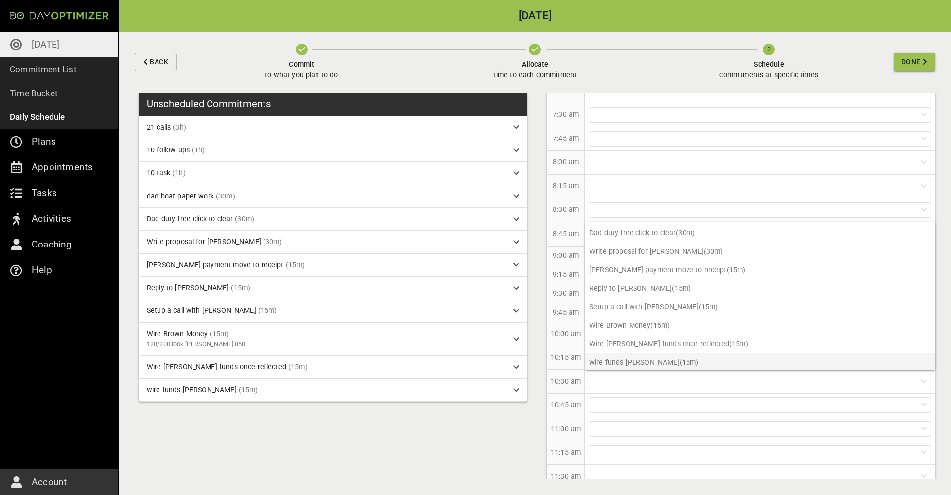
scroll to position [71, 0]
click at [674, 267] on p "[PERSON_NAME] payment move to receipt (15m)" at bounding box center [761, 271] width 350 height 18
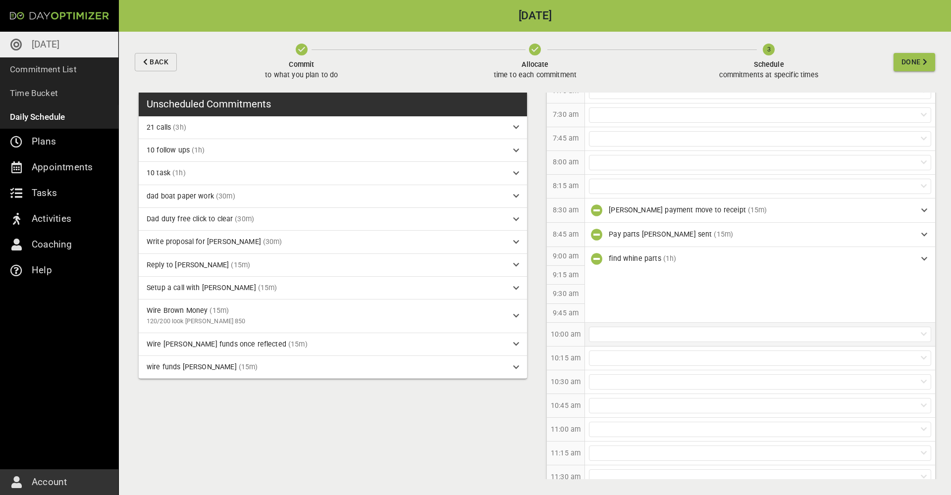
click at [637, 336] on div at bounding box center [760, 334] width 342 height 15
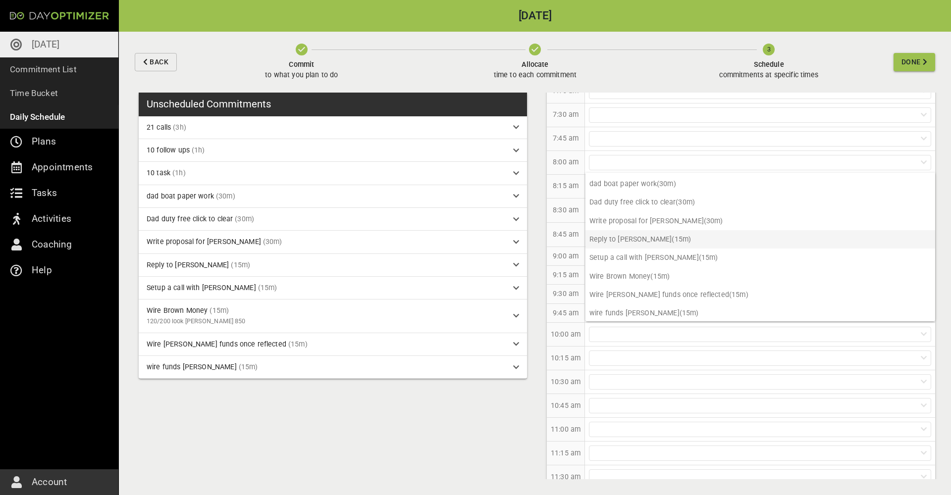
scroll to position [53, 0]
click at [654, 276] on p "Wire Brown Money (15m)" at bounding box center [761, 277] width 350 height 18
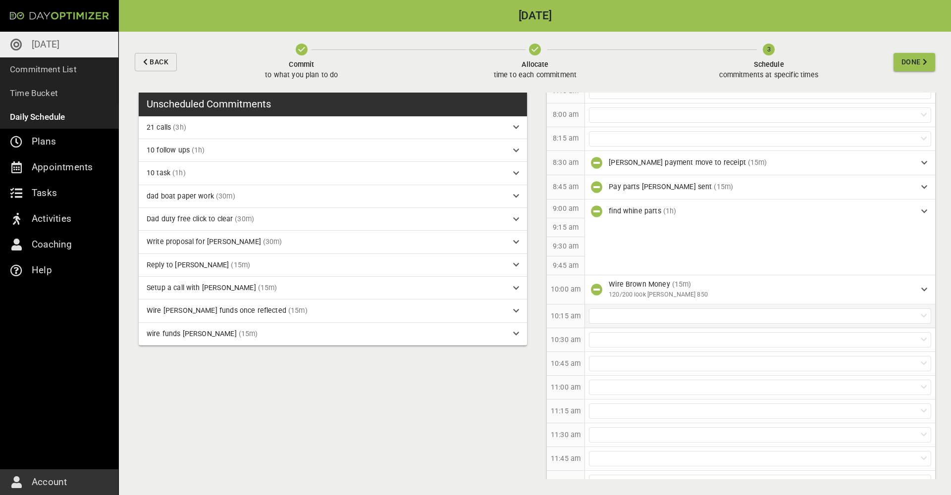
scroll to position [158, 0]
click at [617, 310] on div at bounding box center [760, 313] width 342 height 15
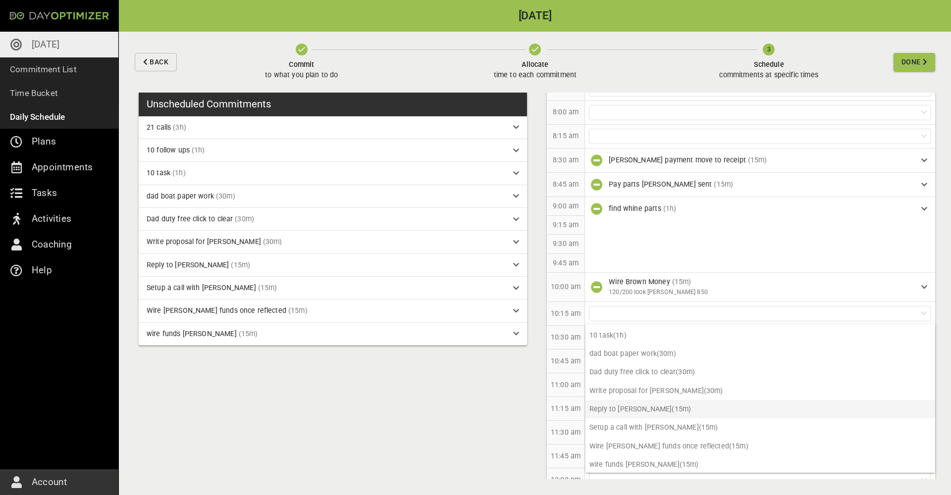
scroll to position [35, 0]
click at [503, 392] on div "Unscheduled Commitments 21 calls (3h) 10 follow ups (1h) 10 task (1h) dad boat …" at bounding box center [535, 294] width 832 height 403
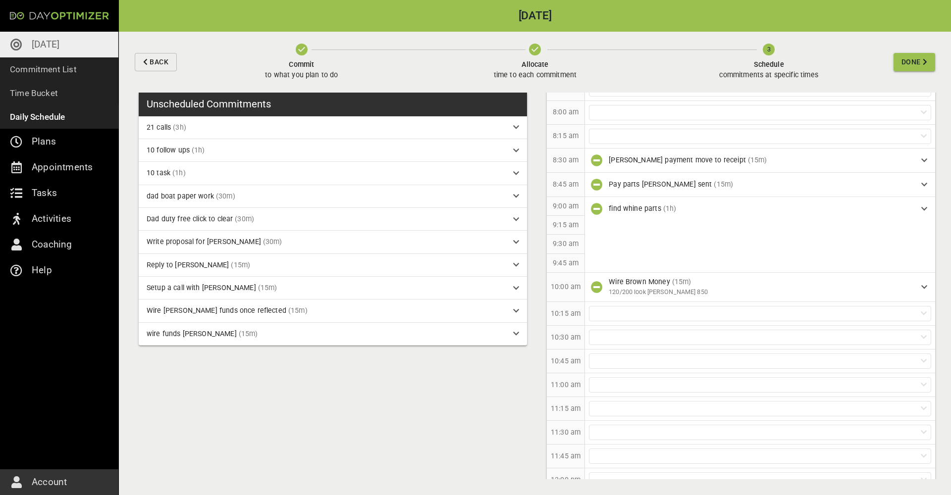
click at [539, 51] on icon "button" at bounding box center [535, 50] width 12 height 12
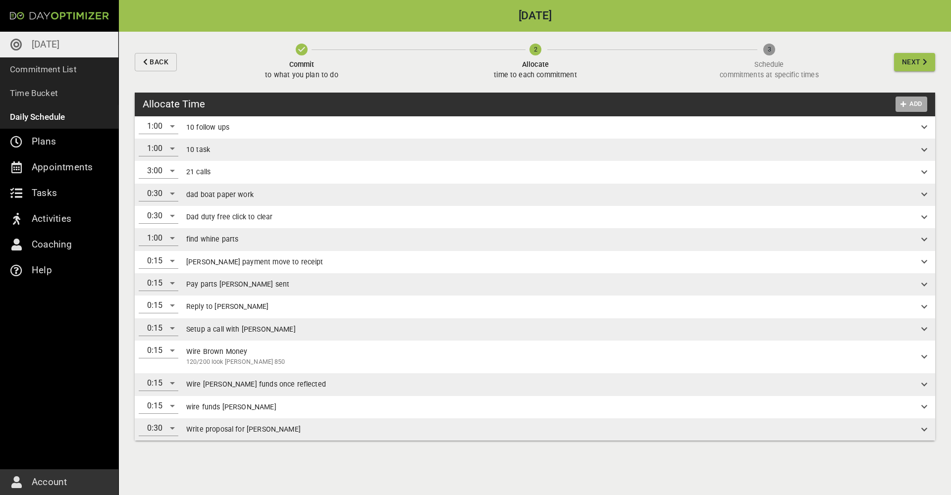
click at [912, 106] on span "Add" at bounding box center [912, 104] width 24 height 11
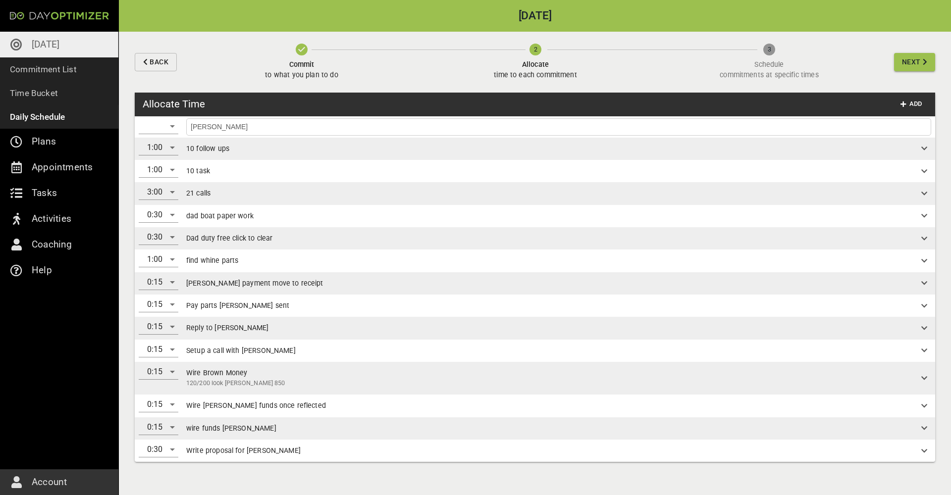
type input "[PERSON_NAME]"
click at [164, 127] on div "​" at bounding box center [159, 126] width 40 height 16
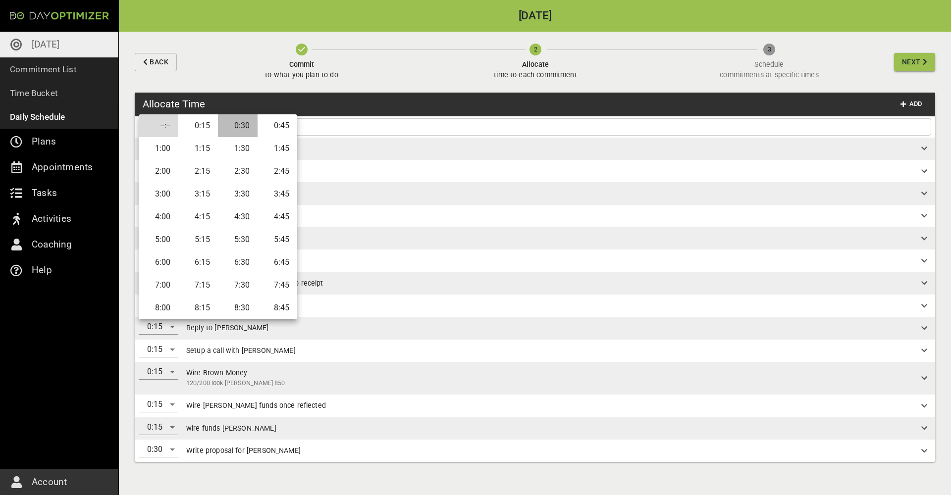
click at [247, 127] on li "0:30" at bounding box center [238, 125] width 40 height 23
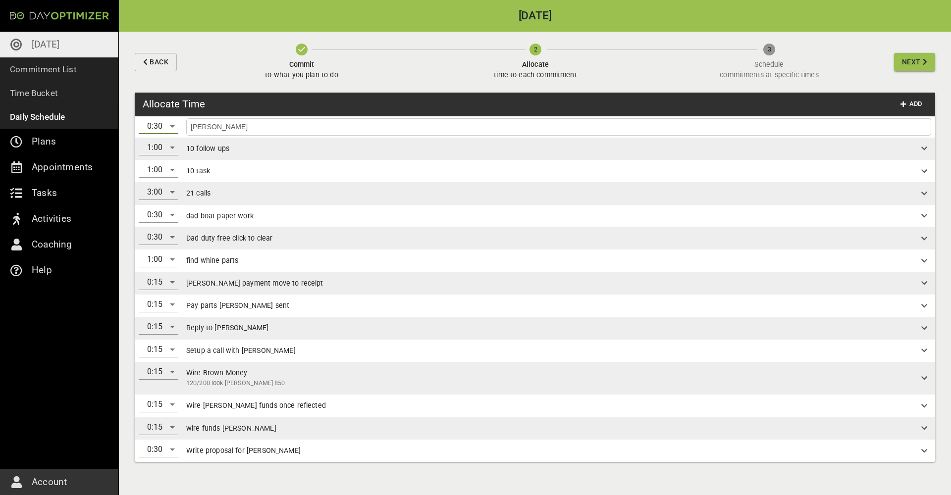
click at [668, 130] on input "[PERSON_NAME]" at bounding box center [559, 127] width 740 height 12
click at [918, 103] on span "Add" at bounding box center [912, 104] width 24 height 11
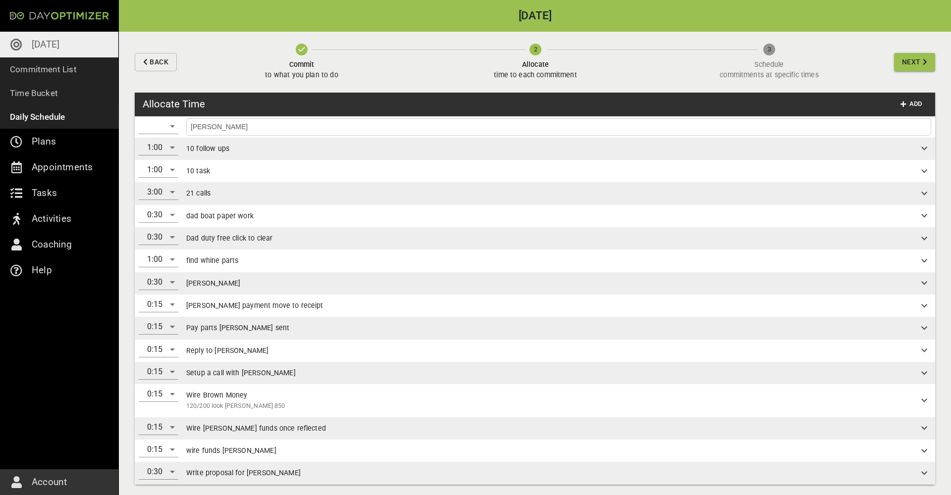
type input "[PERSON_NAME]"
click at [168, 122] on div "​" at bounding box center [159, 126] width 40 height 16
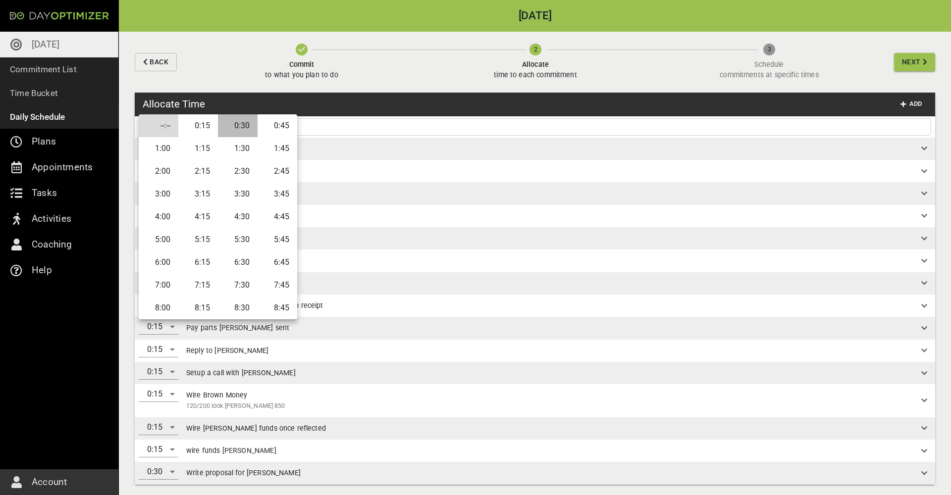
click at [240, 130] on li "0:30" at bounding box center [238, 125] width 40 height 23
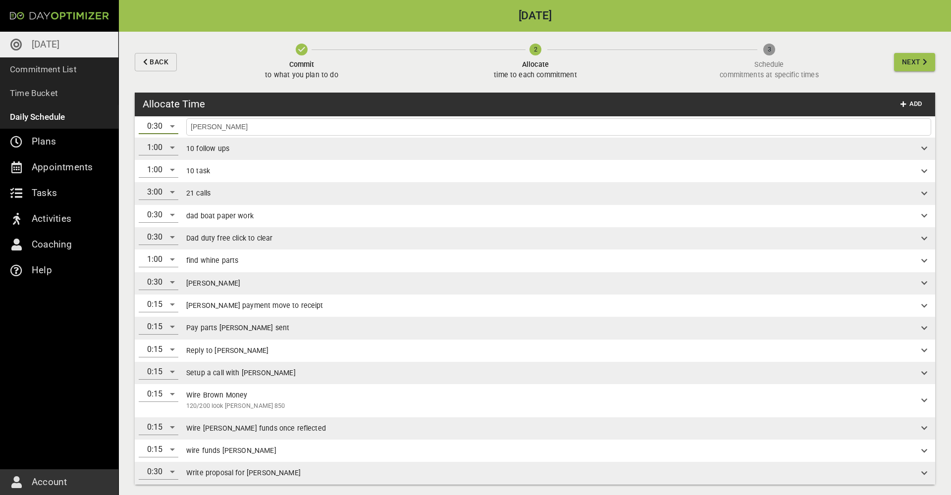
click at [271, 129] on input "[PERSON_NAME]" at bounding box center [559, 127] width 740 height 12
click at [919, 106] on span "Add" at bounding box center [912, 104] width 24 height 11
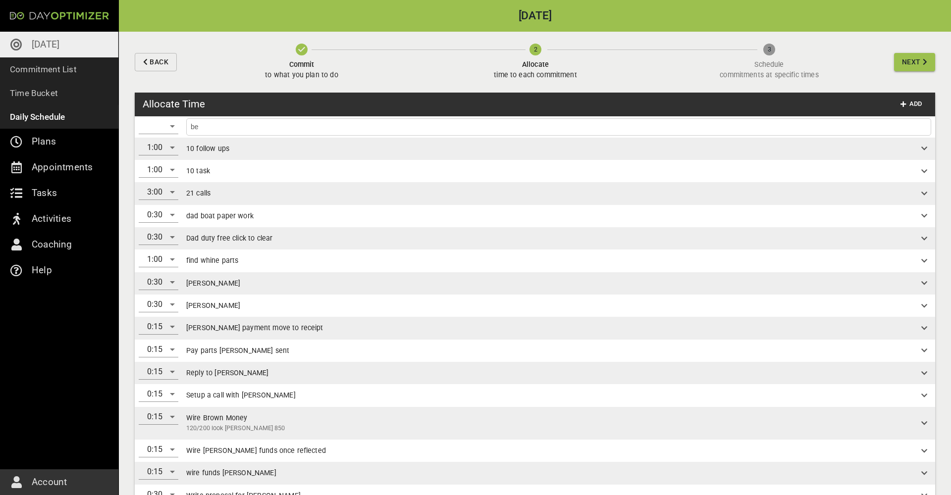
type input "b"
drag, startPoint x: 26, startPoint y: 217, endPoint x: 195, endPoint y: 126, distance: 191.3
click at [195, 126] on input "check calendar last week bookings" at bounding box center [559, 127] width 740 height 12
type input "c"
click at [918, 63] on span "Next" at bounding box center [911, 62] width 19 height 12
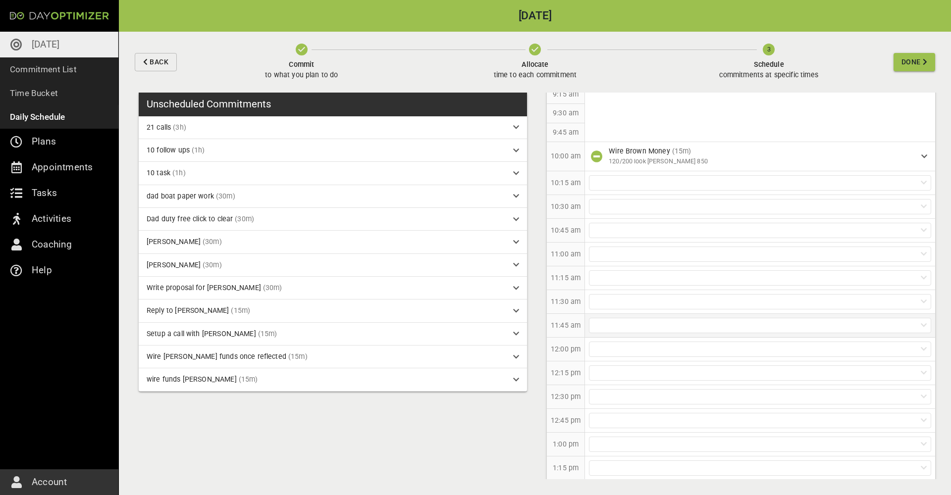
scroll to position [292, 0]
click at [603, 296] on div at bounding box center [760, 298] width 342 height 15
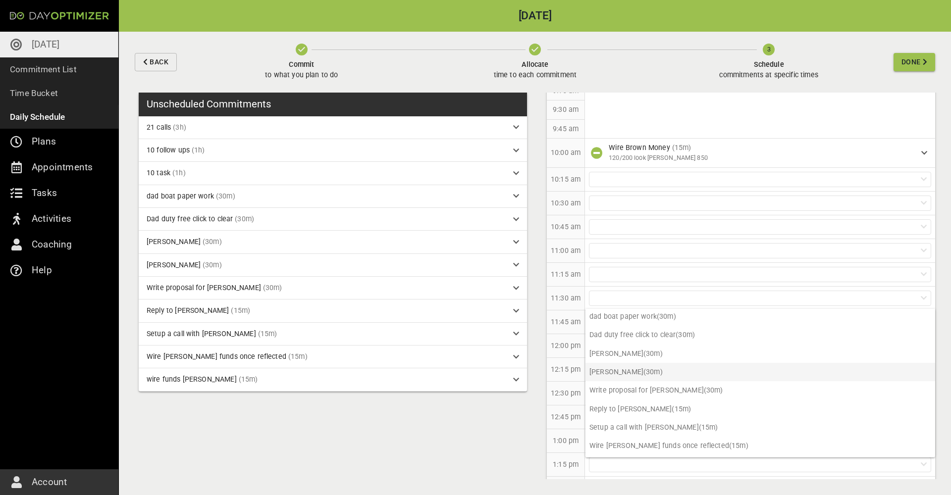
scroll to position [55, 0]
click at [636, 357] on p "[PERSON_NAME] (30m)" at bounding box center [761, 356] width 350 height 18
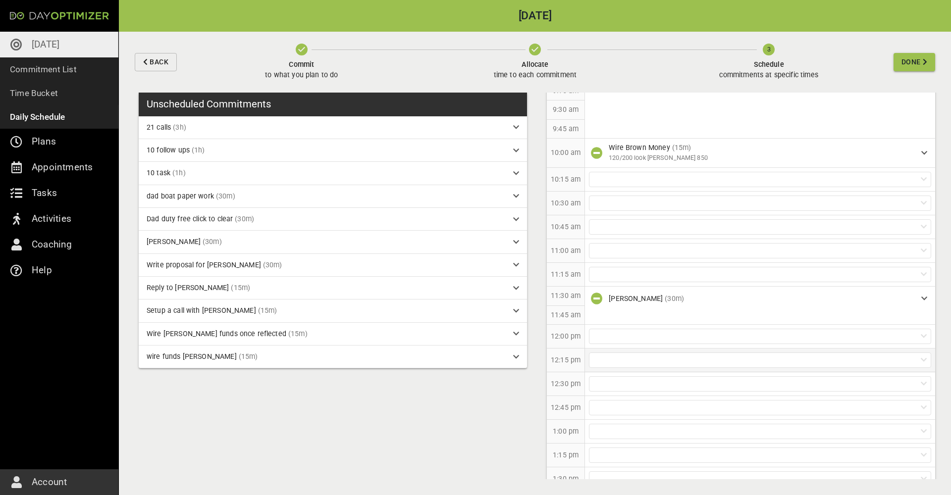
click at [628, 361] on div at bounding box center [760, 360] width 342 height 15
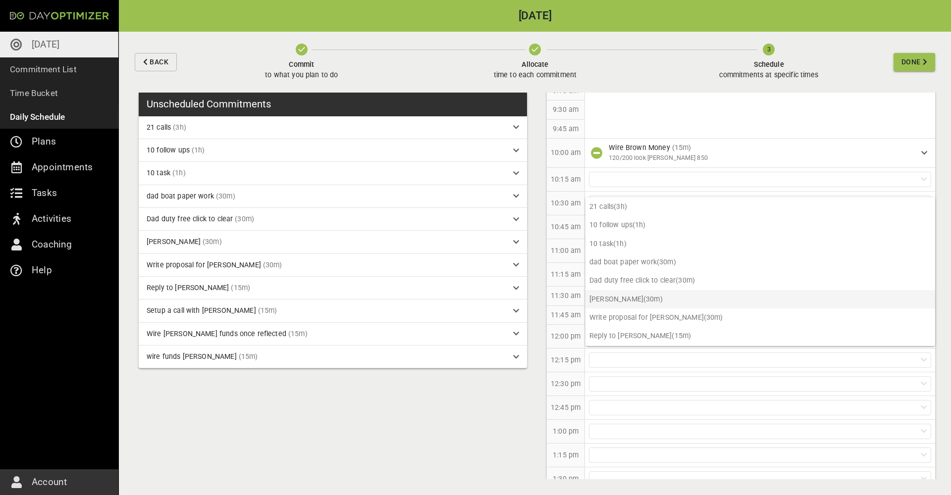
scroll to position [16, 0]
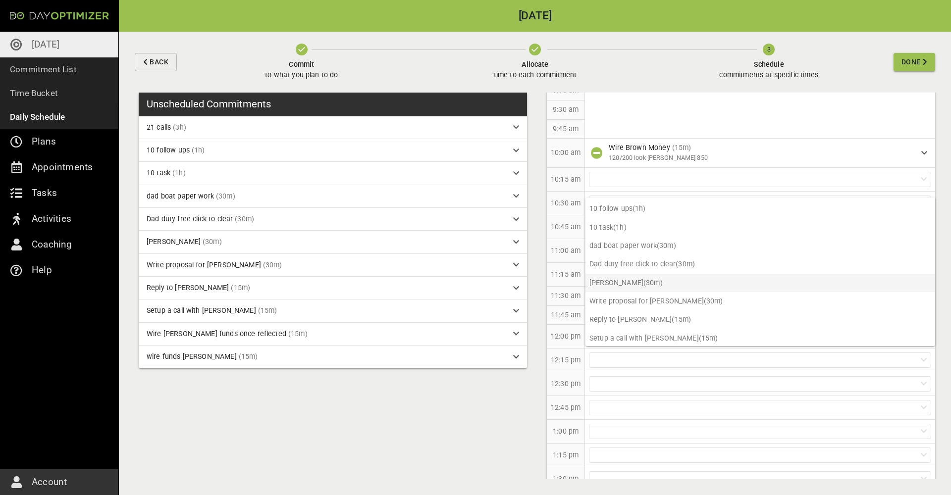
click at [646, 285] on p "[PERSON_NAME] (30m)" at bounding box center [761, 283] width 350 height 18
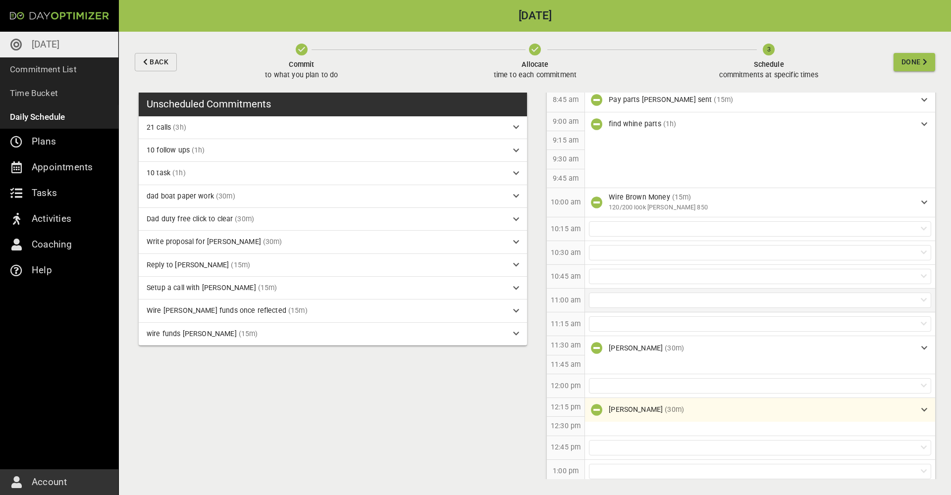
scroll to position [206, 0]
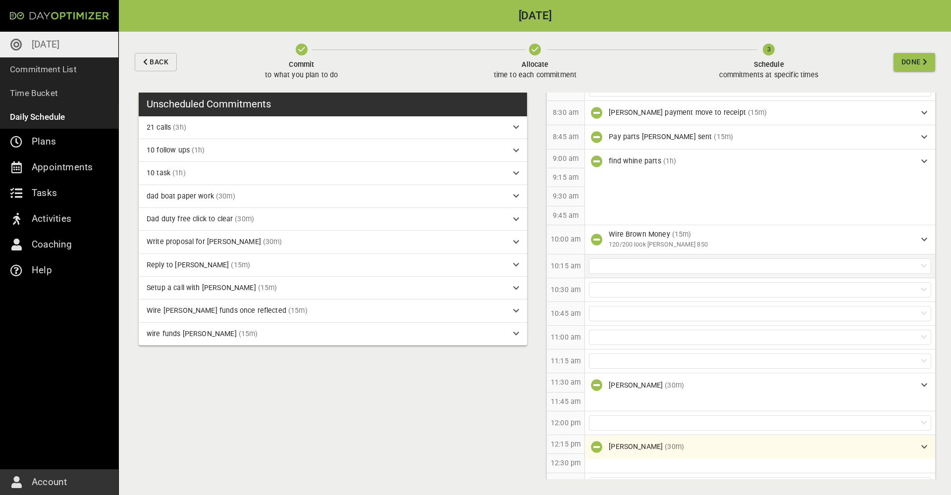
click at [612, 269] on div at bounding box center [760, 266] width 342 height 15
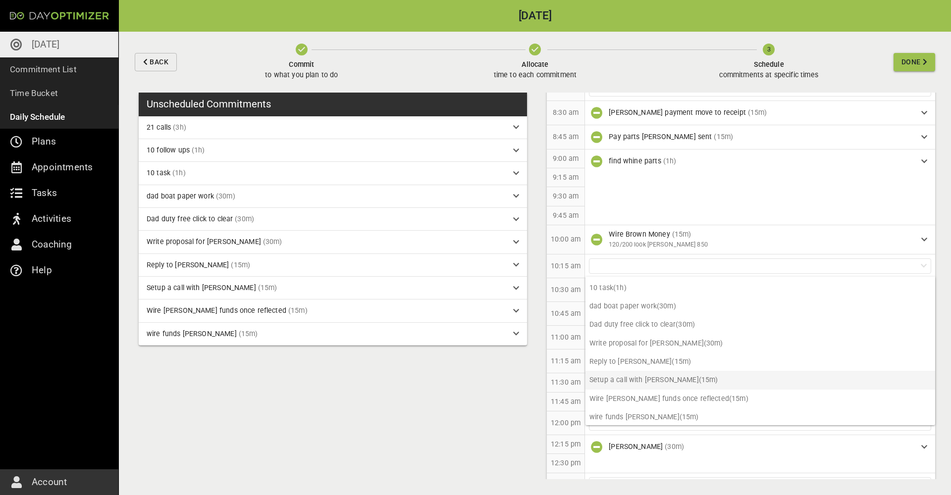
scroll to position [35, 0]
click at [657, 362] on p "Reply to [PERSON_NAME] (15m)" at bounding box center [761, 362] width 350 height 18
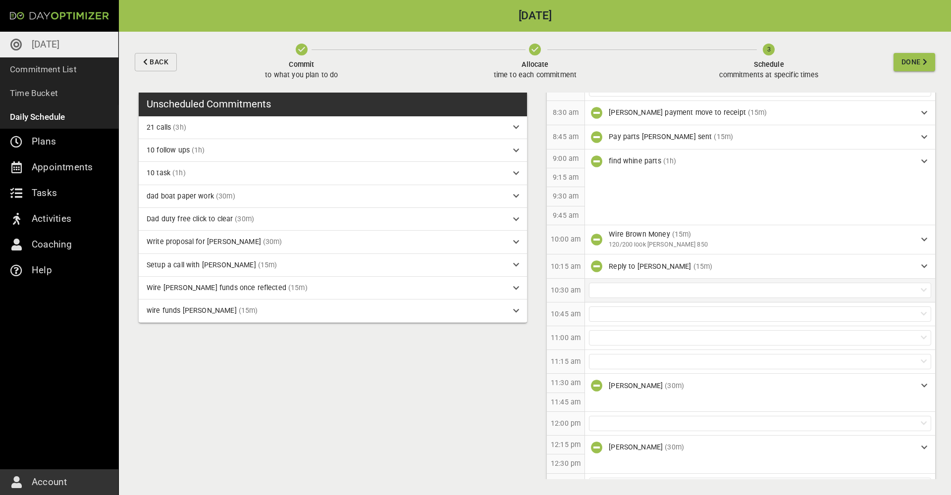
click at [622, 288] on div at bounding box center [760, 290] width 342 height 15
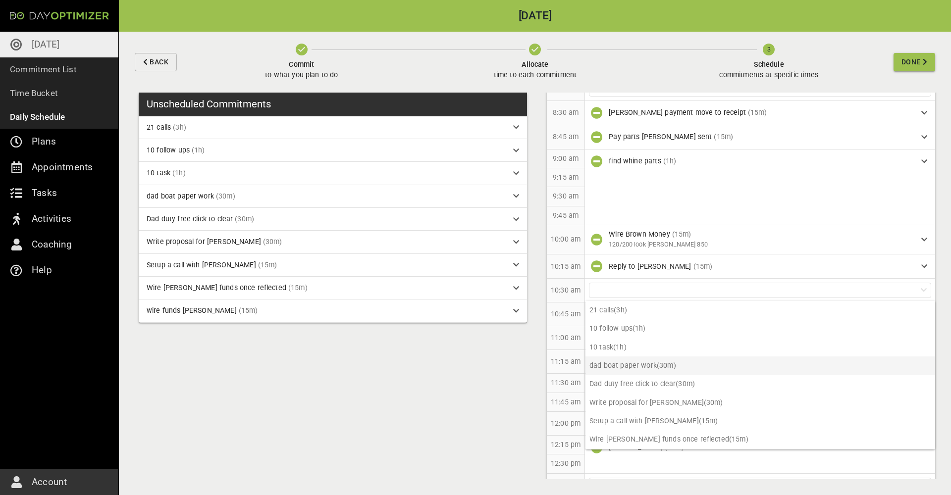
scroll to position [0, 0]
click at [625, 351] on p "10 task (1h)" at bounding box center [761, 347] width 350 height 18
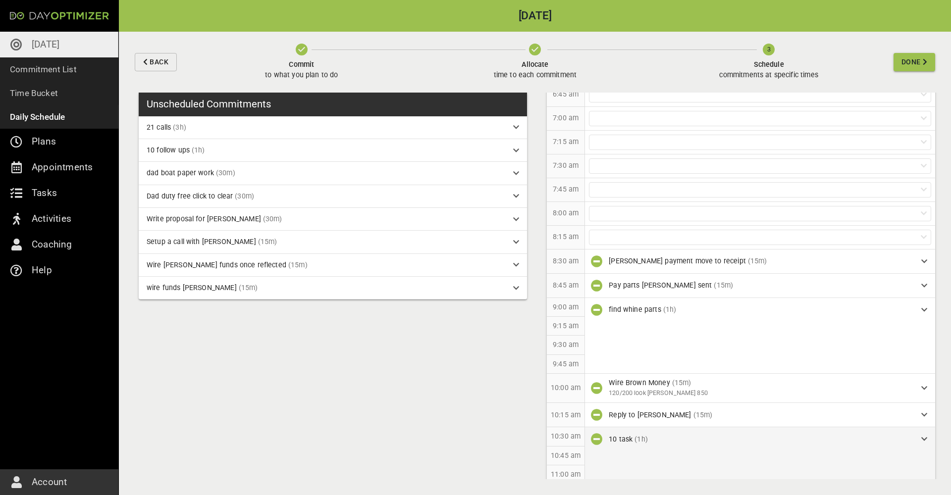
scroll to position [41, 0]
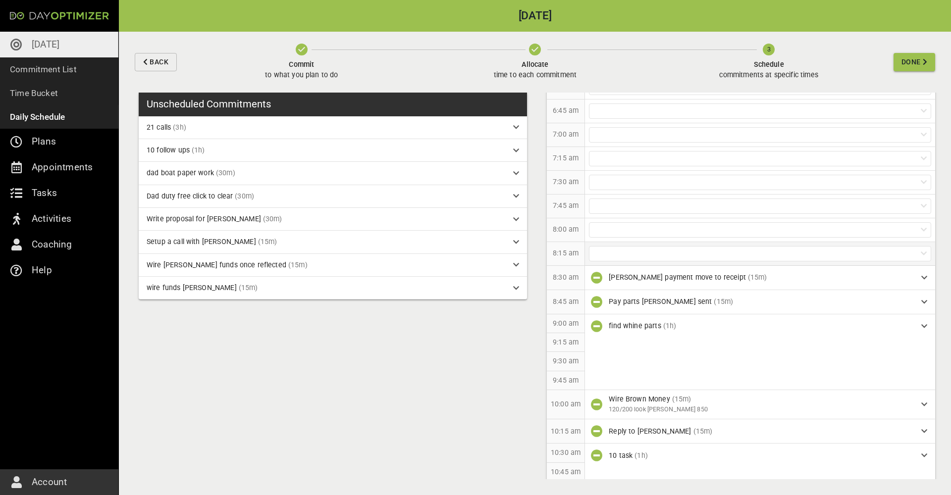
click at [626, 254] on div at bounding box center [760, 253] width 342 height 15
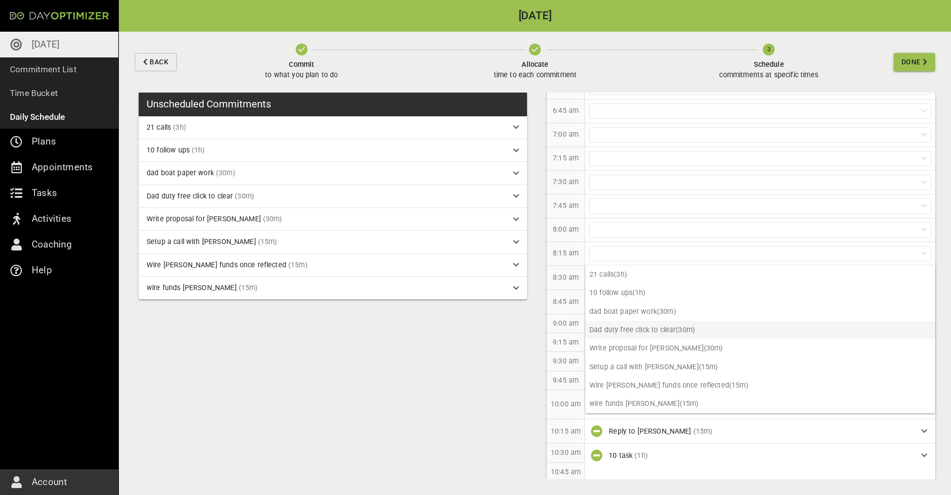
scroll to position [0, 0]
click at [674, 368] on p "Setup a call with [PERSON_NAME] (15m)" at bounding box center [761, 367] width 350 height 18
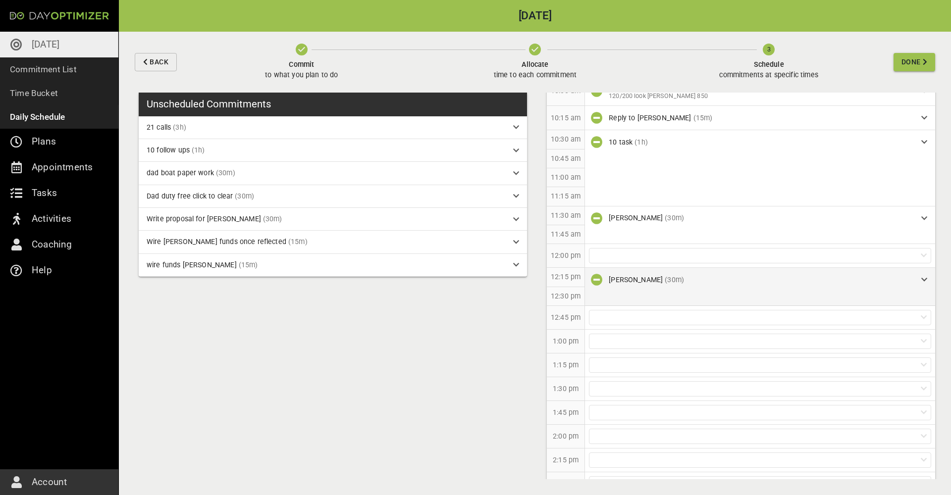
scroll to position [365, 0]
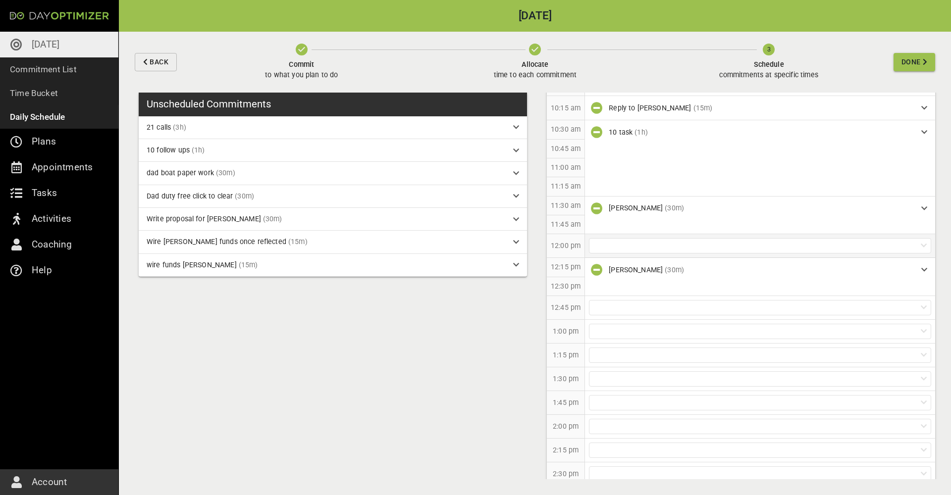
click at [641, 243] on div at bounding box center [760, 245] width 342 height 15
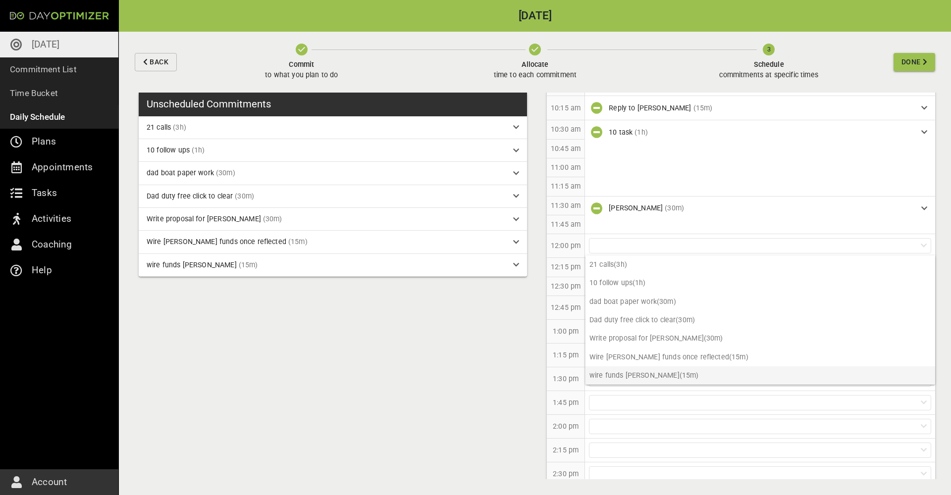
click at [653, 377] on p "wire funds [PERSON_NAME] (15m)" at bounding box center [761, 376] width 350 height 18
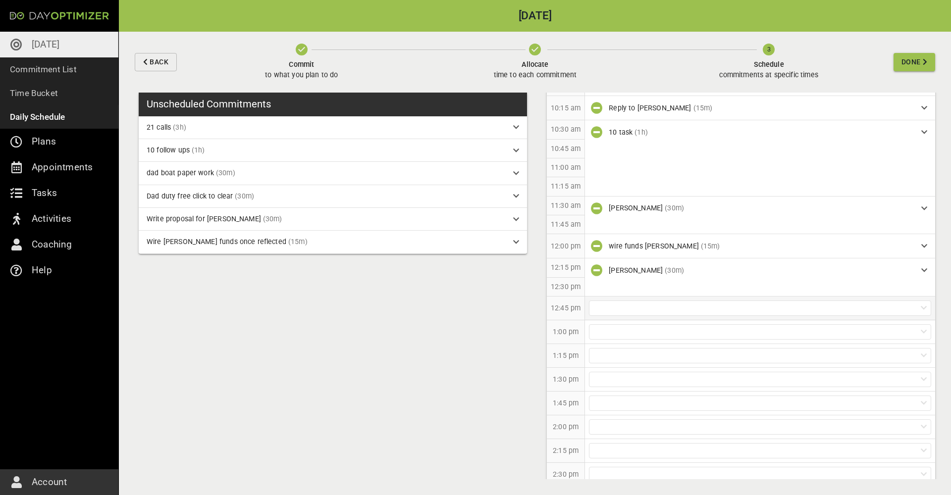
click at [637, 302] on div at bounding box center [760, 308] width 342 height 15
click at [642, 366] on p "dad boat paper work (30m)" at bounding box center [761, 364] width 350 height 18
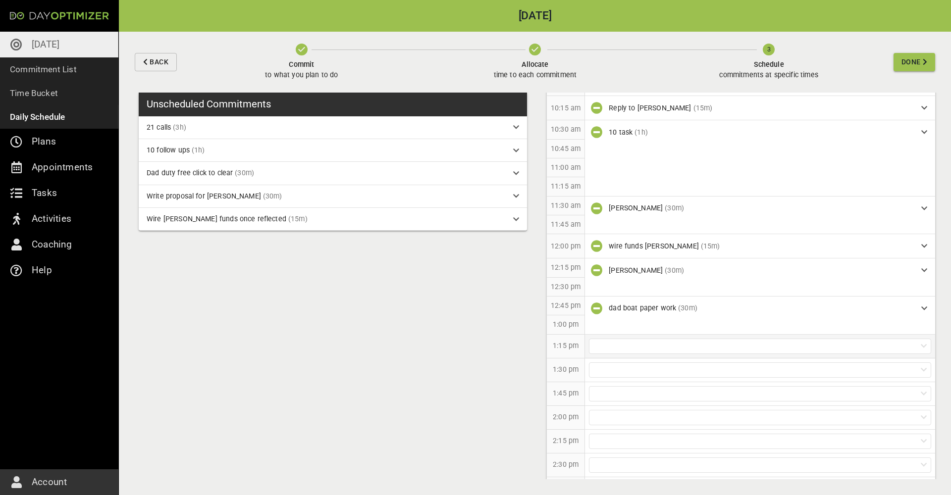
click at [635, 340] on div at bounding box center [760, 346] width 342 height 15
click at [648, 366] on p "21 calls (3h)" at bounding box center [761, 364] width 350 height 18
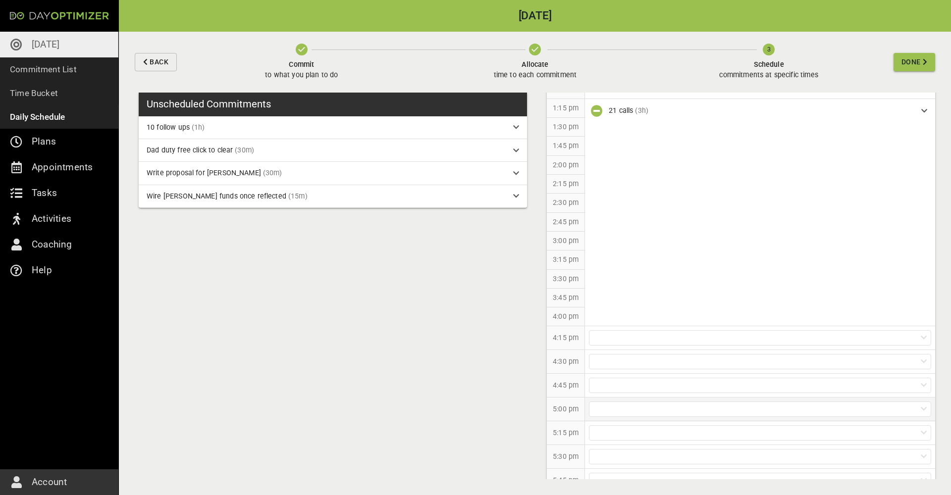
scroll to position [602, 0]
click at [645, 332] on div at bounding box center [760, 335] width 342 height 15
click at [659, 354] on p "10 follow ups (1h)" at bounding box center [761, 352] width 350 height 18
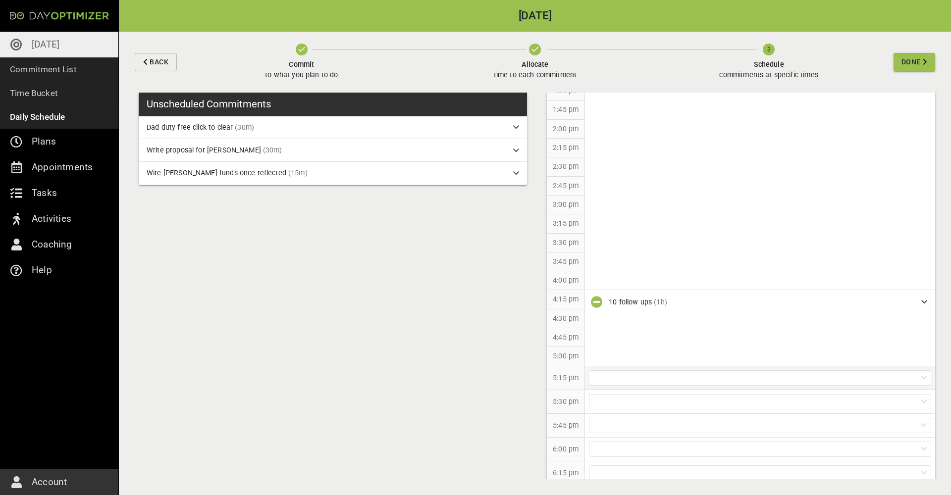
scroll to position [661, 0]
click at [656, 351] on div at bounding box center [760, 353] width 342 height 15
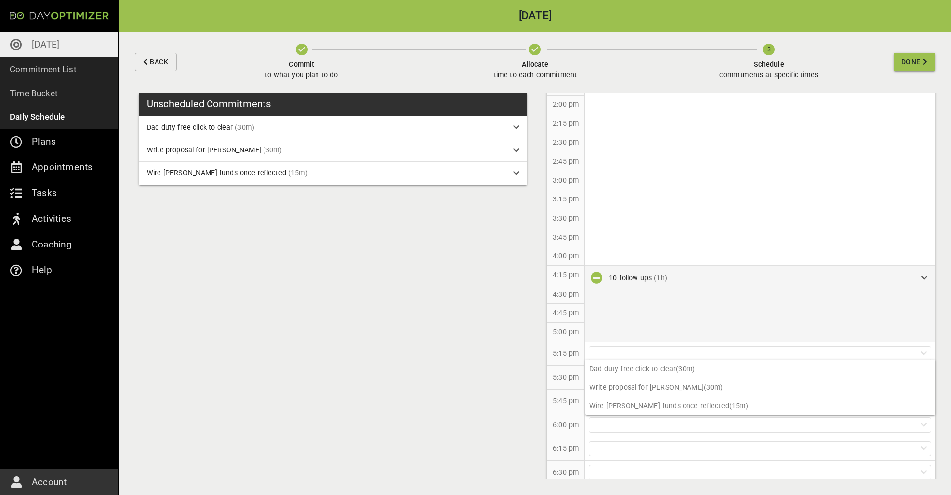
click at [910, 278] on div "10 follow ups (1h)" at bounding box center [761, 278] width 305 height 10
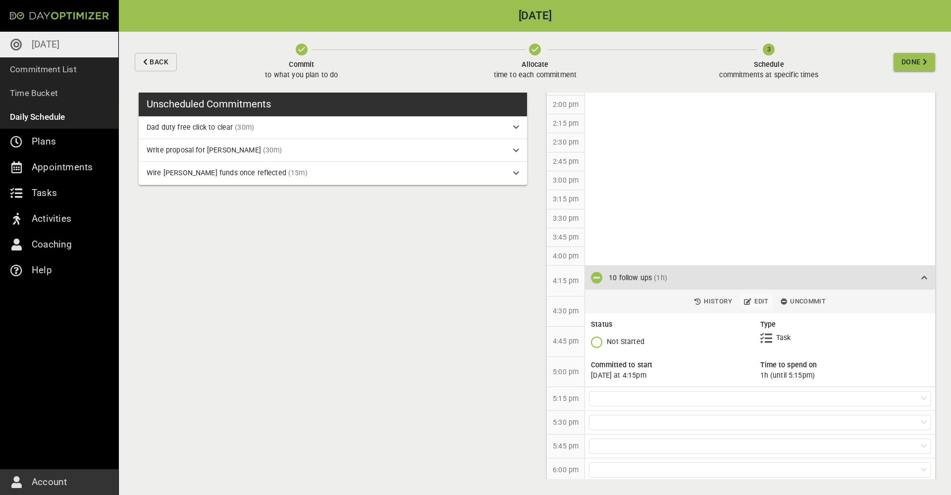
click at [758, 297] on span "Edit" at bounding box center [756, 301] width 25 height 11
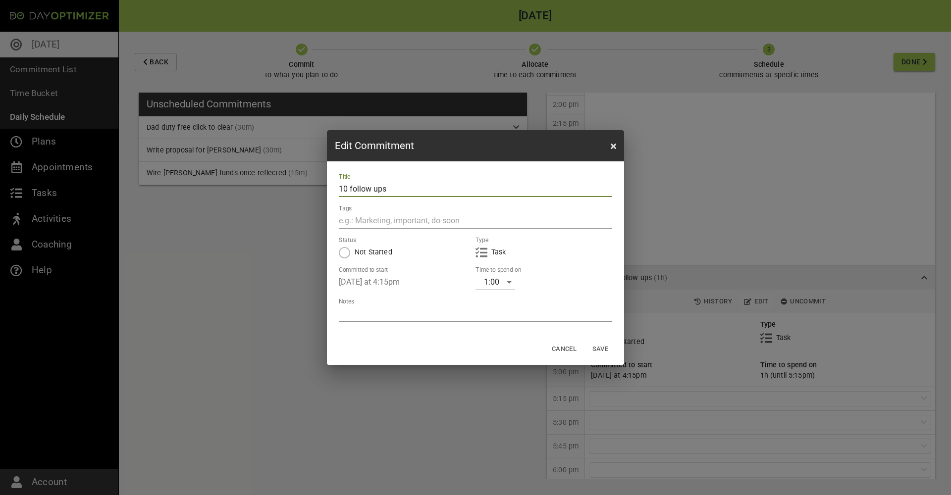
click at [507, 279] on div "1:00" at bounding box center [496, 282] width 40 height 16
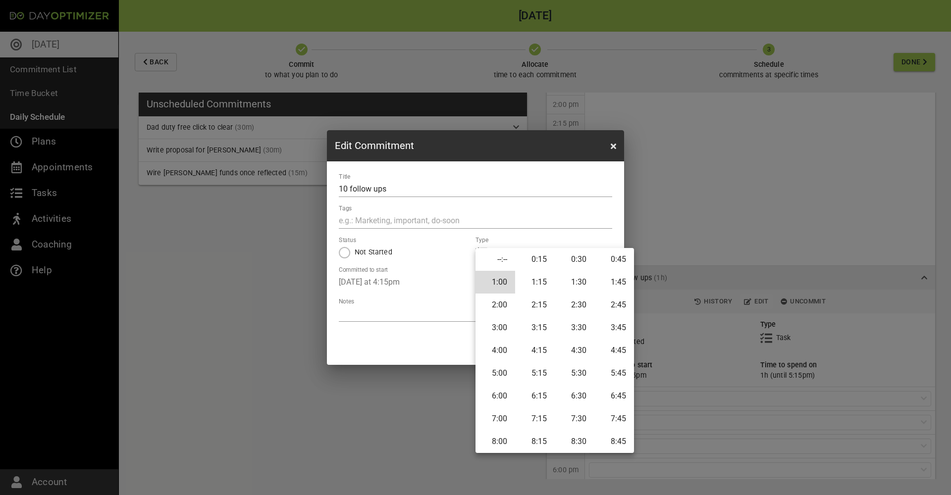
click at [506, 304] on li "2:00" at bounding box center [496, 305] width 40 height 23
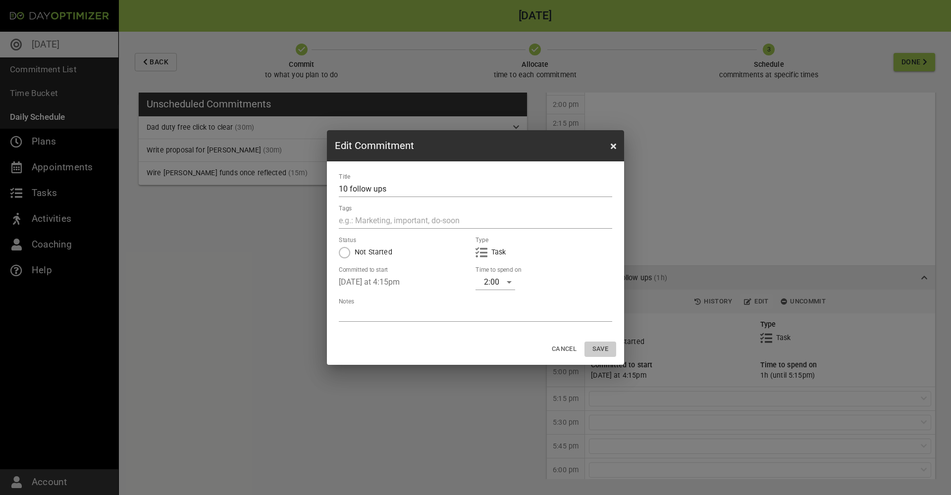
click at [605, 350] on span "Save" at bounding box center [601, 349] width 24 height 11
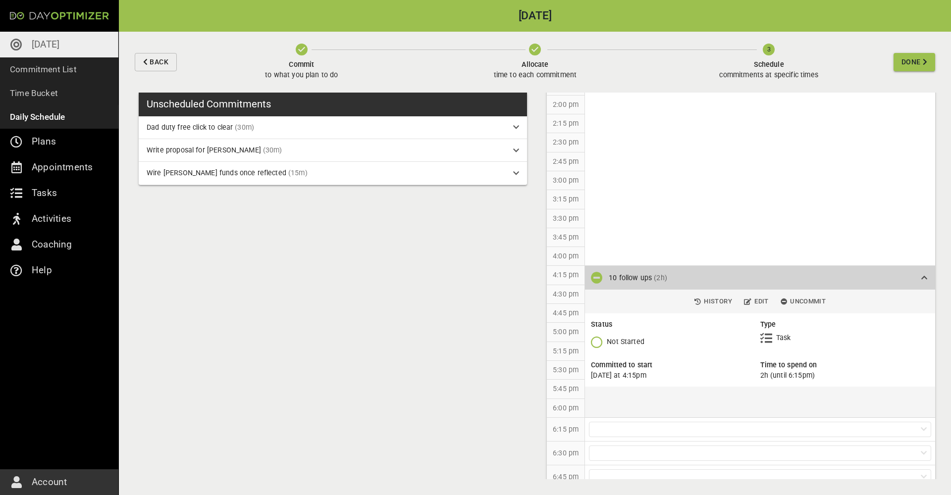
click at [927, 274] on icon at bounding box center [925, 277] width 6 height 7
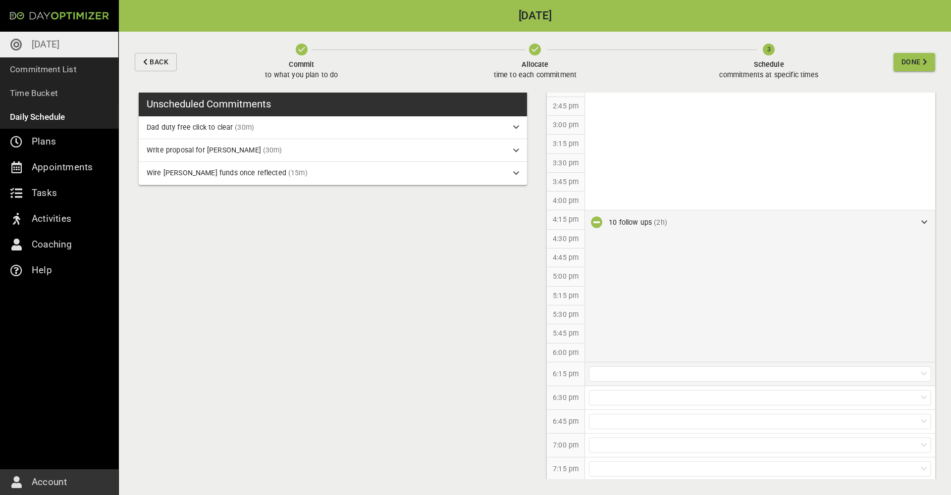
scroll to position [716, 0]
click at [700, 368] on div at bounding box center [760, 374] width 342 height 15
click at [698, 387] on p "Dad duty free click to clear (30m)" at bounding box center [761, 390] width 350 height 18
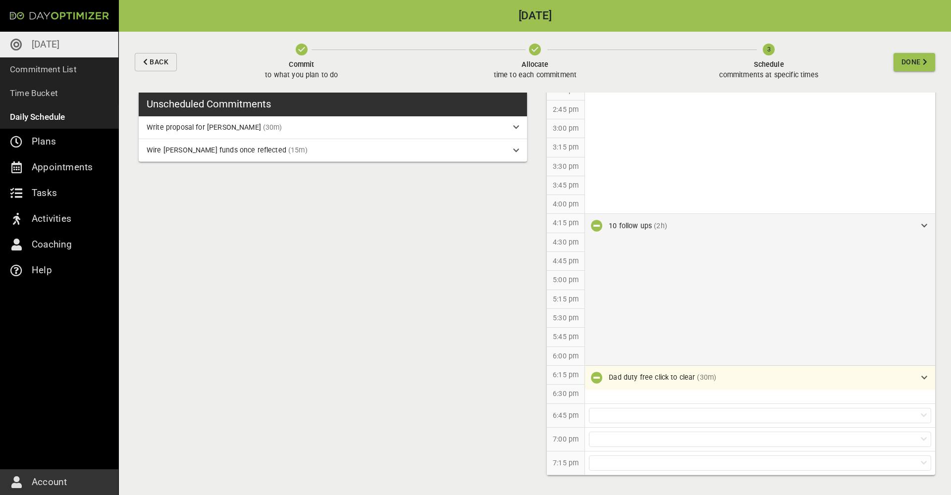
scroll to position [706, 0]
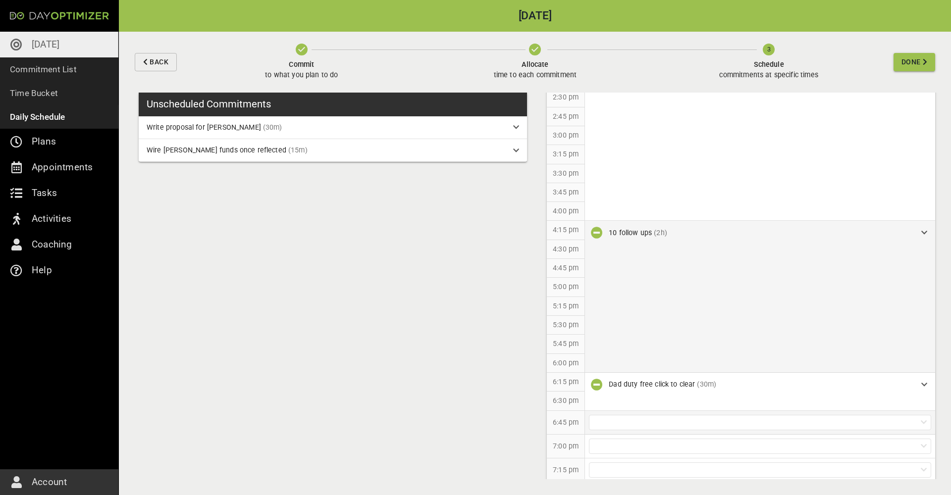
click at [672, 415] on div at bounding box center [760, 422] width 342 height 15
click at [680, 439] on p "Write proposal for [PERSON_NAME] (30m)" at bounding box center [761, 437] width 350 height 18
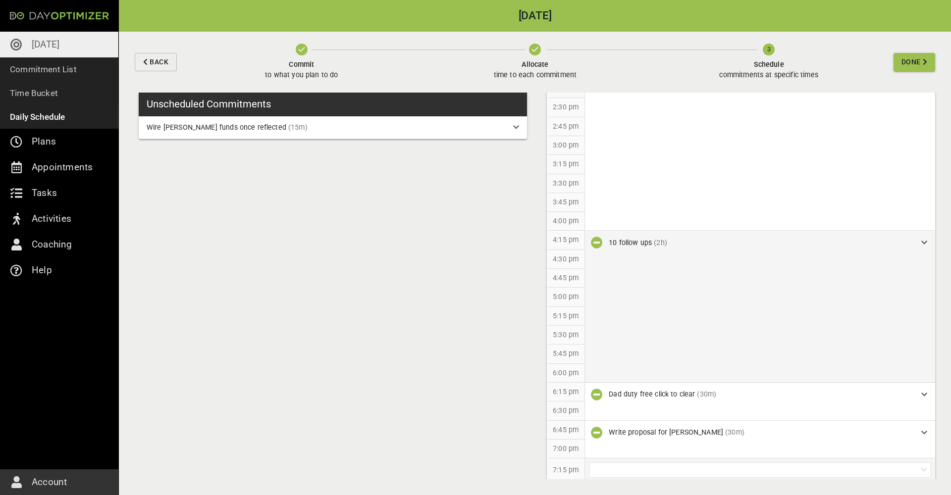
scroll to position [0, 0]
click at [696, 465] on div at bounding box center [760, 470] width 342 height 15
click at [728, 441] on p "Wire [PERSON_NAME] funds once reflected (15m)" at bounding box center [761, 442] width 350 height 18
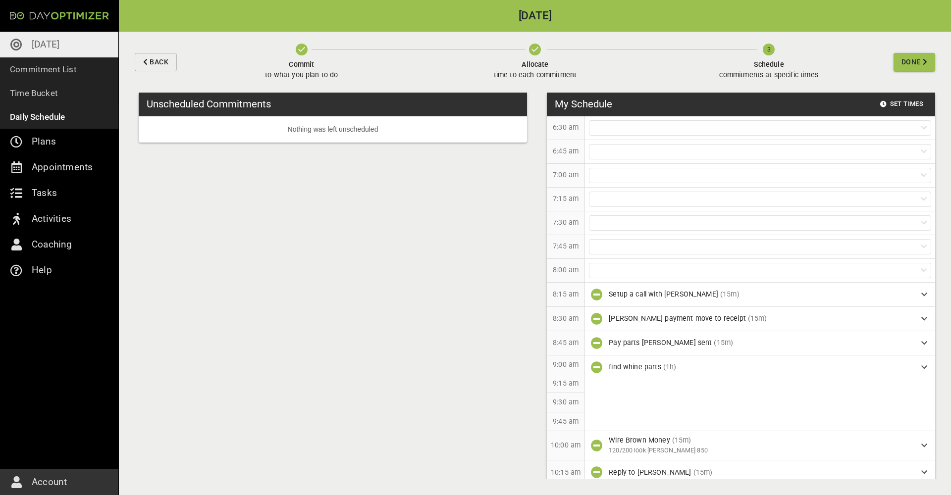
click at [920, 61] on span "Done" at bounding box center [911, 62] width 19 height 12
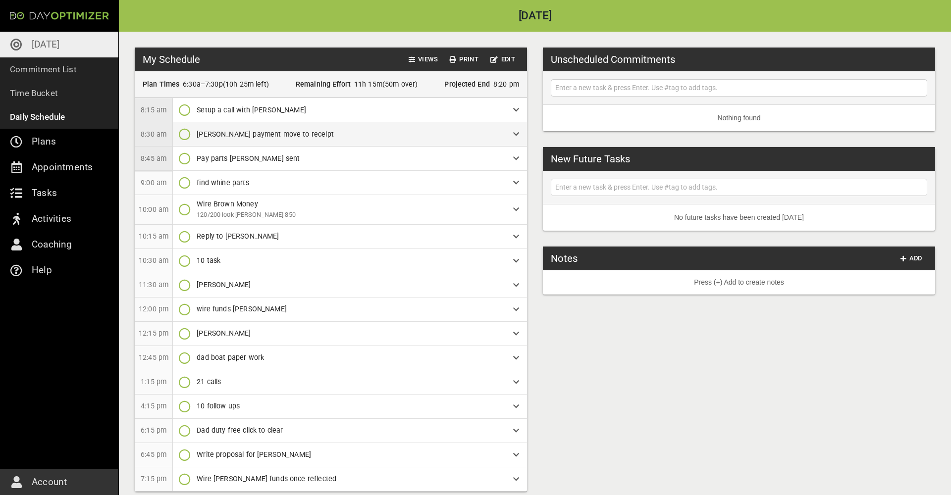
click at [185, 133] on icon "button" at bounding box center [185, 134] width 12 height 12
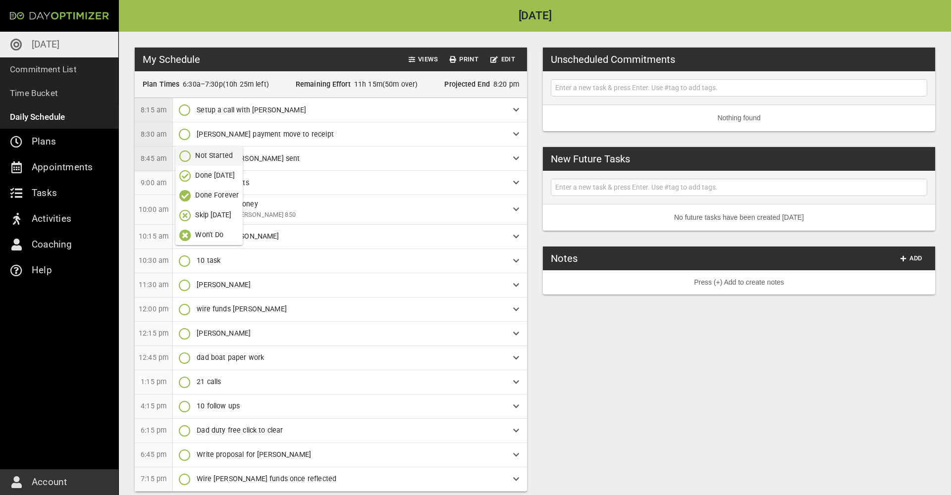
click at [210, 176] on p "Done [DATE]" at bounding box center [215, 175] width 40 height 10
click at [915, 253] on span "Add" at bounding box center [912, 258] width 24 height 11
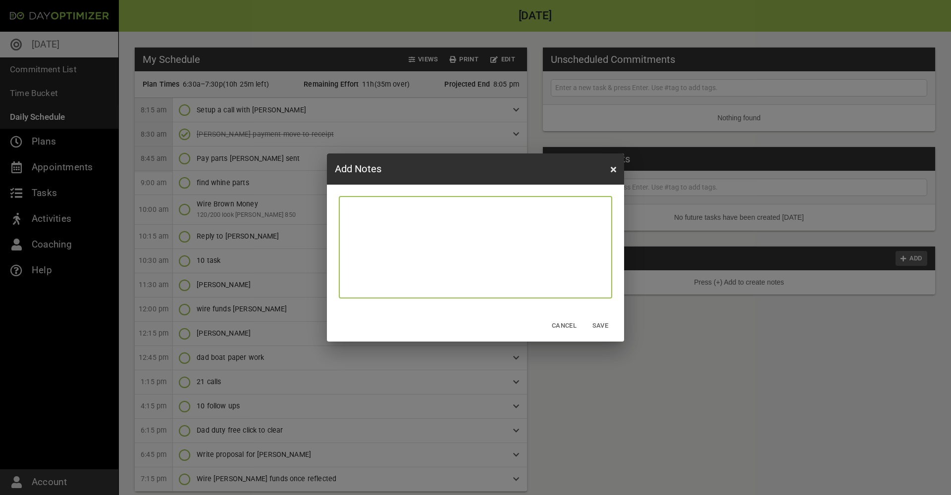
click at [524, 245] on textarea at bounding box center [476, 248] width 266 height 94
type textarea "d"
type textarea "dO"
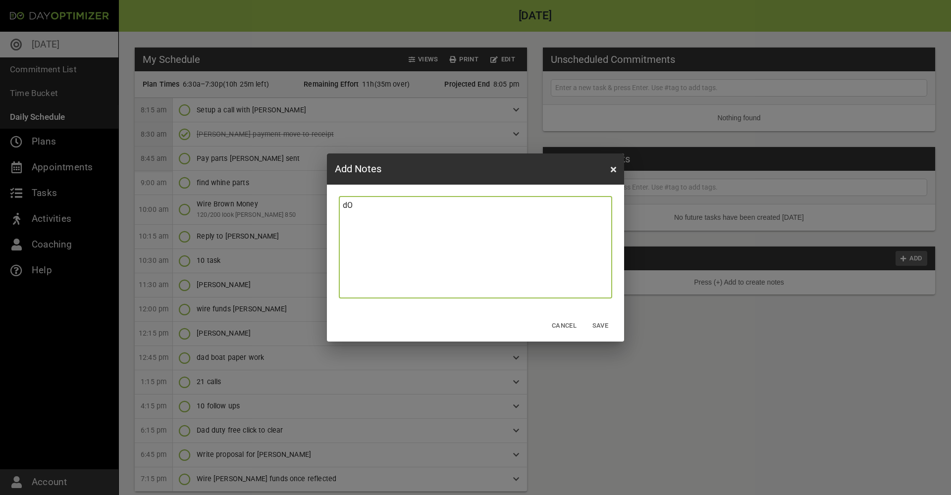
type textarea "dOO"
type textarea "dOOR"
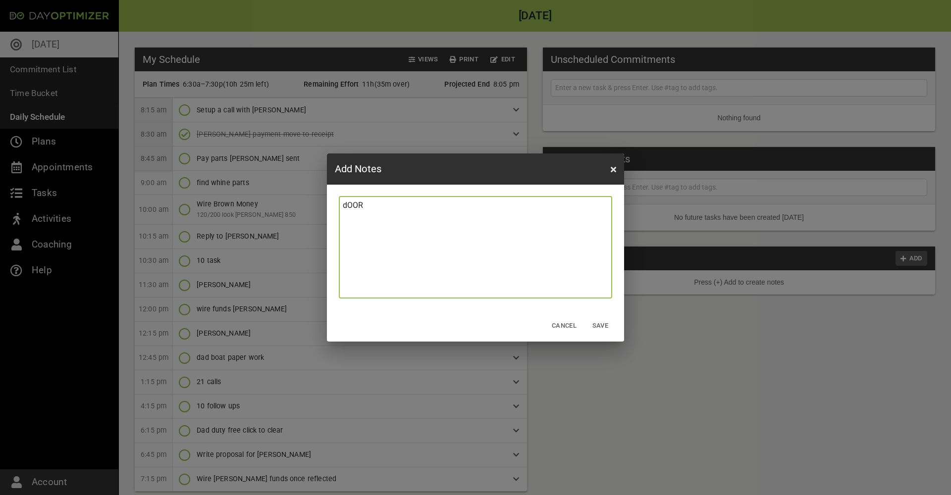
type textarea "dOOR"
type textarea "dOOR H"
type textarea "dOOR HA"
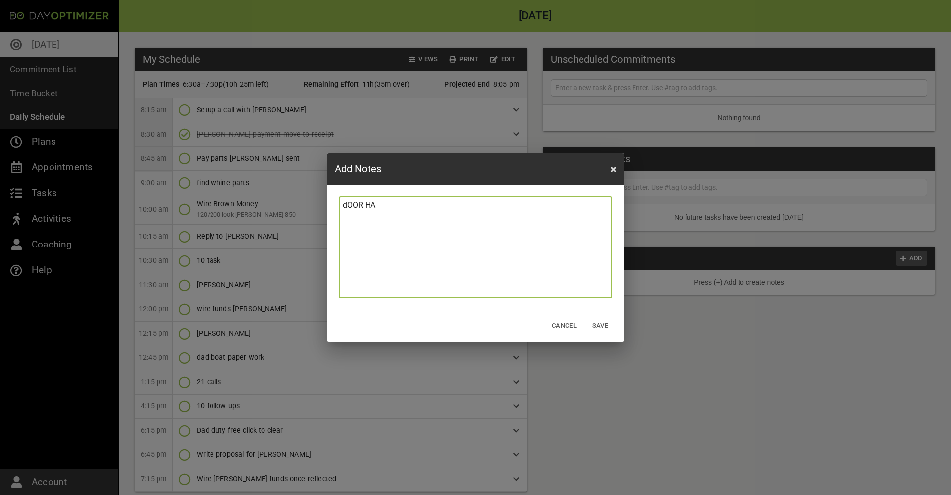
type textarea "dOOR HAS"
type textarea "dOOR HAS B"
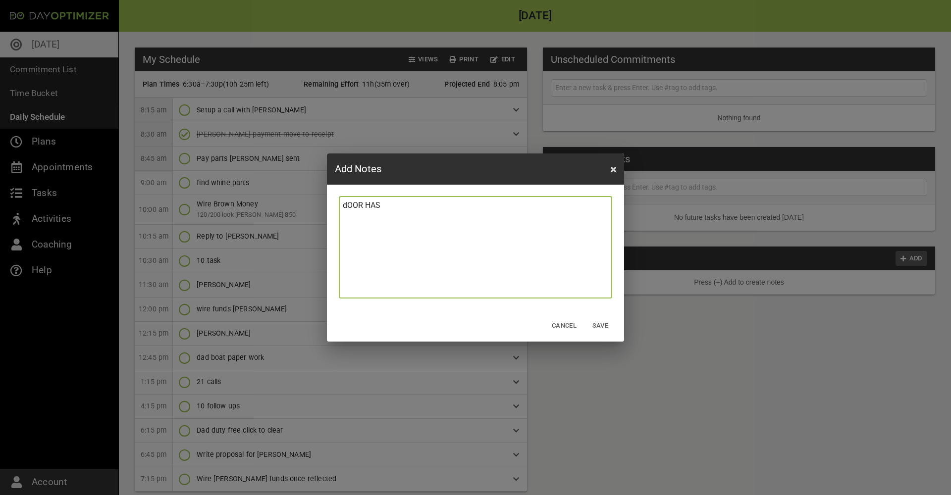
type textarea "dOOR HAS B"
type textarea "dOOR HAS BE"
type textarea "dOOR HAS BEE"
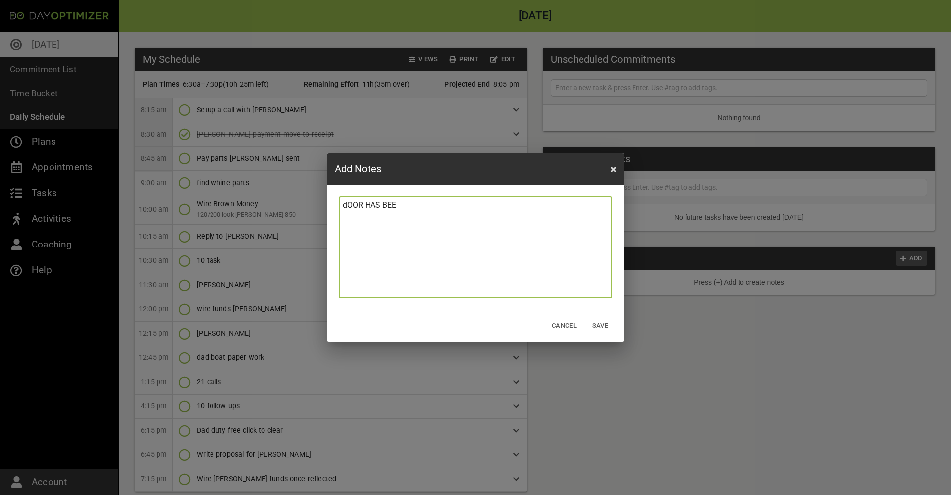
type textarea "dOOR HAS BEEN"
type textarea "dOOR HAS BEEN P"
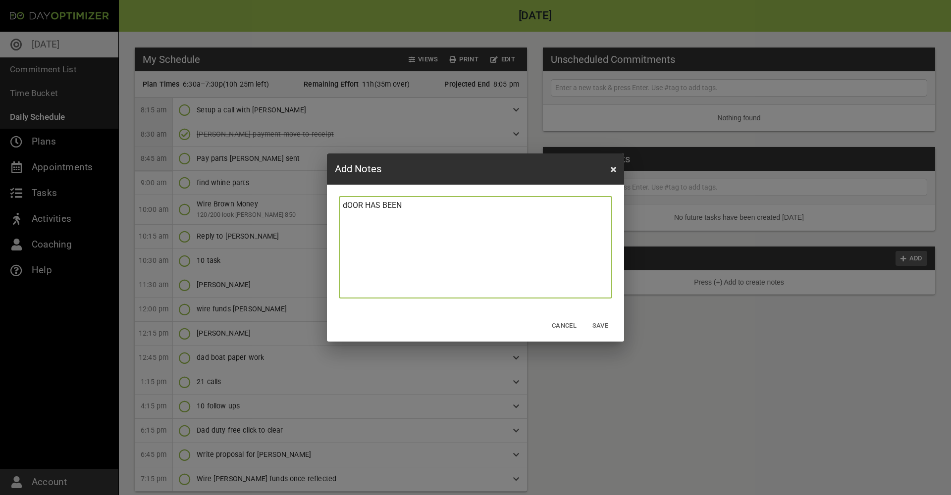
type textarea "dOOR HAS BEEN P"
type textarea "dOOR HAS BEEN PA"
type textarea "dOOR HAS BEEN PAU"
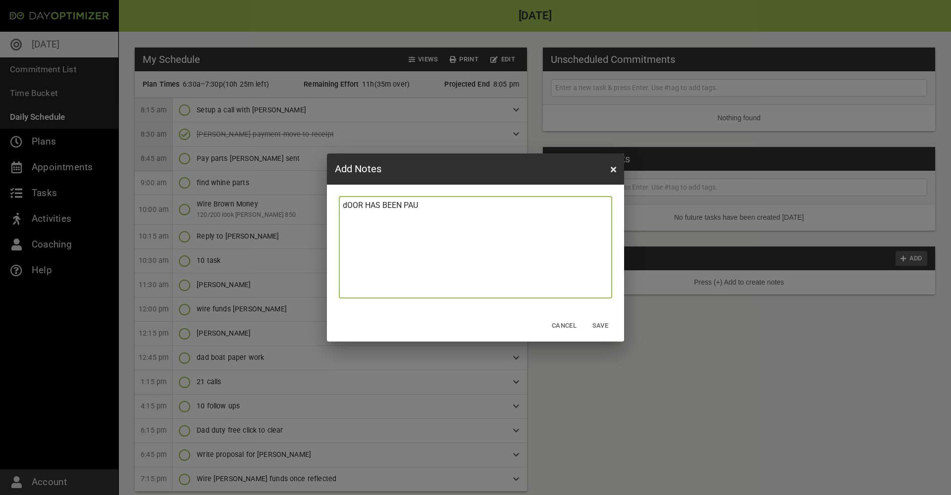
type textarea "dOOR HAS BEEN PA"
type textarea "dOOR HAS BEEN PAI"
type textarea "dOOR HAS BEEN PAID"
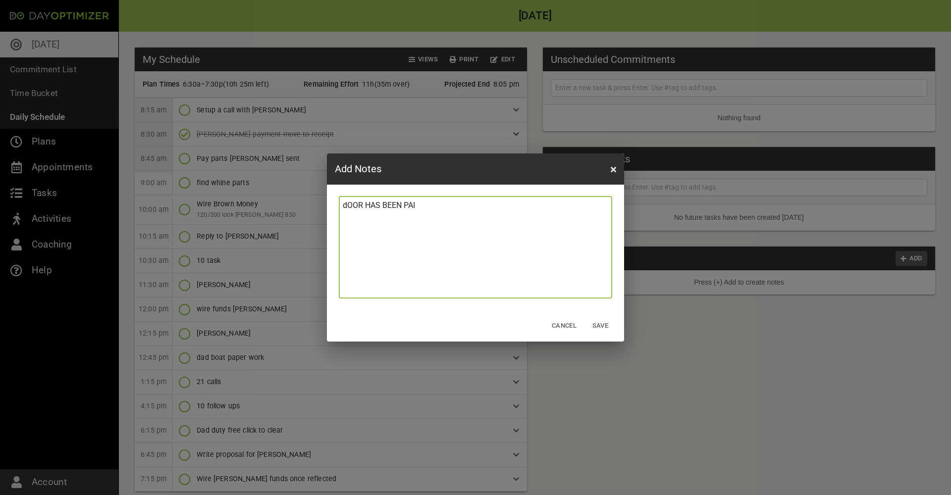
type textarea "dOOR HAS BEEN PAID"
type textarea "dOOR HAS BEEN PAID F"
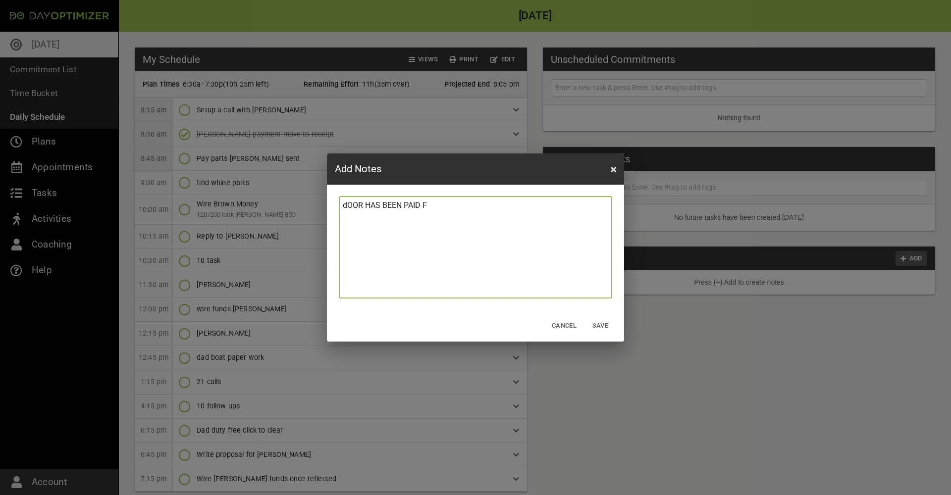
type textarea "dOOR HAS BEEN PAID FO"
type textarea "dOOR HAS BEEN PAID FOR"
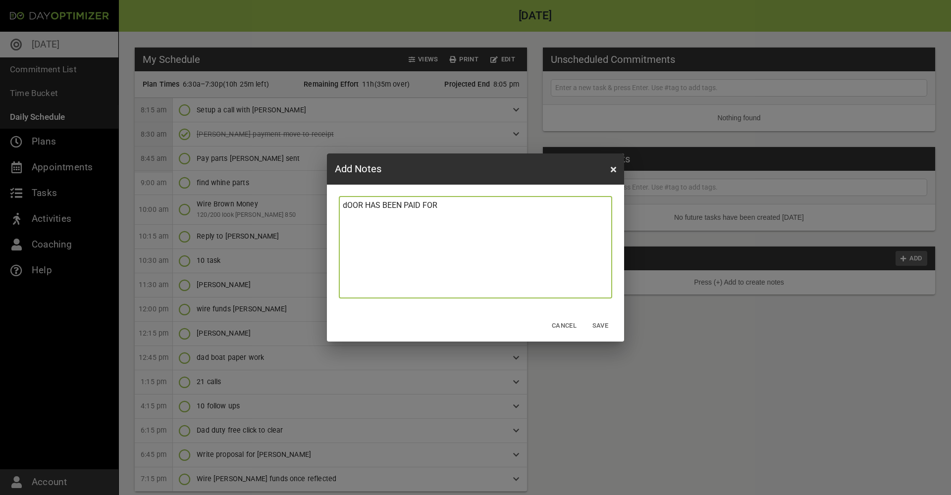
type textarea "dOOR HAS BEEN PAID FOR"
type textarea "dOOR HAS BEEN PAID FOR H"
type textarea "dOOR HAS BEEN PAID FOR HO"
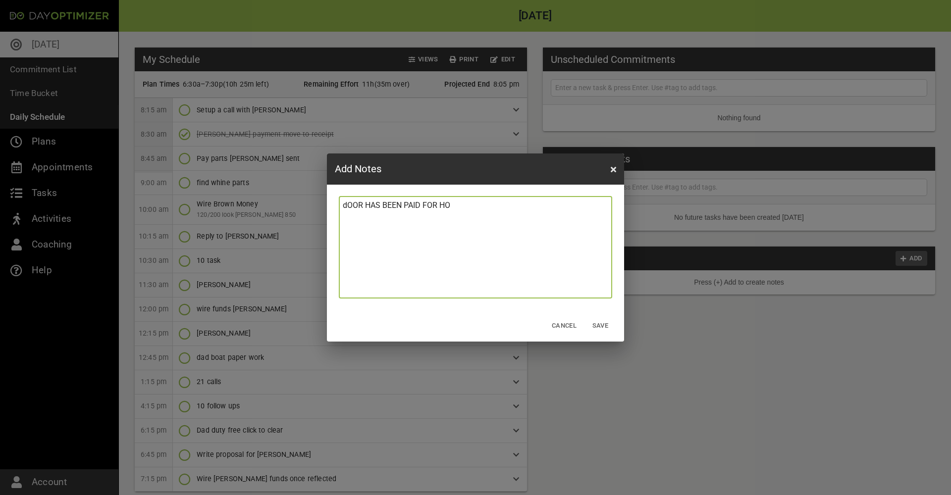
type textarea "dOOR HAS BEEN PAID FOR HON"
type textarea "dOOR HAS BEEN PAID FOR HOND"
type textarea "dOOR HAS BEEN PAID FOR HONDA"
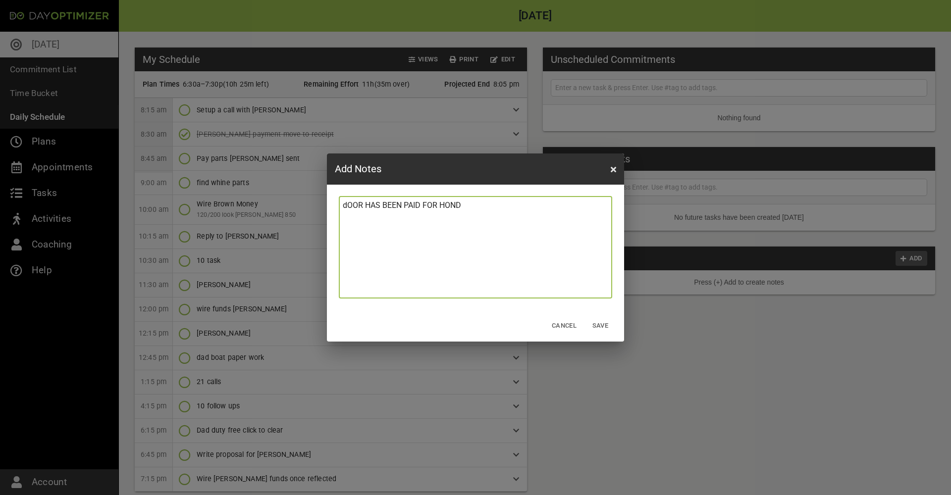
type textarea "dOOR HAS BEEN PAID FOR HONDA"
type textarea "dOOR HAS BEEN PAID FOR HONDA A"
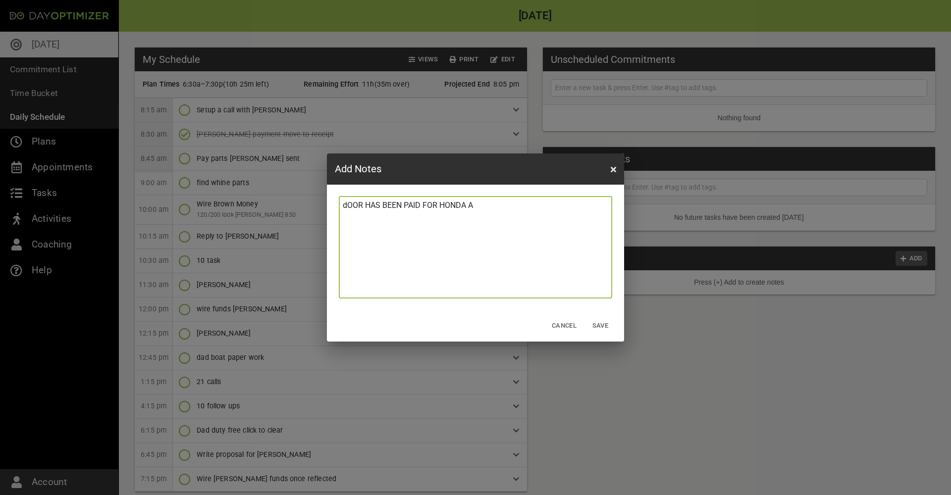
type textarea "dOOR HAS BEEN PAID FOR HONDA AC"
type textarea "dOOR HAS BEEN PAID FOR HONDA ACC"
type textarea "dOOR HAS BEEN PAID FOR HONDA ACCO"
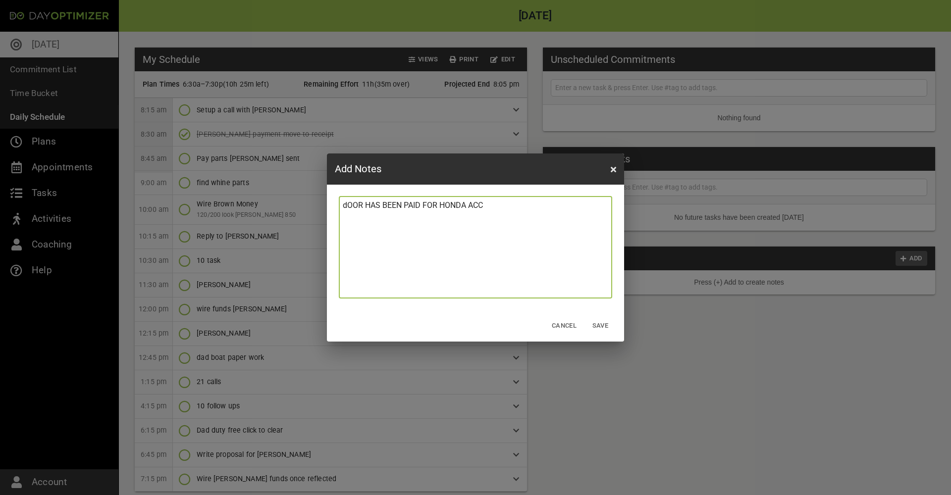
type textarea "dOOR HAS BEEN PAID FOR HONDA ACCO"
type textarea "dOOR HAS BEEN PAID FOR HONDA ACCOR"
type textarea "dOOR HAS BEEN PAID FOR HONDA ACCORD"
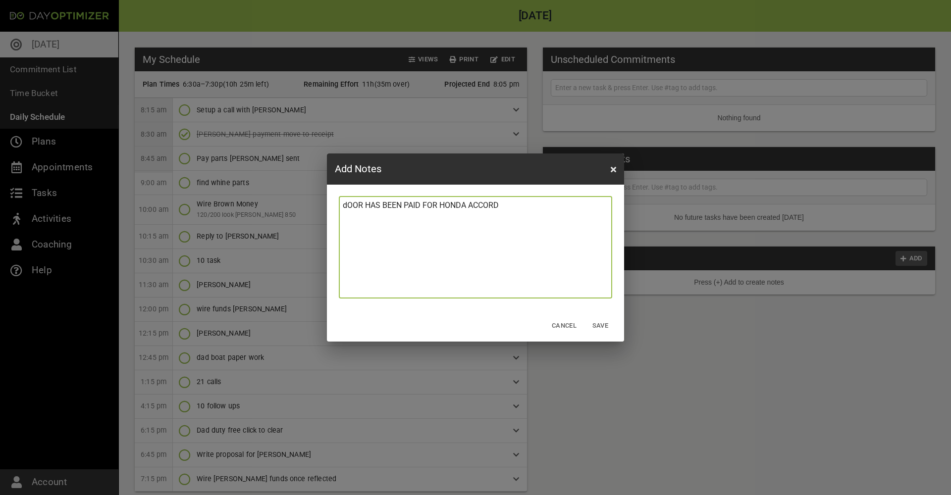
type textarea "dOOR HAS BEEN PAID FOR HONDA ACCORD"
type textarea "dOOR HAS BEEN PAID FOR HONDA ACCORD K"
type textarea "dOOR HAS BEEN PAID FOR HONDA ACCORD KE"
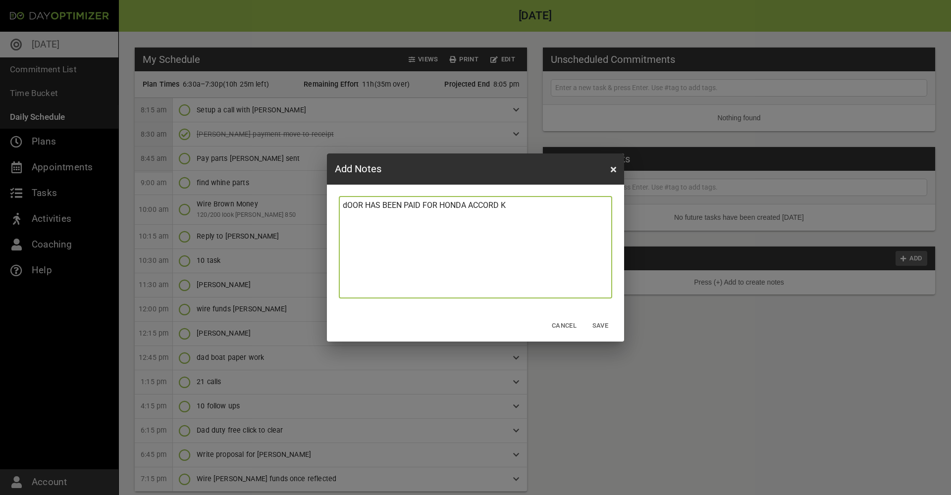
type textarea "dOOR HAS BEEN PAID FOR HONDA ACCORD KE"
type textarea "dOOR HAS BEEN PAID FOR HONDA ACCORD KEL"
type textarea "dOOR HAS BEEN PAID FOR HONDA ACCORD [PERSON_NAME]"
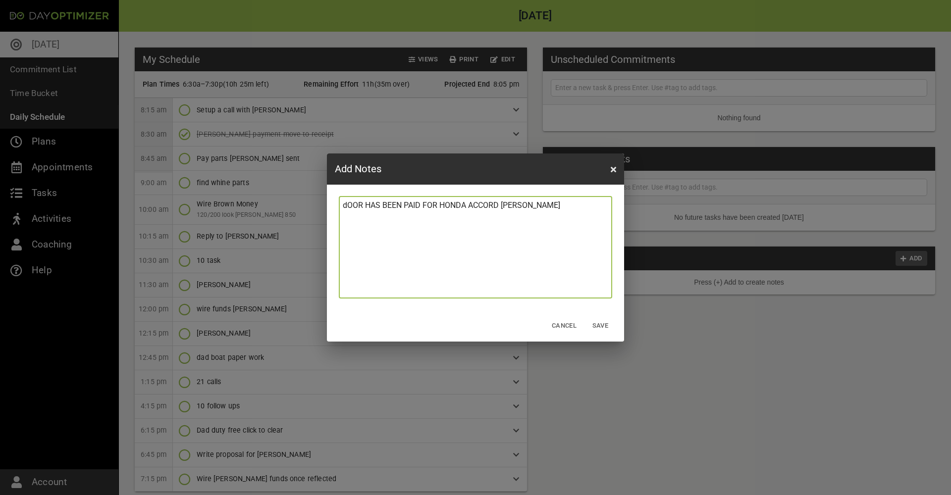
type textarea "dOOR HAS BEEN PAID FOR HONDA ACCORD [PERSON_NAME]"
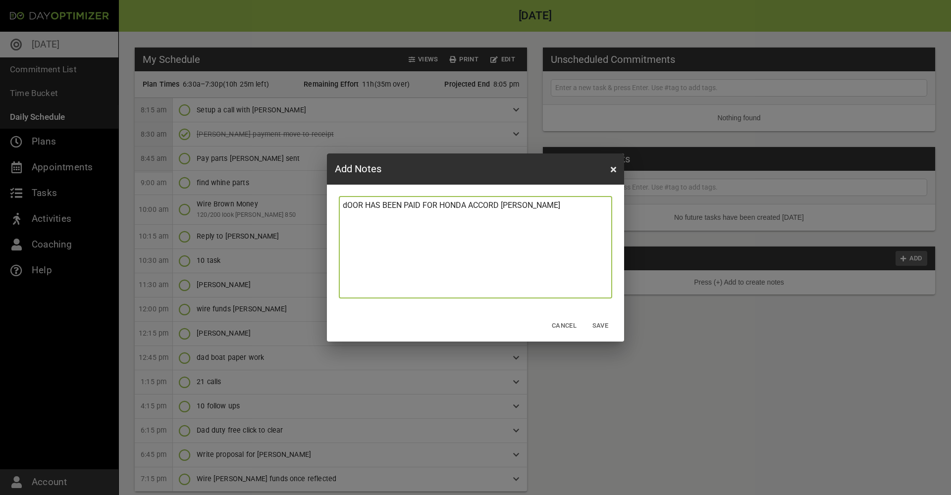
type textarea "dOOR HAS BEEN PAID FOR HONDA ACCORD [PERSON_NAME]"
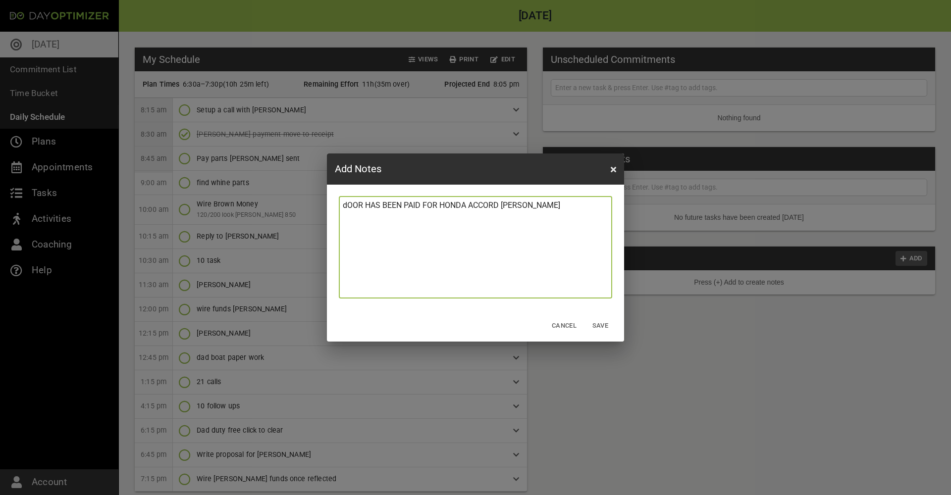
type textarea "dOOR HAS BEEN PAID FOR HONDA ACCORD [PERSON_NAME] SENT"
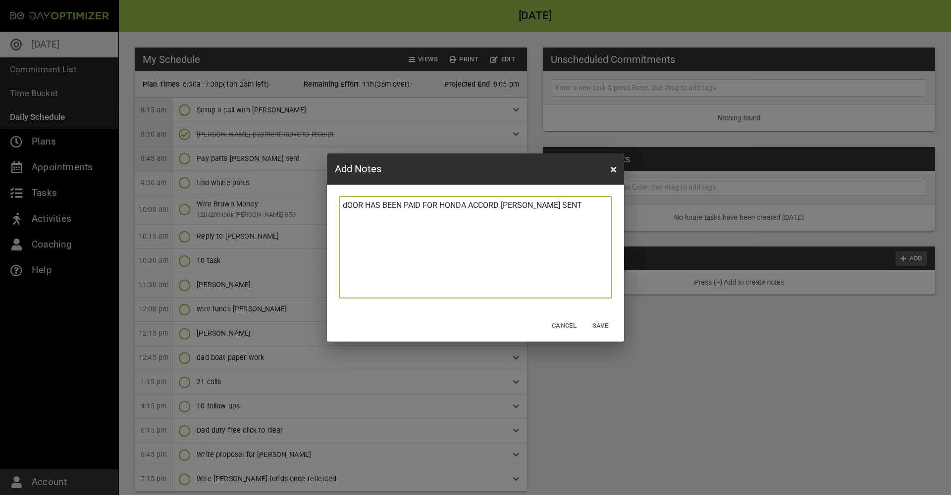
type textarea "dOOR HAS BEEN PAID FOR HONDA ACCORD [PERSON_NAME] SENT"
type textarea "dOOR HAS BEEN PAID FOR HONDA ACCORD [PERSON_NAME] SENT p"
type textarea "dOOR HAS BEEN PAID FOR HONDA ACCORD [PERSON_NAME] SENT pA"
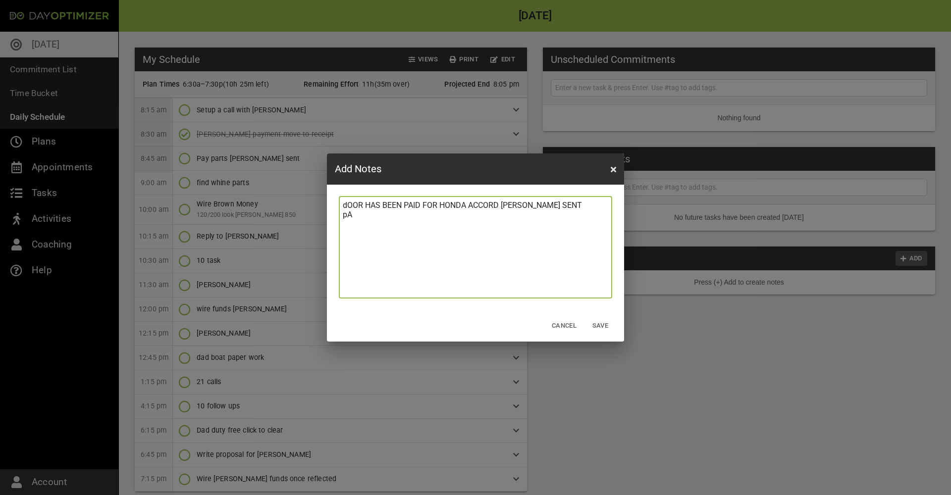
type textarea "dOOR HAS BEEN PAID FOR HONDA ACCORD [PERSON_NAME] SENT pAT"
type textarea "dOOR HAS BEEN PAID FOR HONDA ACCORD [PERSON_NAME] SENT pATR"
type textarea "dOOR HAS BEEN PAID FOR HONDA ACCORD [PERSON_NAME] SENT pATRI"
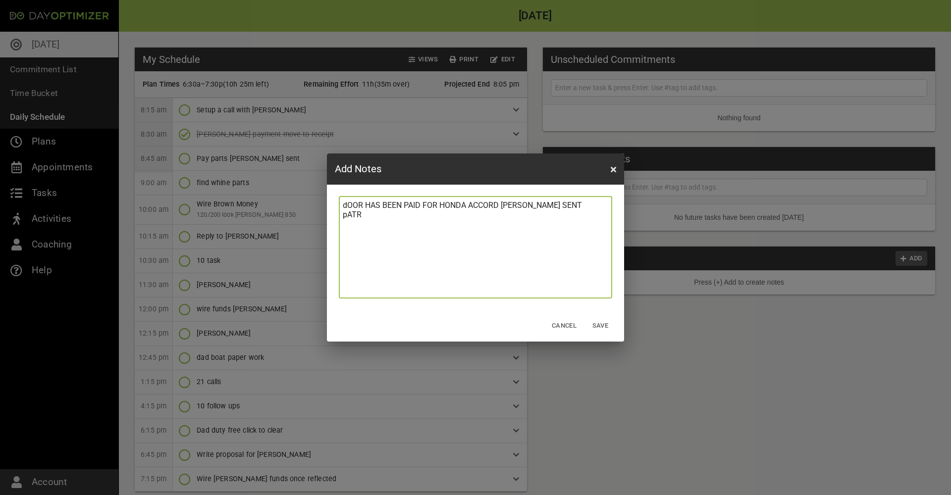
type textarea "dOOR HAS BEEN PAID FOR HONDA ACCORD [PERSON_NAME] SENT pATRI"
type textarea "dOOR HAS BEEN PAID FOR HONDA ACCORD [PERSON_NAME] SENT [PERSON_NAME]"
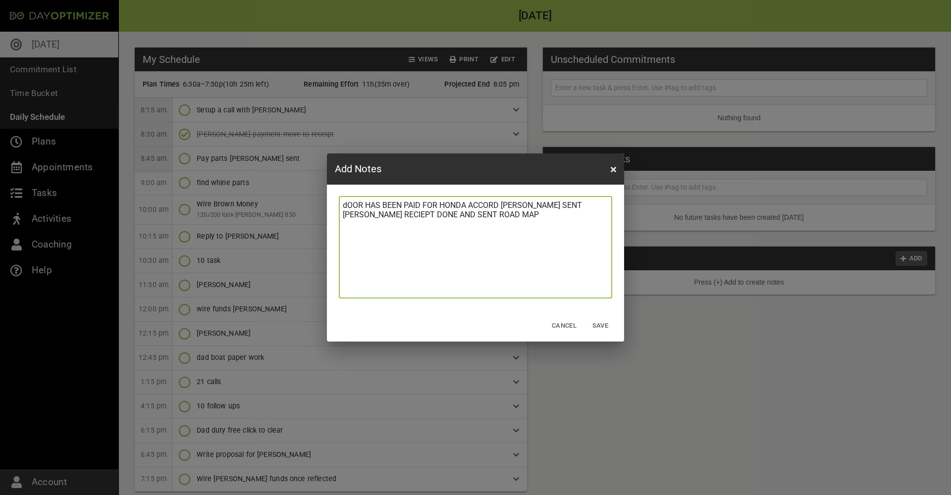
drag, startPoint x: 526, startPoint y: 217, endPoint x: 308, endPoint y: 201, distance: 218.5
click at [308, 201] on div "Add Notes Notes ​ dOOR HAS BEEN PAID FOR HONDA ACCORD [PERSON_NAME] SENT [PERSO…" at bounding box center [475, 247] width 951 height 495
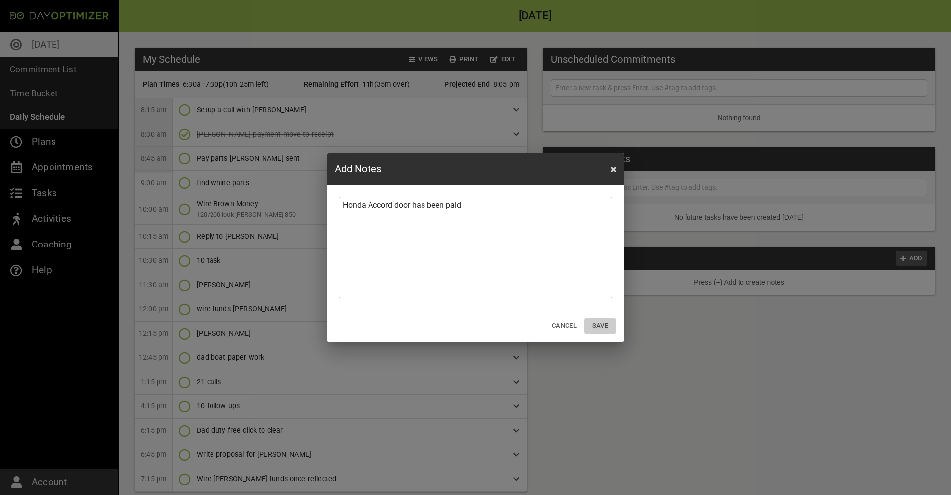
click at [601, 327] on span "Save" at bounding box center [601, 326] width 24 height 11
